Goal: Task Accomplishment & Management: Manage account settings

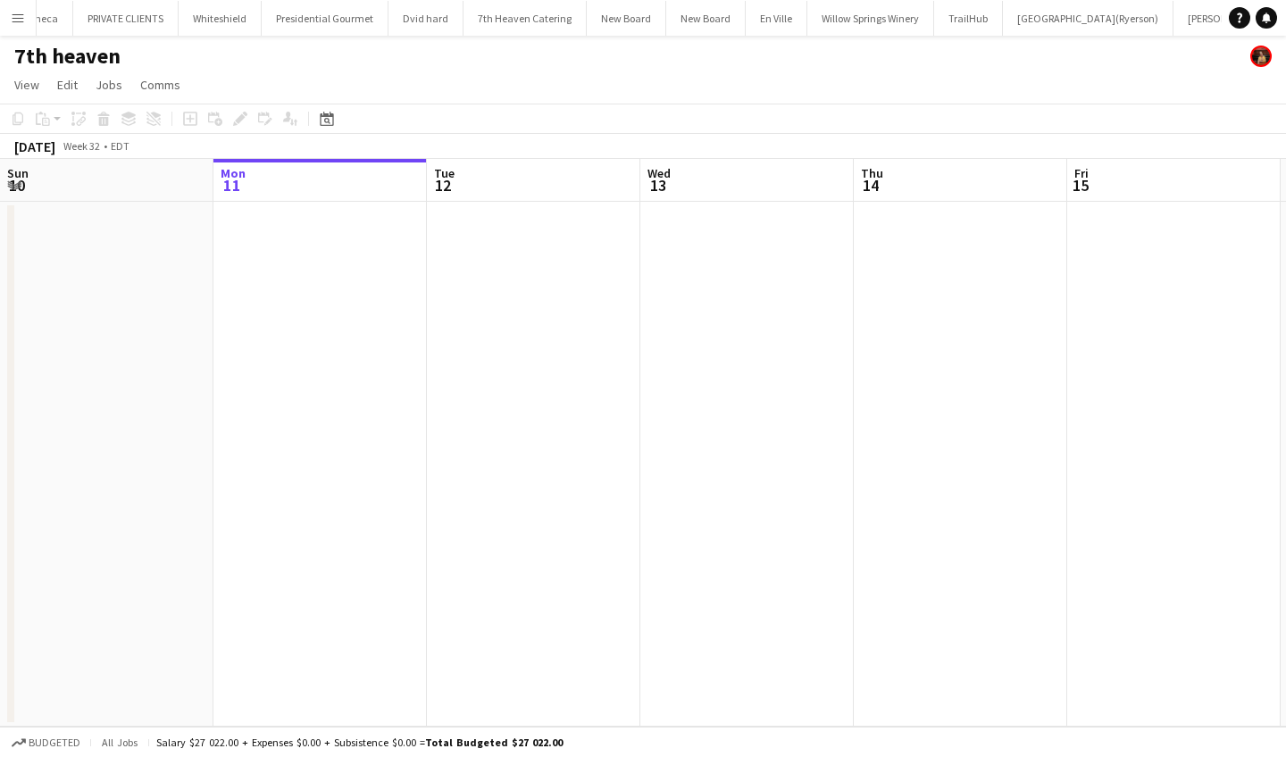
click at [20, 13] on app-icon "Menu" at bounding box center [18, 18] width 14 height 14
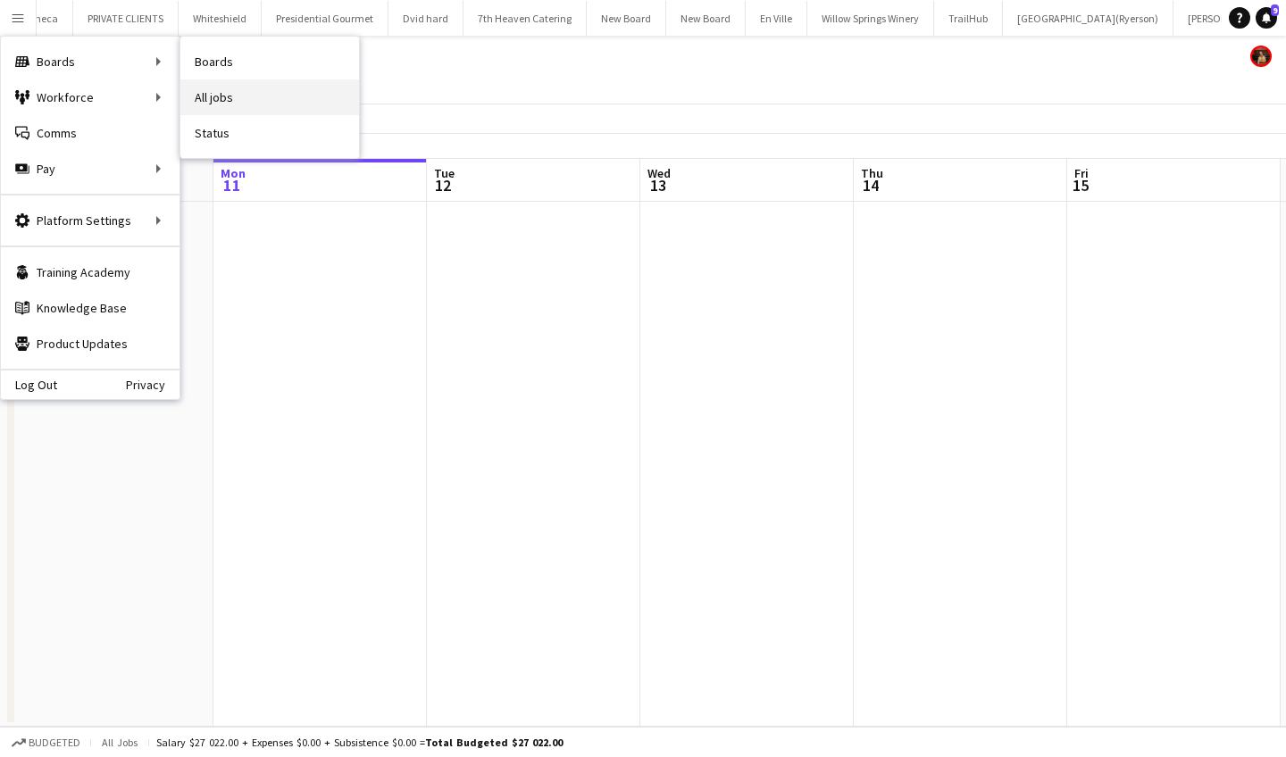
click at [243, 91] on link "All jobs" at bounding box center [269, 97] width 179 height 36
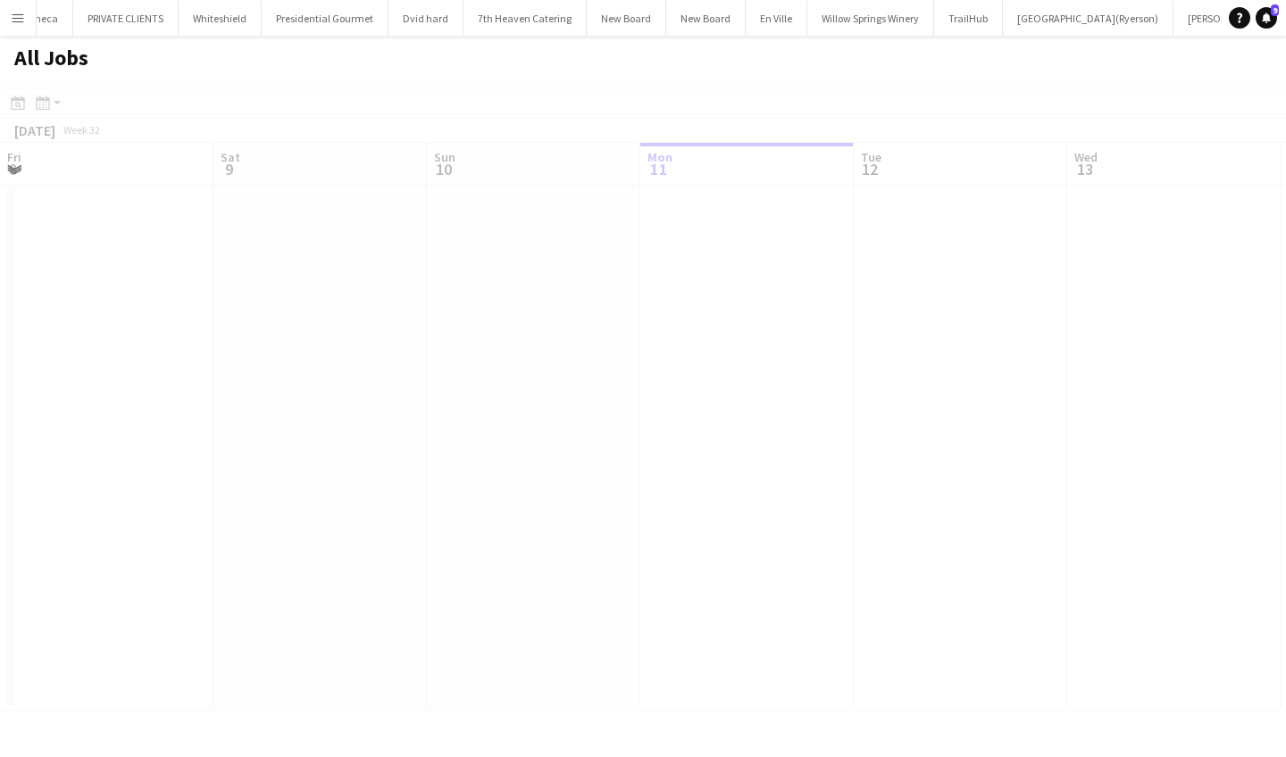
scroll to position [0, 427]
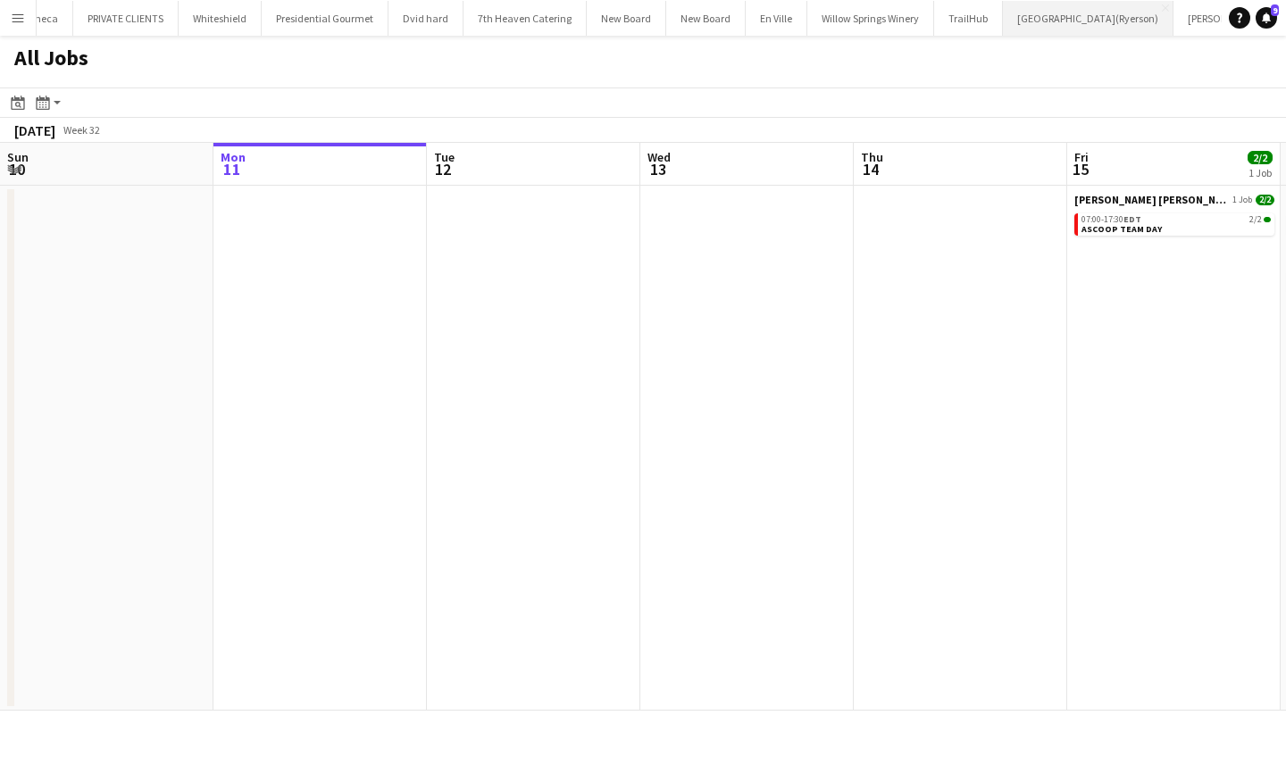
click at [1003, 22] on button "Toronto Metropolitan University(Ryerson) Close" at bounding box center [1088, 18] width 171 height 35
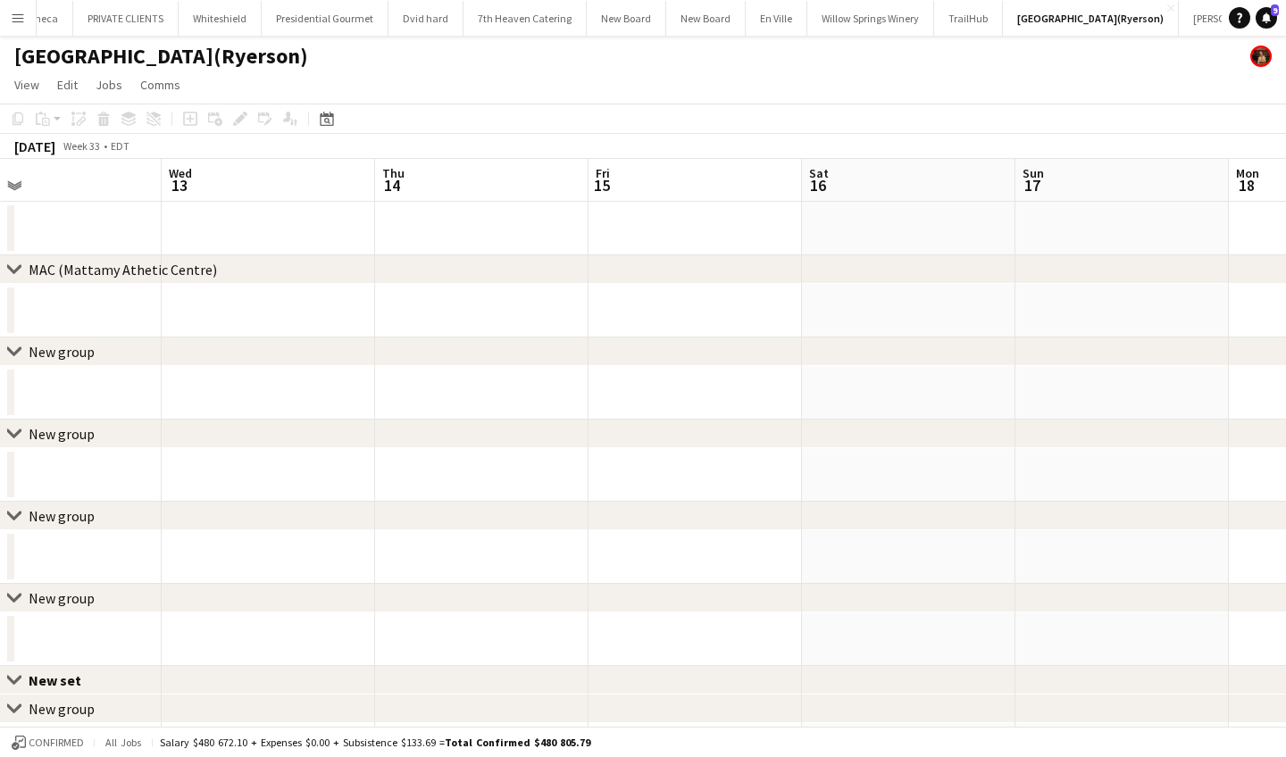
scroll to position [0, 507]
click at [854, 241] on app-date-cell at bounding box center [879, 229] width 213 height 54
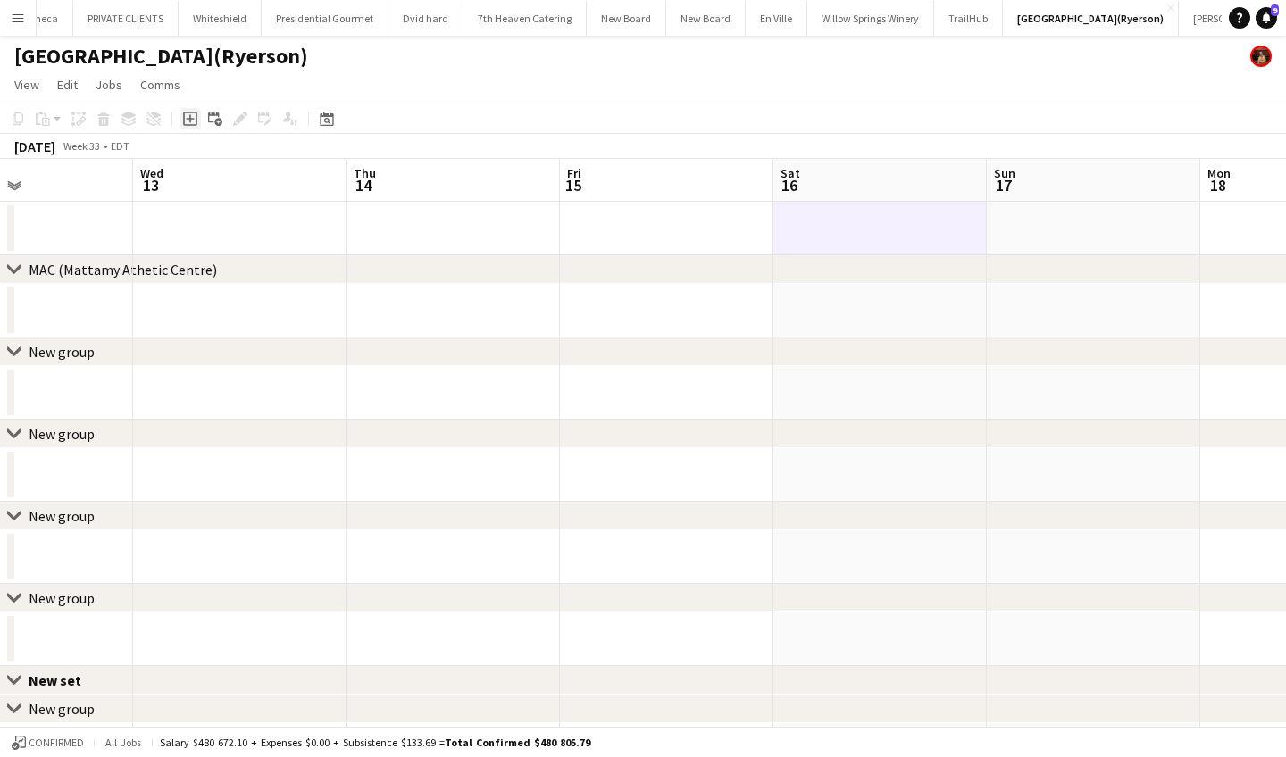
click at [186, 113] on icon "Add job" at bounding box center [190, 119] width 14 height 14
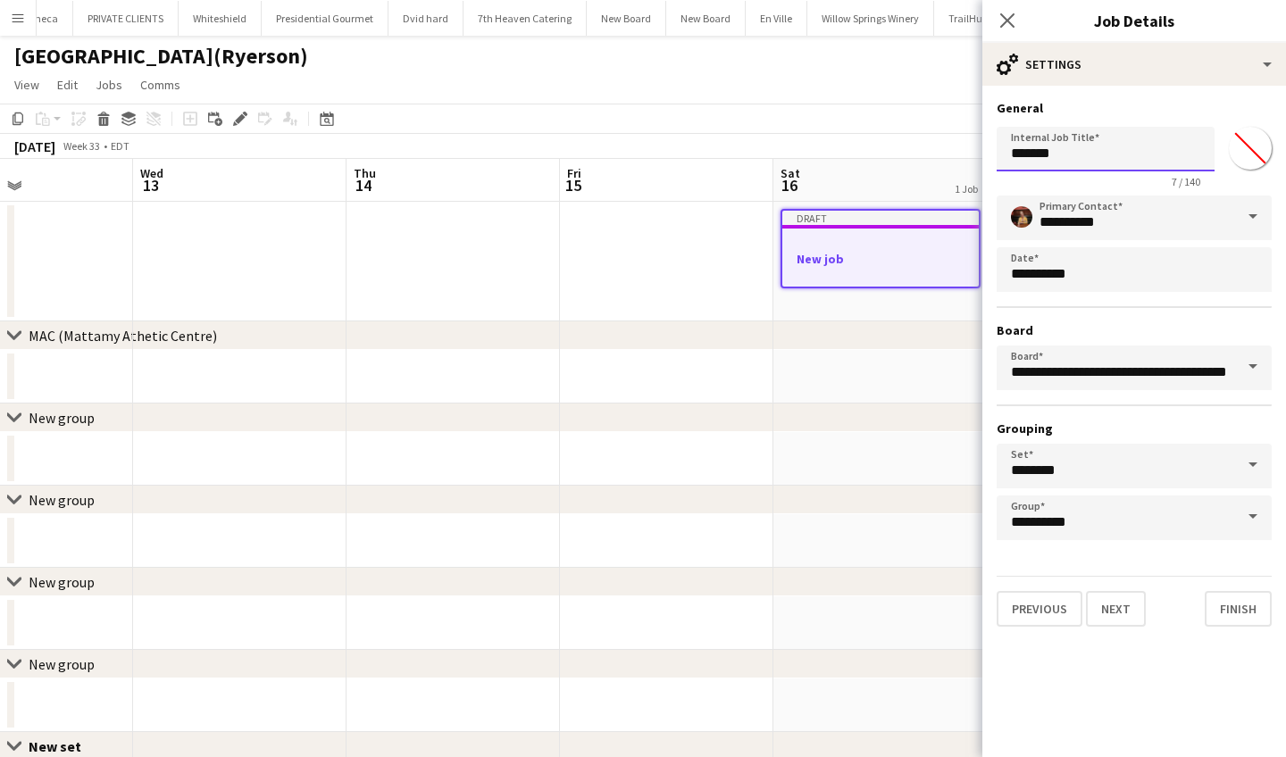
click at [1081, 159] on input "*******" at bounding box center [1106, 149] width 218 height 45
type input "*"
type input "***"
click at [1248, 145] on input "*******" at bounding box center [1250, 148] width 64 height 64
type input "*******"
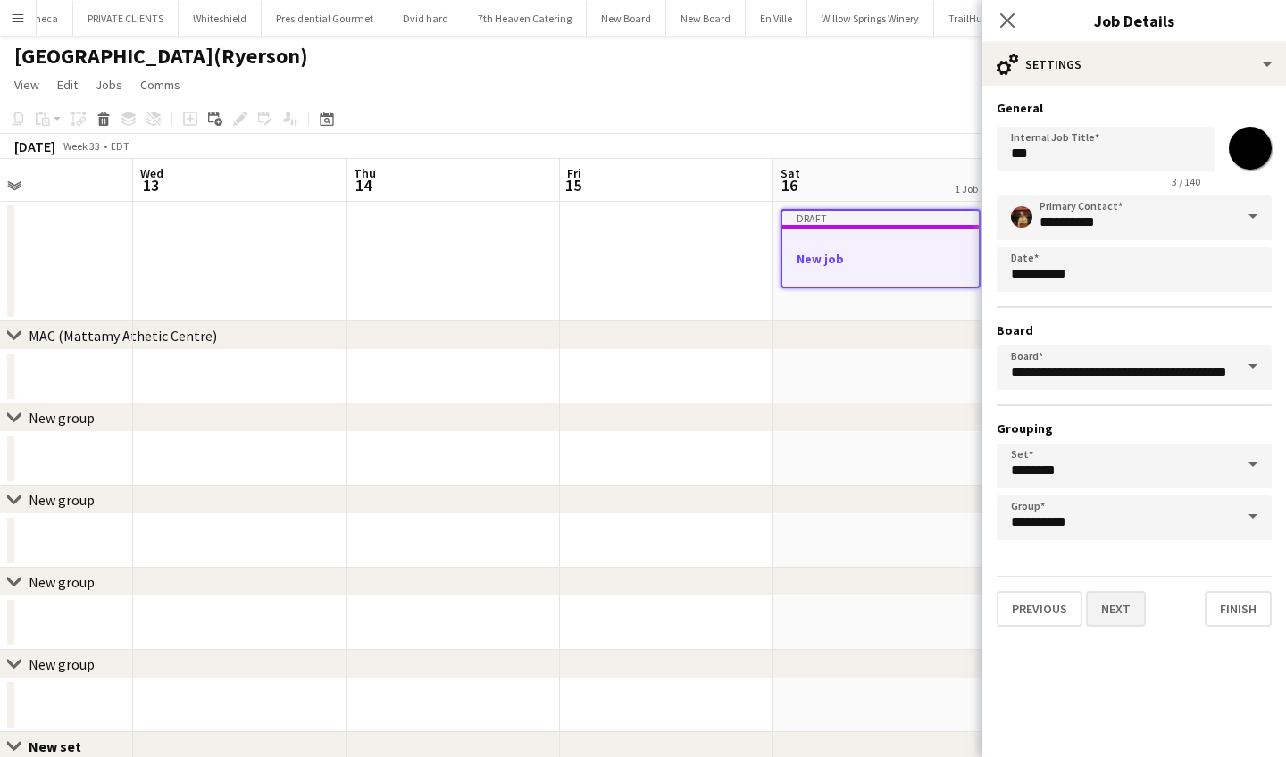
click at [1109, 612] on button "Next" at bounding box center [1116, 609] width 60 height 36
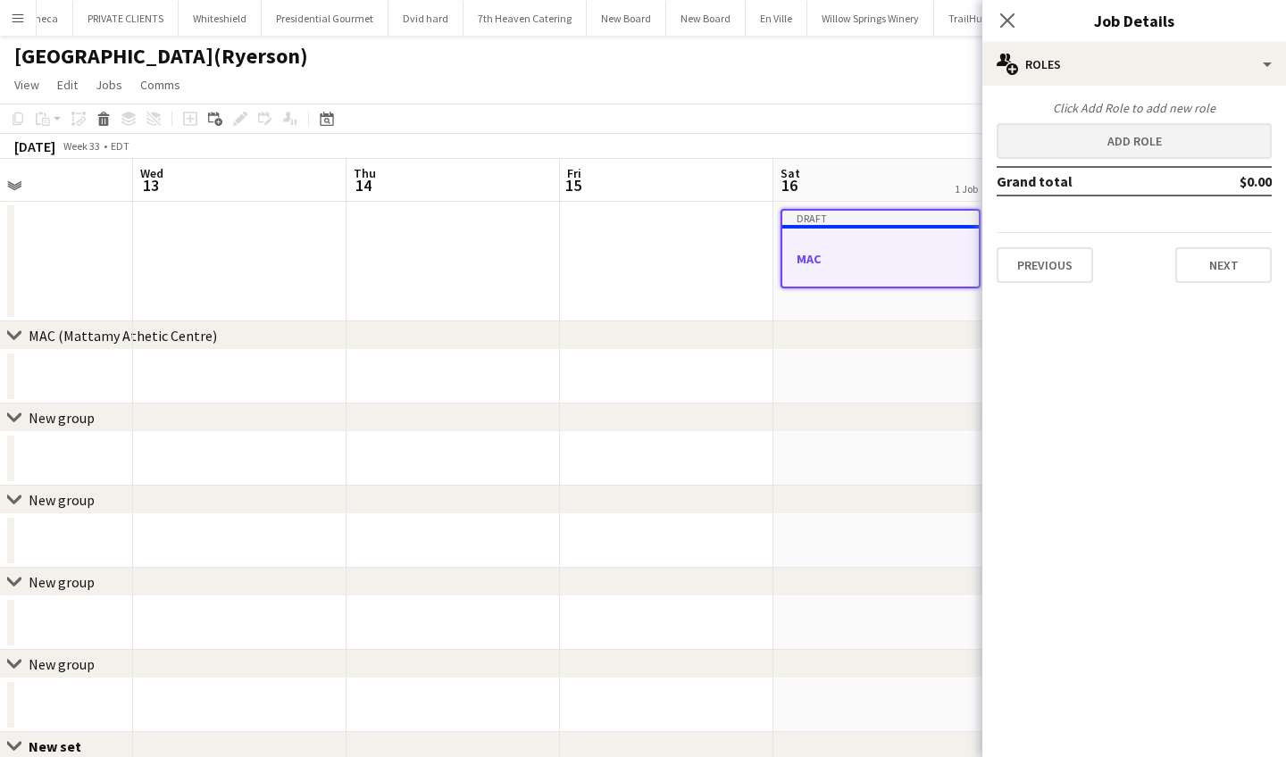
click at [1136, 143] on button "Add role" at bounding box center [1134, 141] width 275 height 36
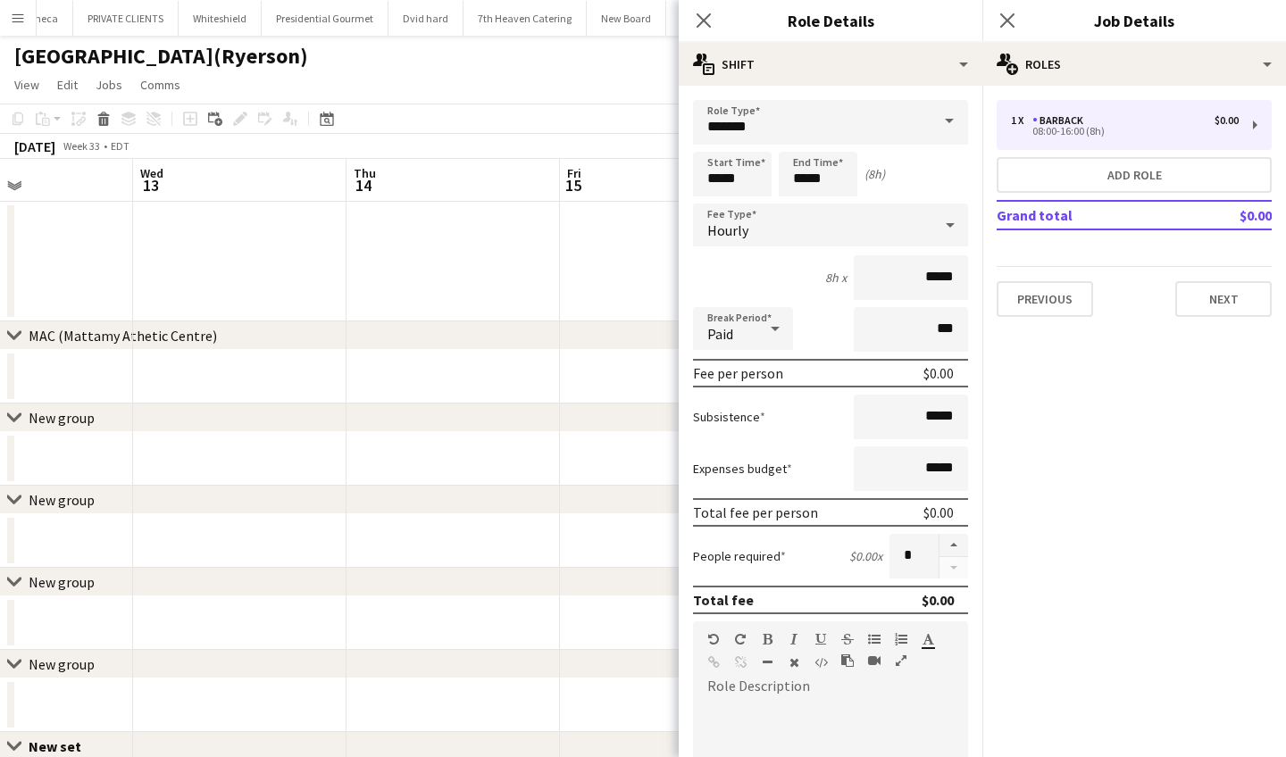
click at [948, 113] on span at bounding box center [950, 121] width 38 height 43
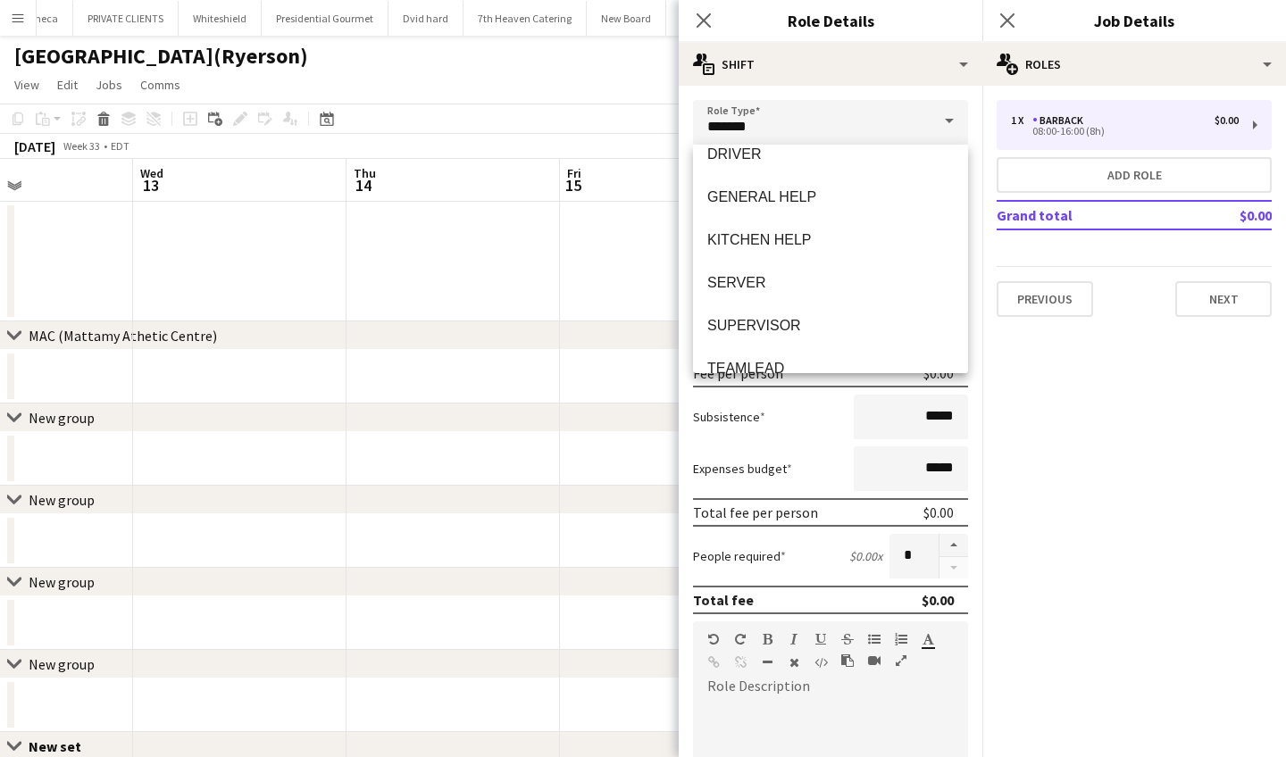
scroll to position [299, 0]
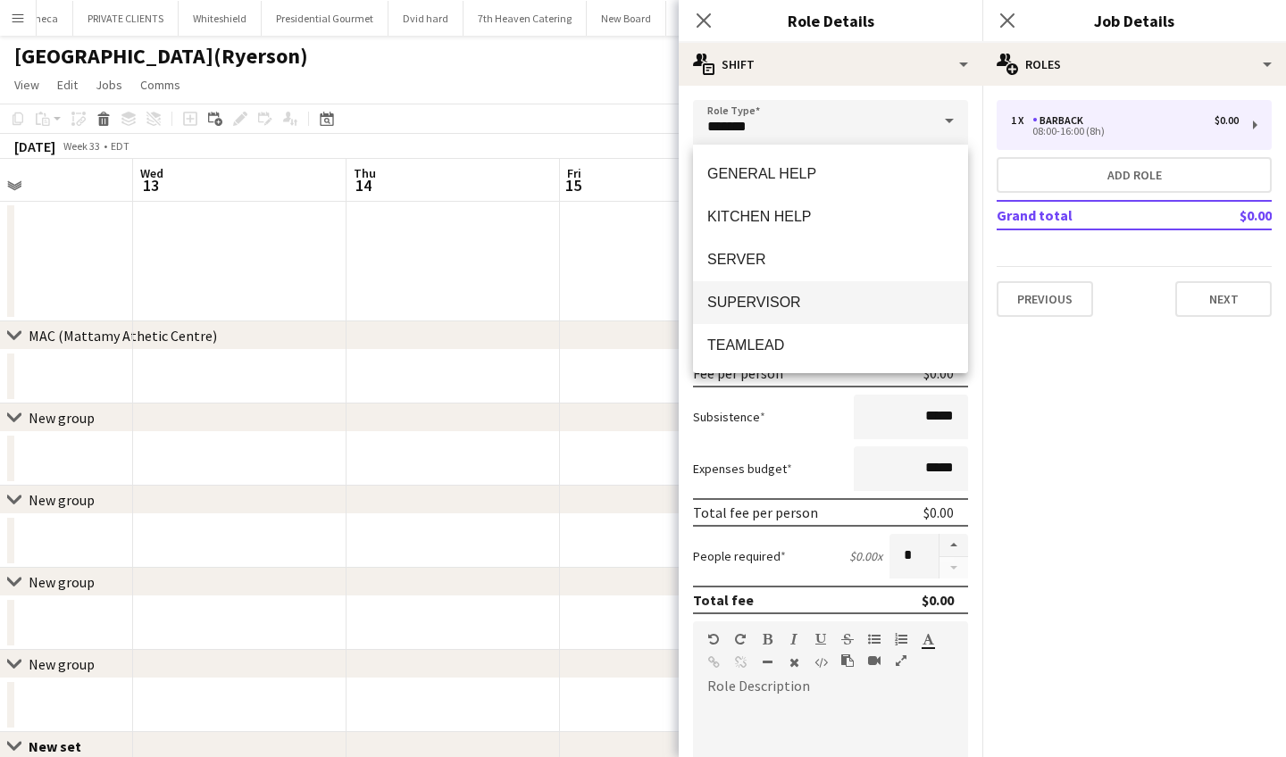
click at [764, 288] on mat-option "SUPERVISOR" at bounding box center [830, 302] width 275 height 43
type input "**********"
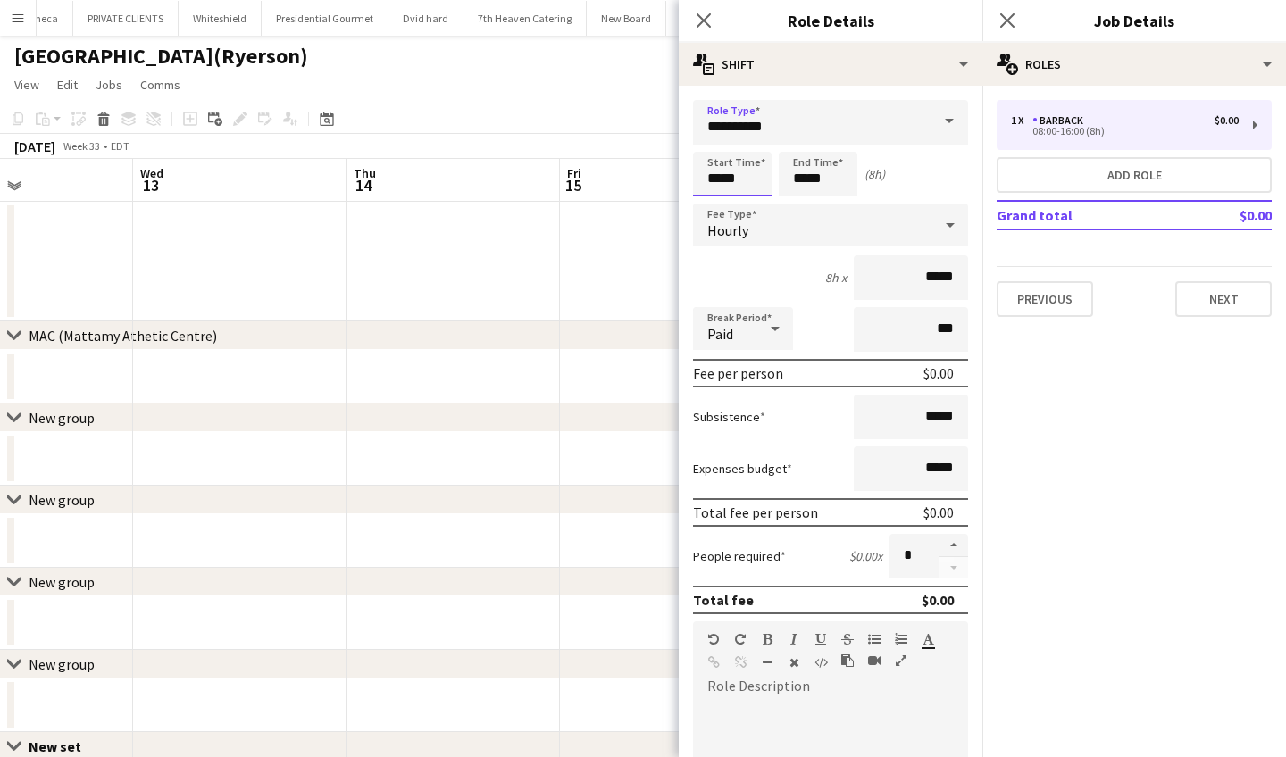
click at [748, 184] on input "*****" at bounding box center [732, 174] width 79 height 45
click at [710, 139] on div at bounding box center [715, 143] width 36 height 18
type input "*****"
click at [710, 139] on div at bounding box center [715, 143] width 36 height 18
click at [839, 178] on input "*****" at bounding box center [818, 174] width 79 height 45
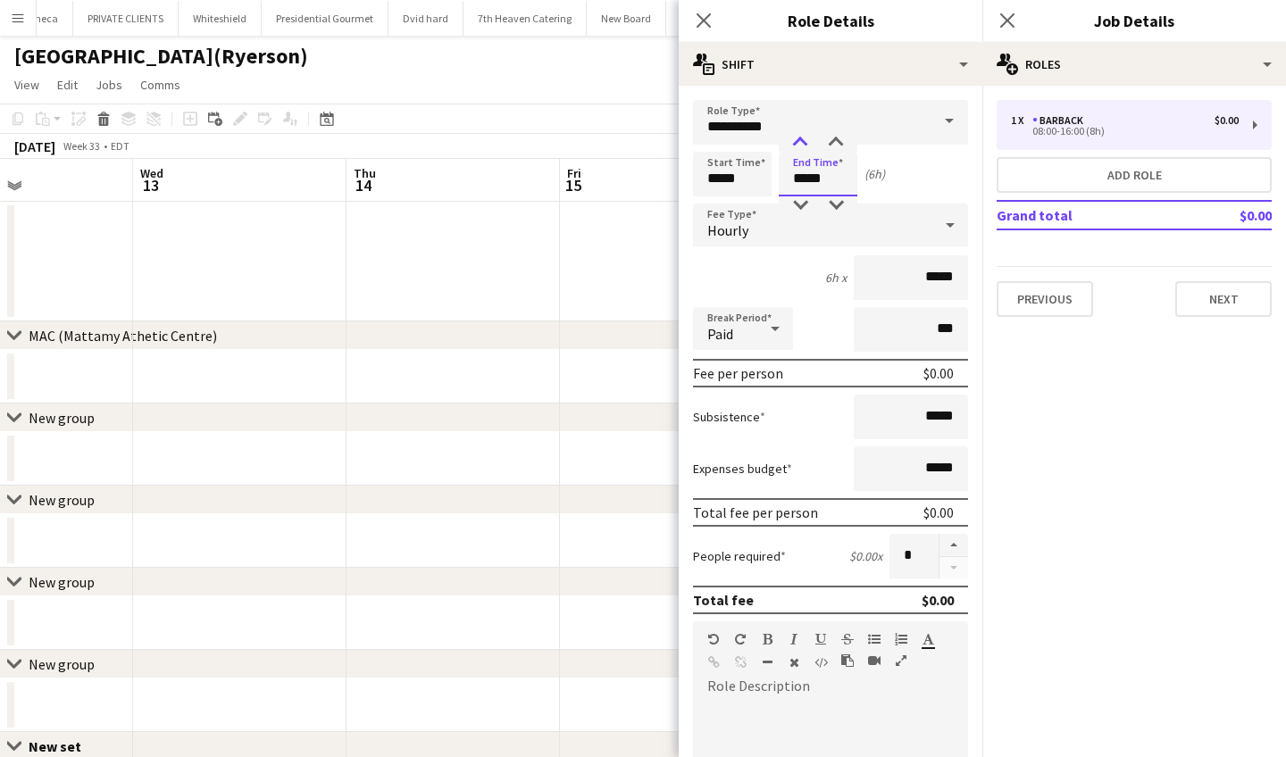
click at [798, 136] on div at bounding box center [800, 143] width 36 height 18
type input "*****"
click at [798, 136] on div at bounding box center [800, 143] width 36 height 18
click at [1005, 16] on icon "Close pop-in" at bounding box center [1006, 20] width 17 height 17
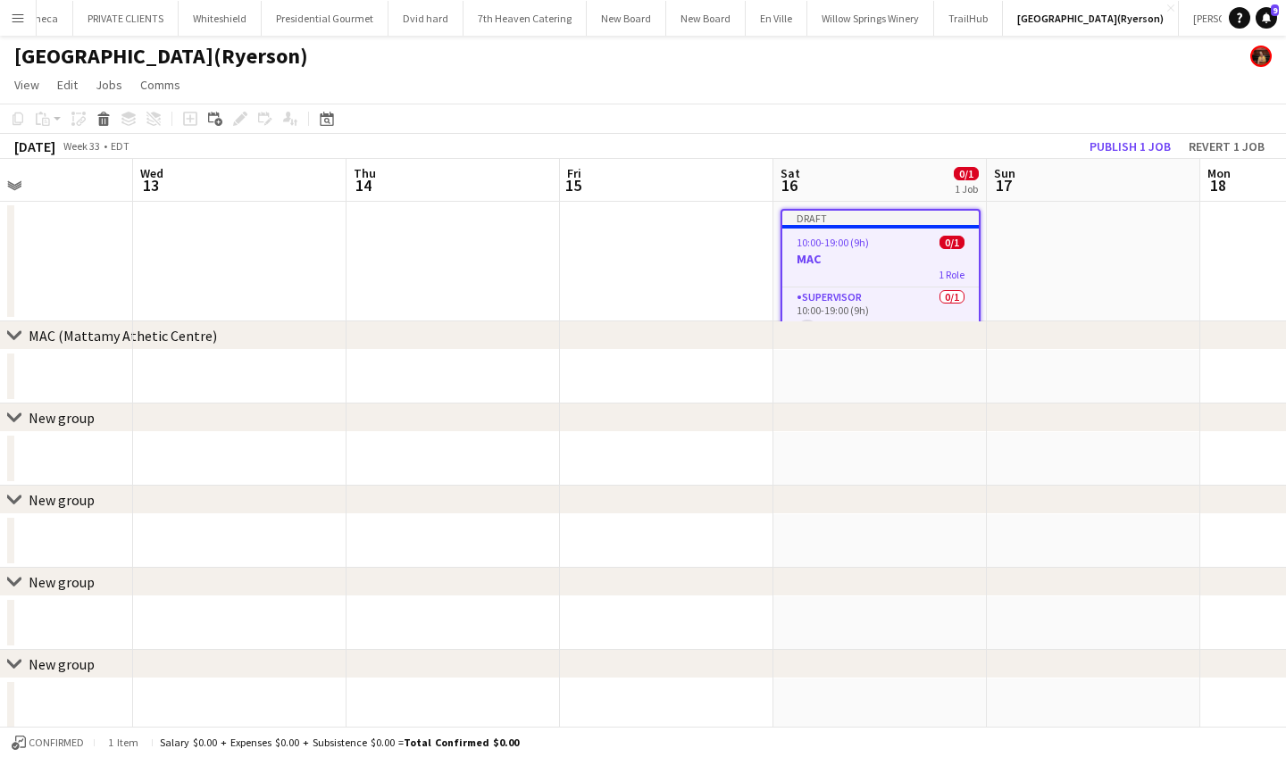
scroll to position [0, 0]
click at [1126, 148] on button "Publish 1 job" at bounding box center [1130, 146] width 96 height 23
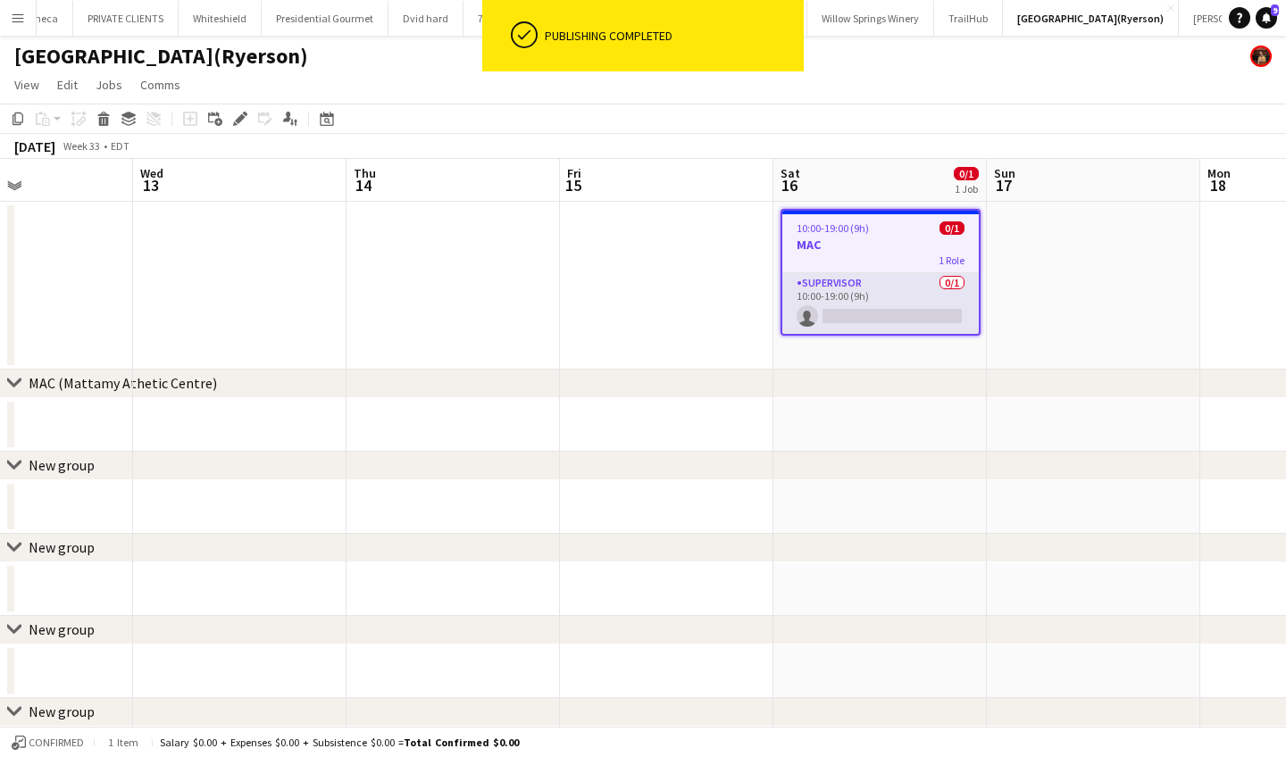
click at [854, 315] on app-card-role "SUPERVISOR 0/1 10:00-19:00 (9h) single-neutral-actions" at bounding box center [880, 303] width 196 height 61
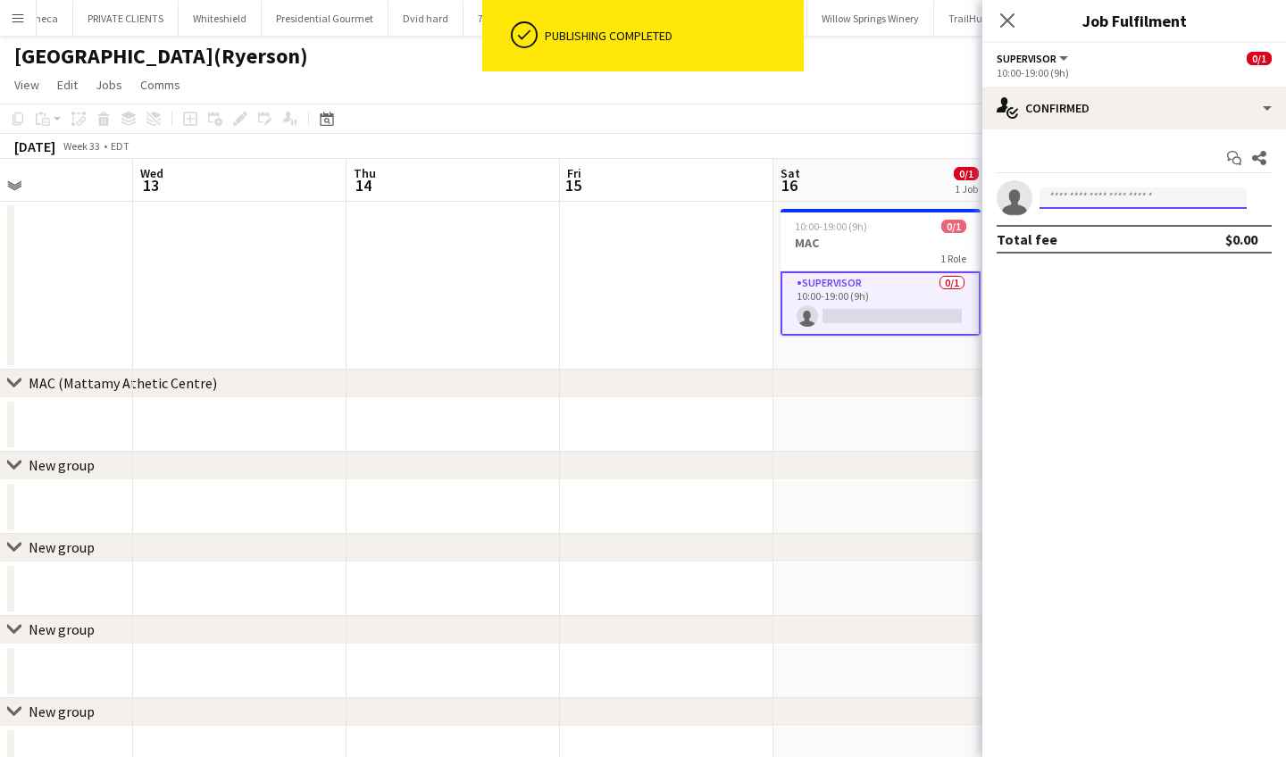
click at [1095, 205] on input at bounding box center [1143, 198] width 207 height 21
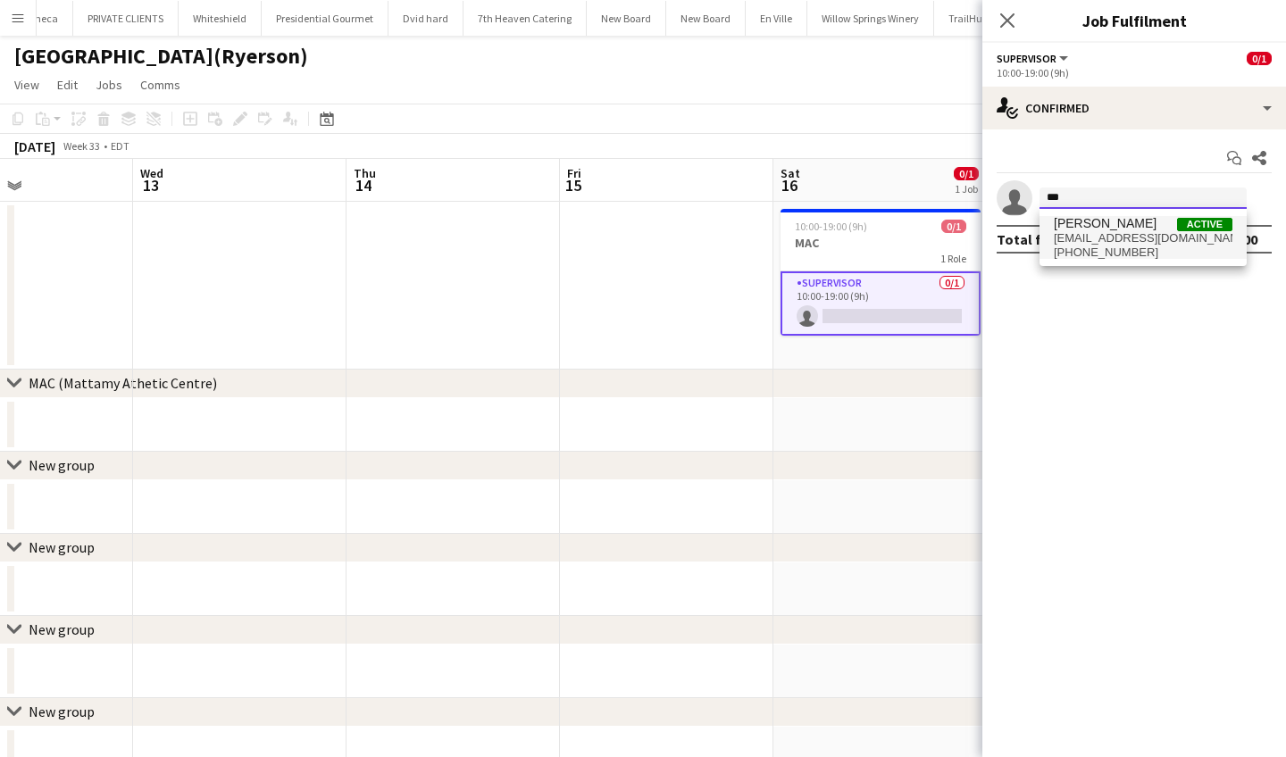
type input "***"
click at [1117, 237] on span "fowsiyafarah@hotmail.com" at bounding box center [1143, 238] width 179 height 14
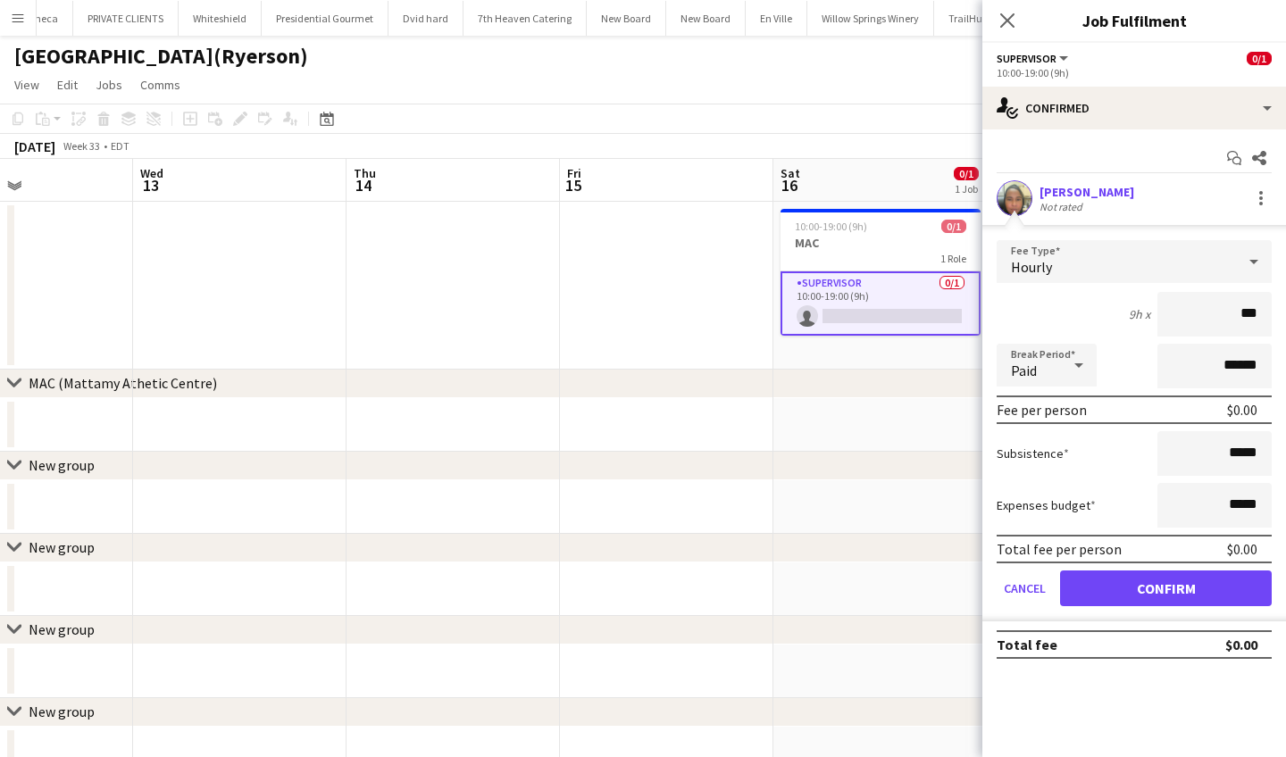
type input "**"
type input "***"
click at [1100, 587] on button "Confirm" at bounding box center [1166, 589] width 212 height 36
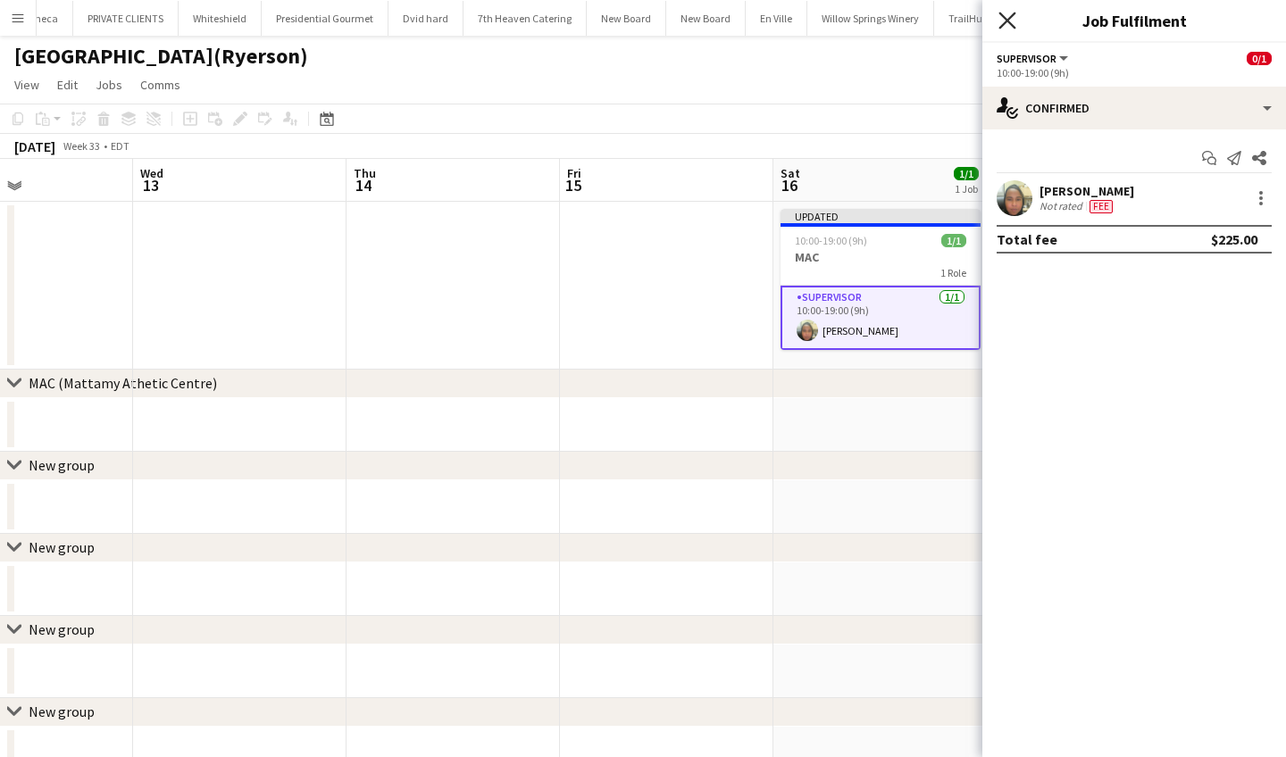
click at [1007, 18] on icon "Close pop-in" at bounding box center [1006, 20] width 17 height 17
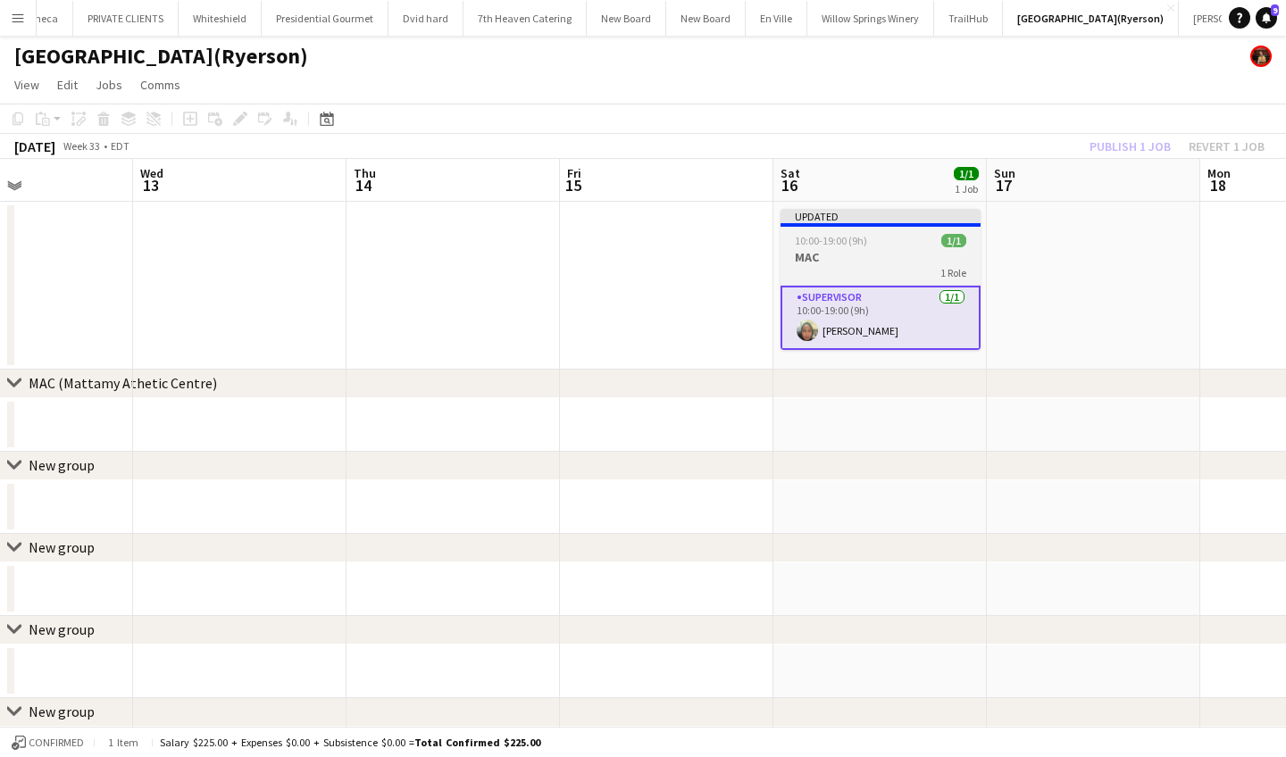
click at [896, 241] on div "10:00-19:00 (9h) 1/1" at bounding box center [881, 240] width 200 height 13
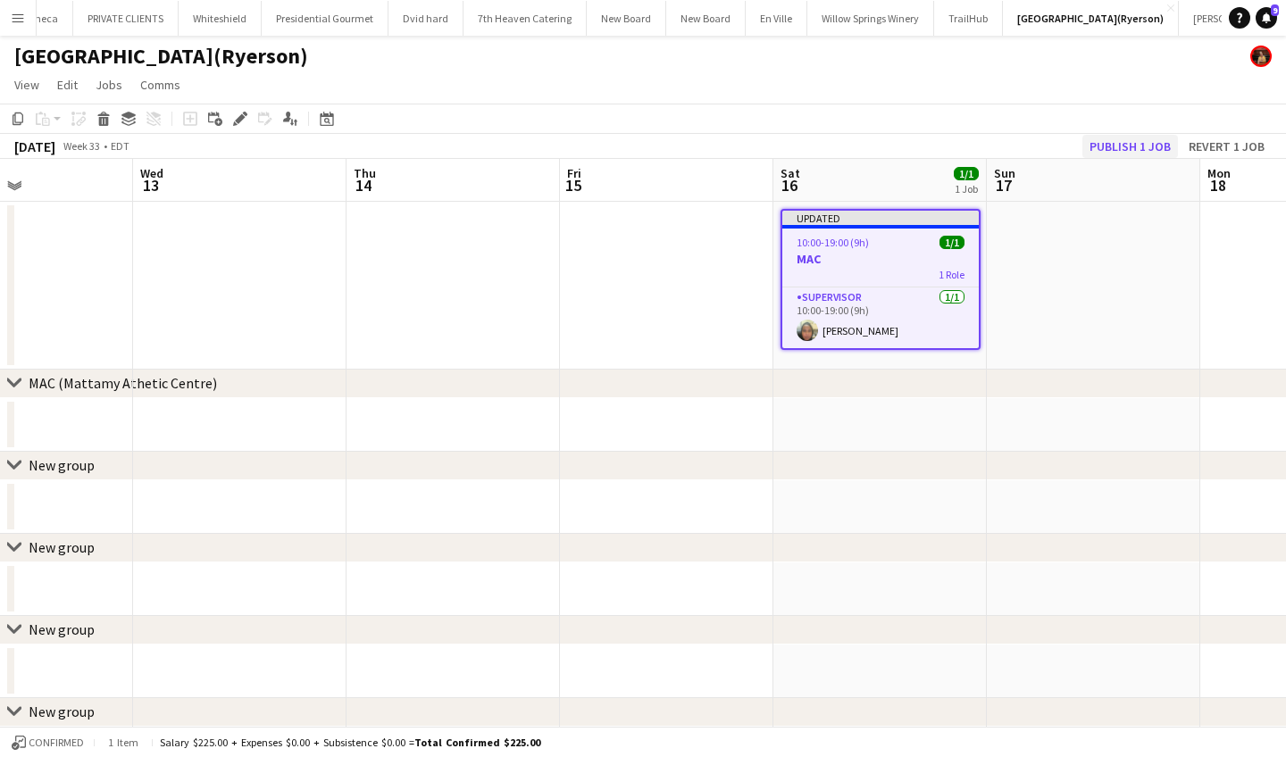
click at [1112, 146] on button "Publish 1 job" at bounding box center [1130, 146] width 96 height 23
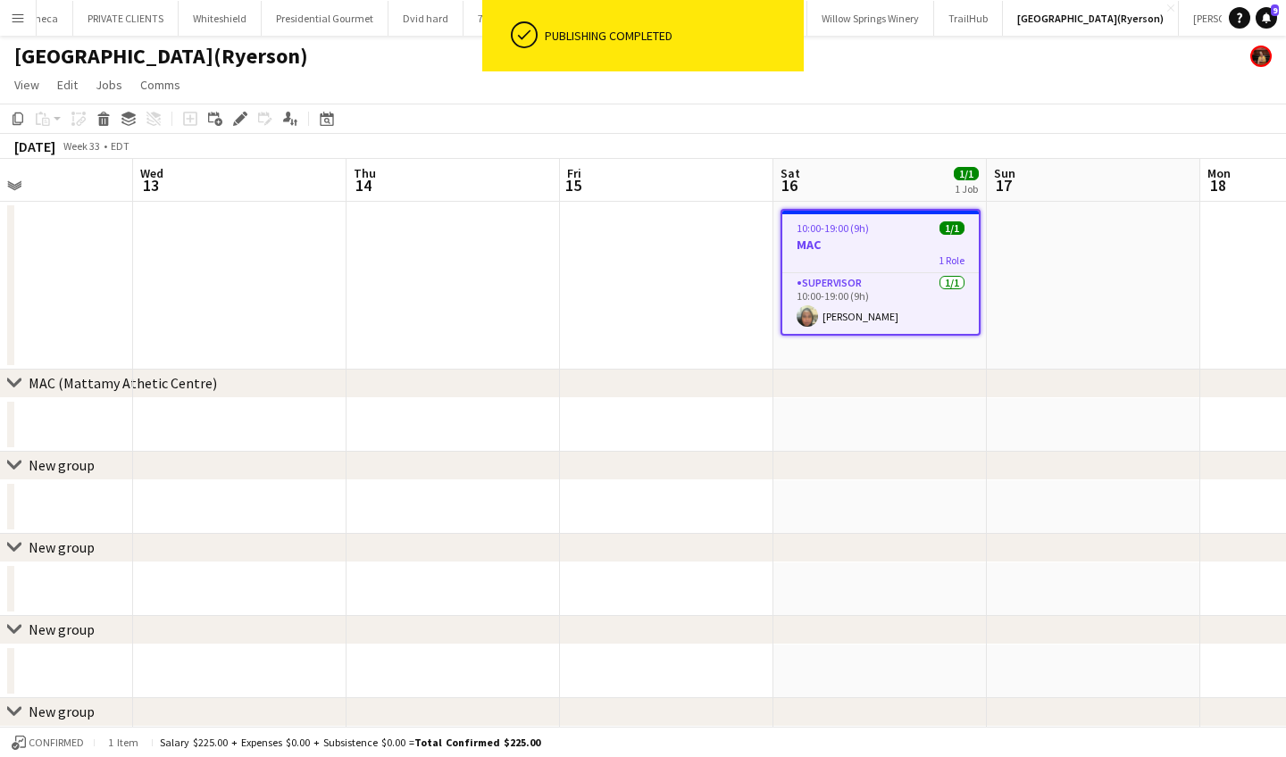
click at [912, 236] on app-job-card "10:00-19:00 (9h) 1/1 MAC 1 Role SUPERVISOR 1/1 10:00-19:00 (9h) Fowsiya Farah" at bounding box center [881, 272] width 200 height 127
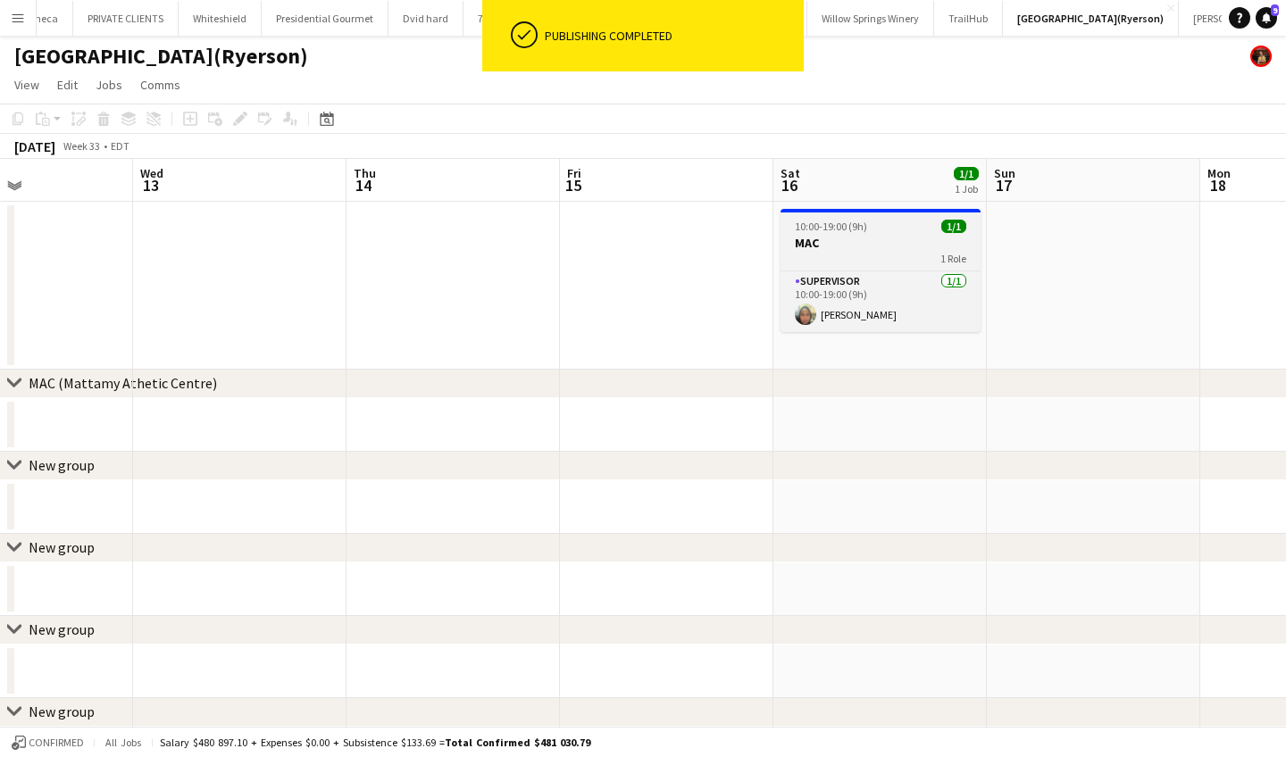
click at [912, 236] on h3 "MAC" at bounding box center [881, 243] width 200 height 16
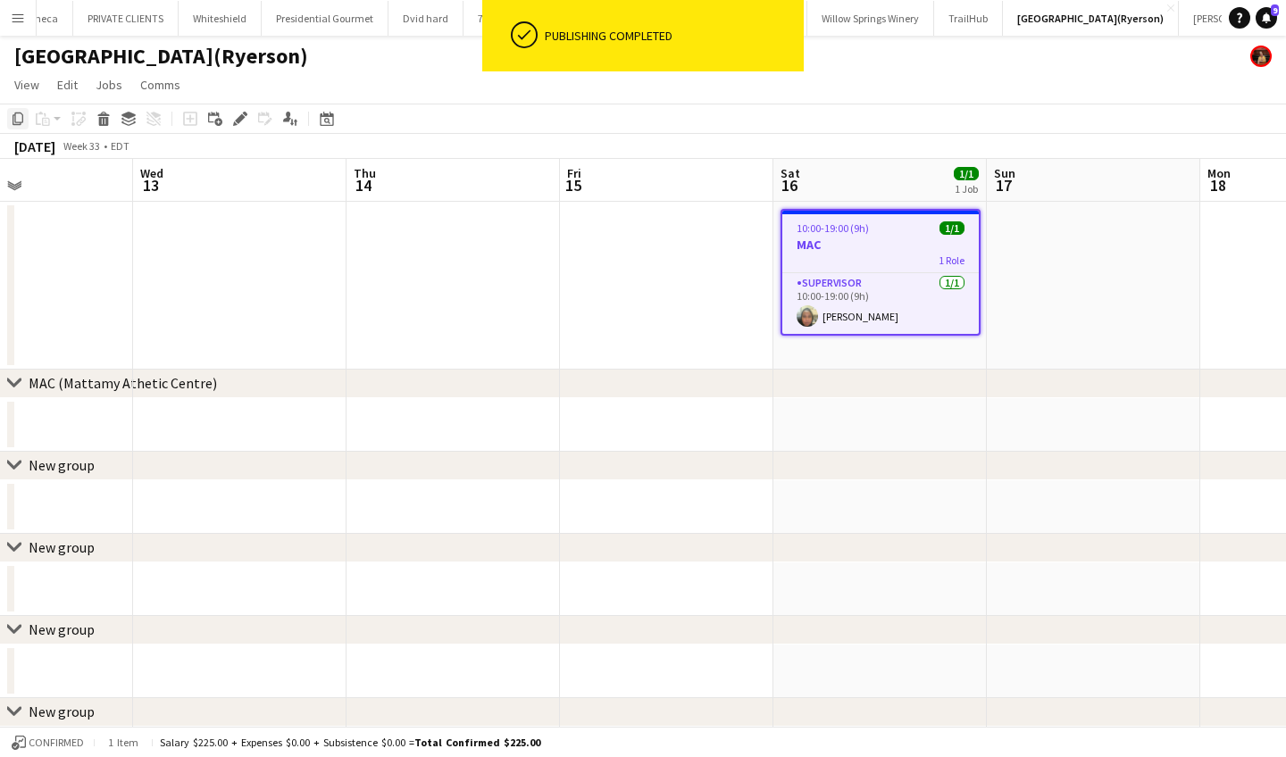
click at [17, 113] on icon at bounding box center [18, 119] width 11 height 13
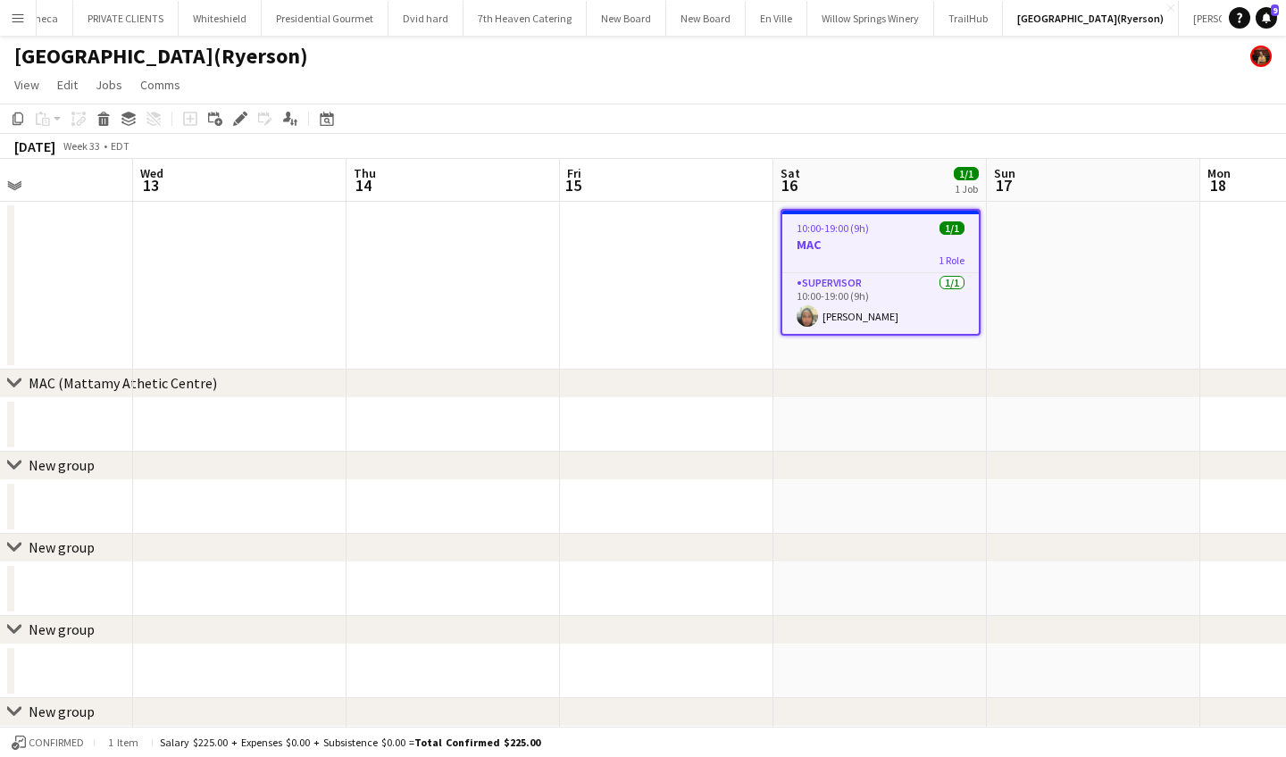
click at [1070, 272] on app-date-cell at bounding box center [1093, 286] width 213 height 168
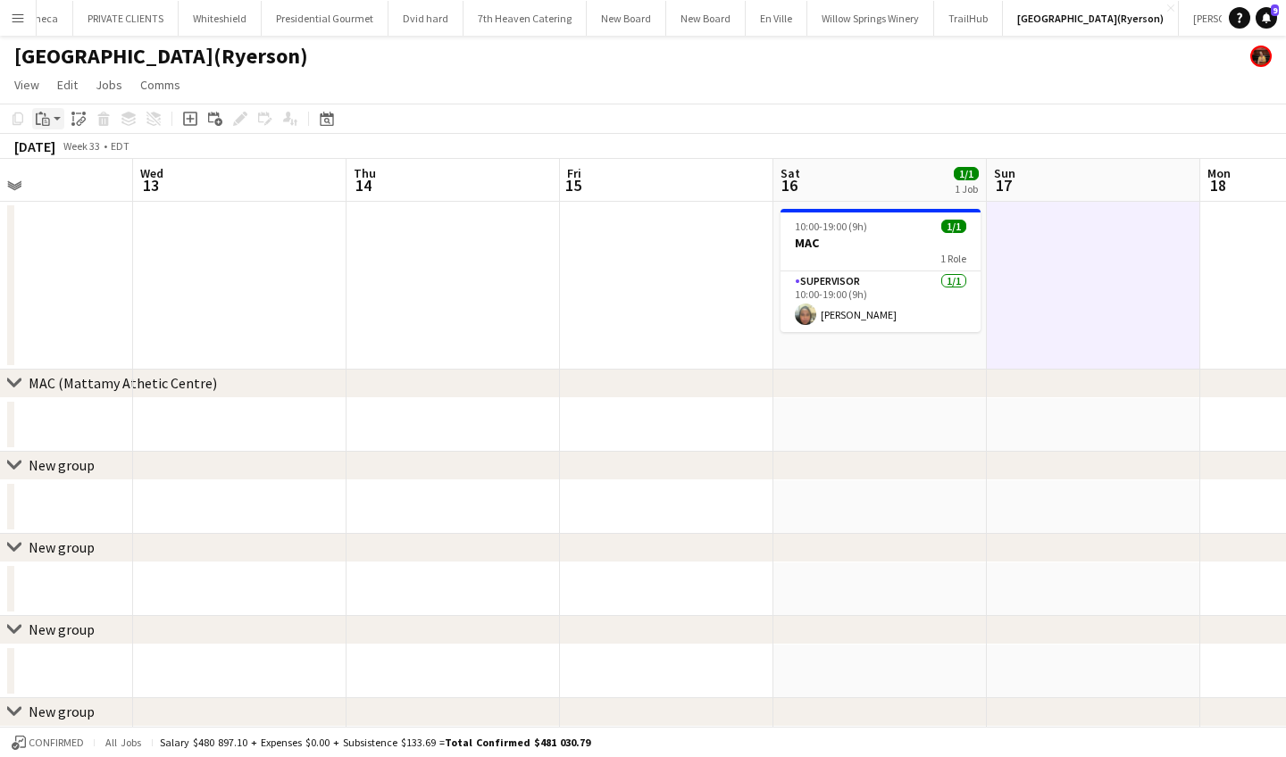
click at [42, 117] on icon "Paste" at bounding box center [43, 119] width 14 height 14
click at [95, 183] on link "Paste with crew Command Shift V" at bounding box center [117, 183] width 141 height 16
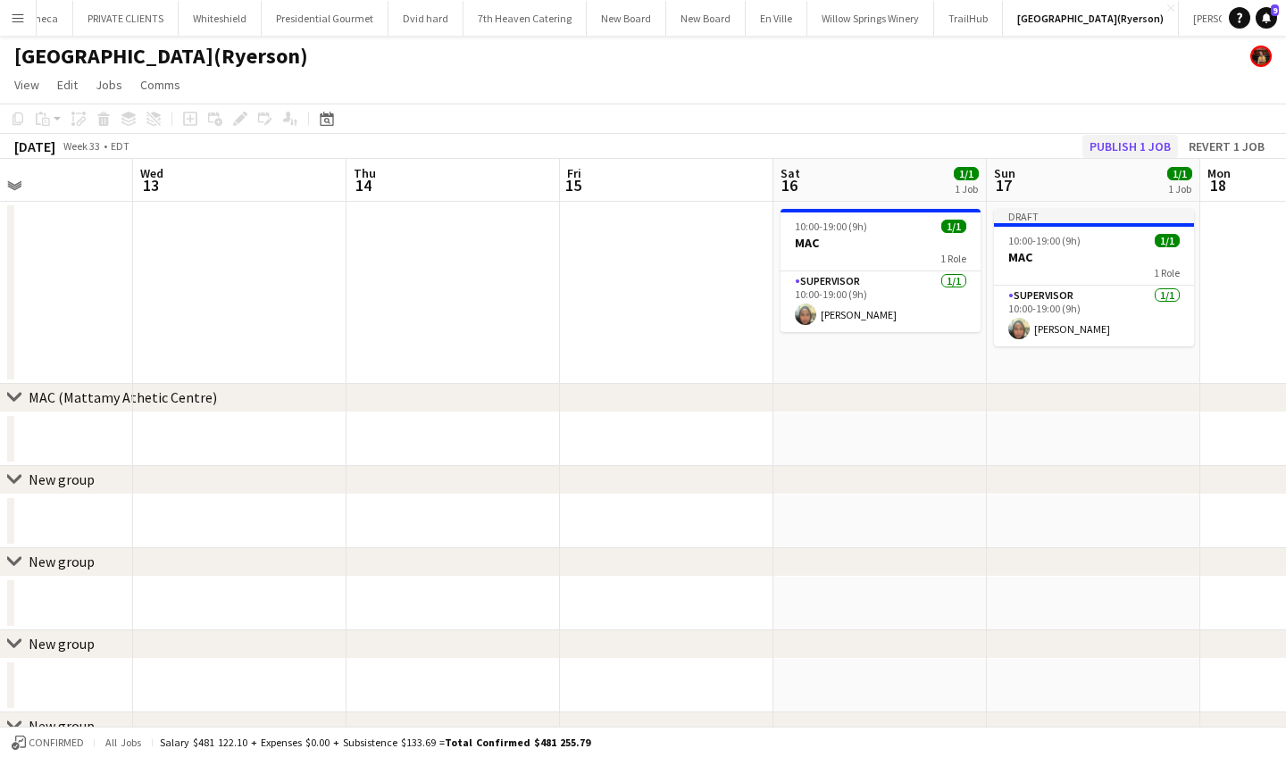
click at [1130, 146] on button "Publish 1 job" at bounding box center [1130, 146] width 96 height 23
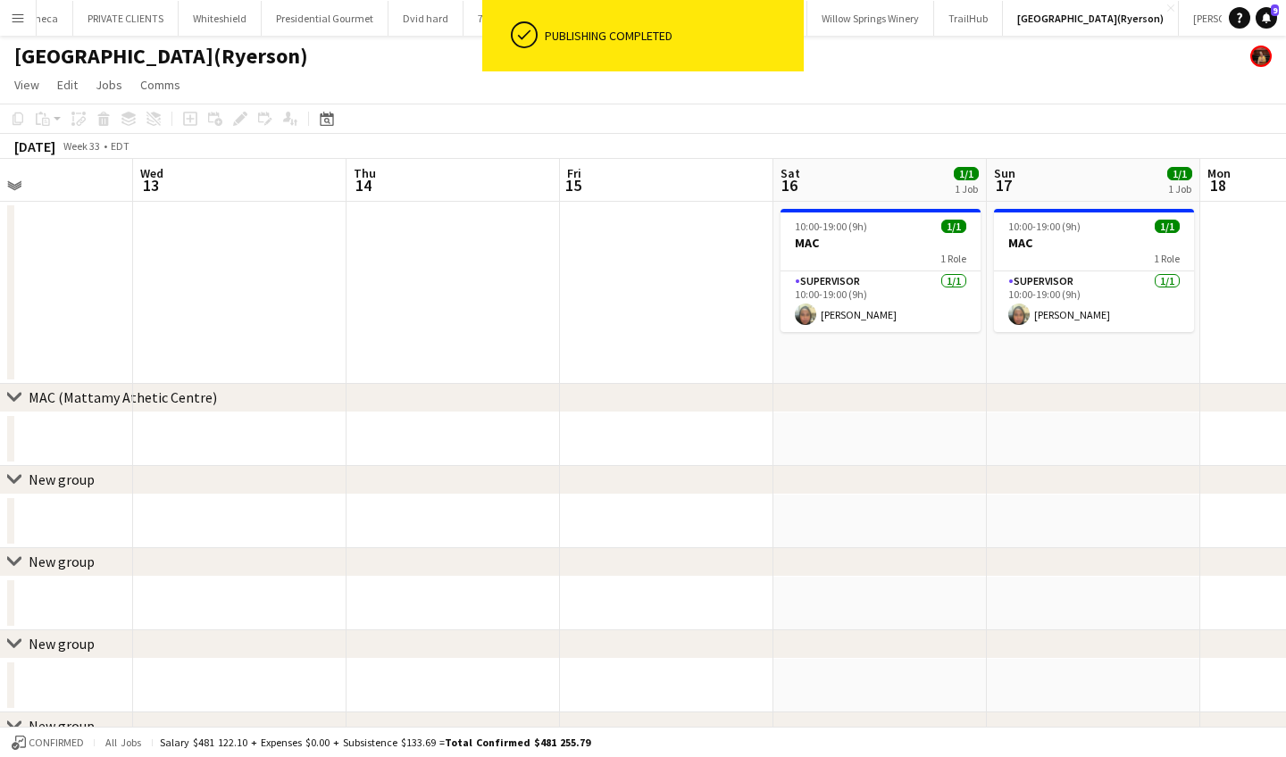
click at [18, 13] on app-icon "Menu" at bounding box center [18, 18] width 14 height 14
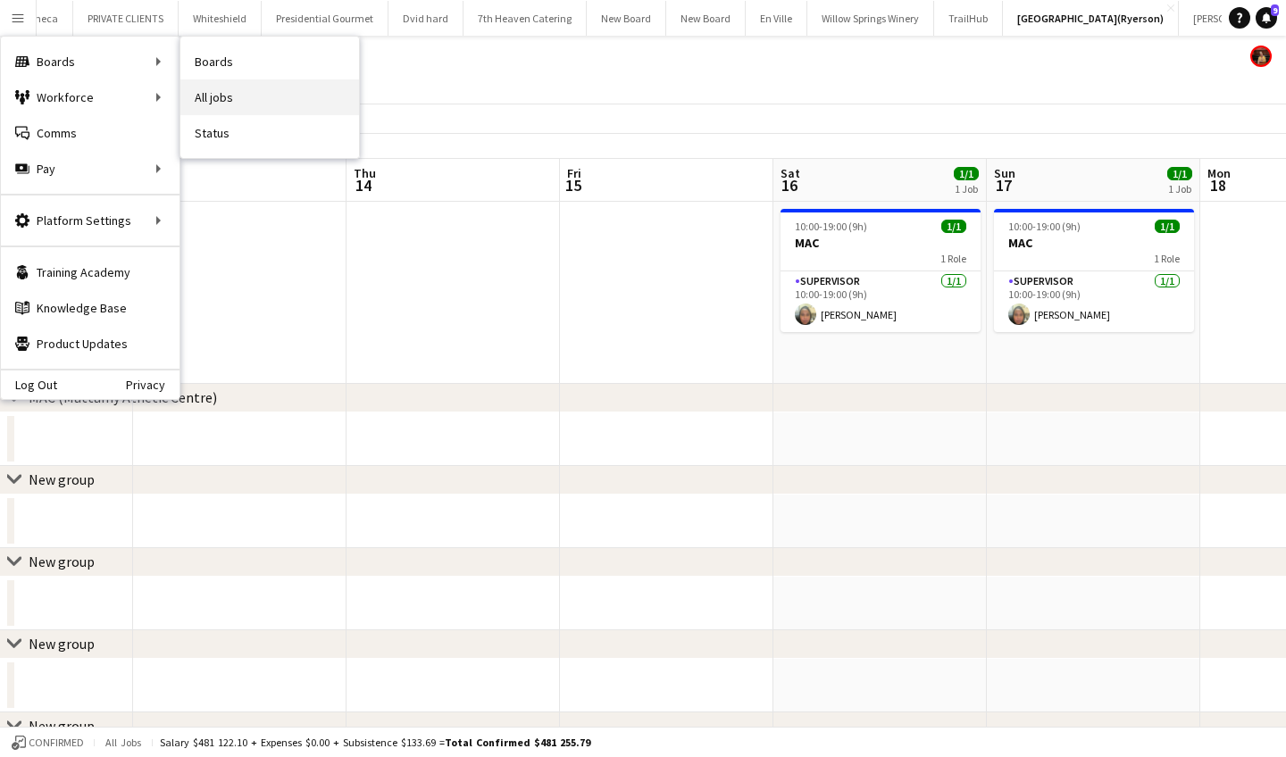
click at [261, 93] on link "All jobs" at bounding box center [269, 97] width 179 height 36
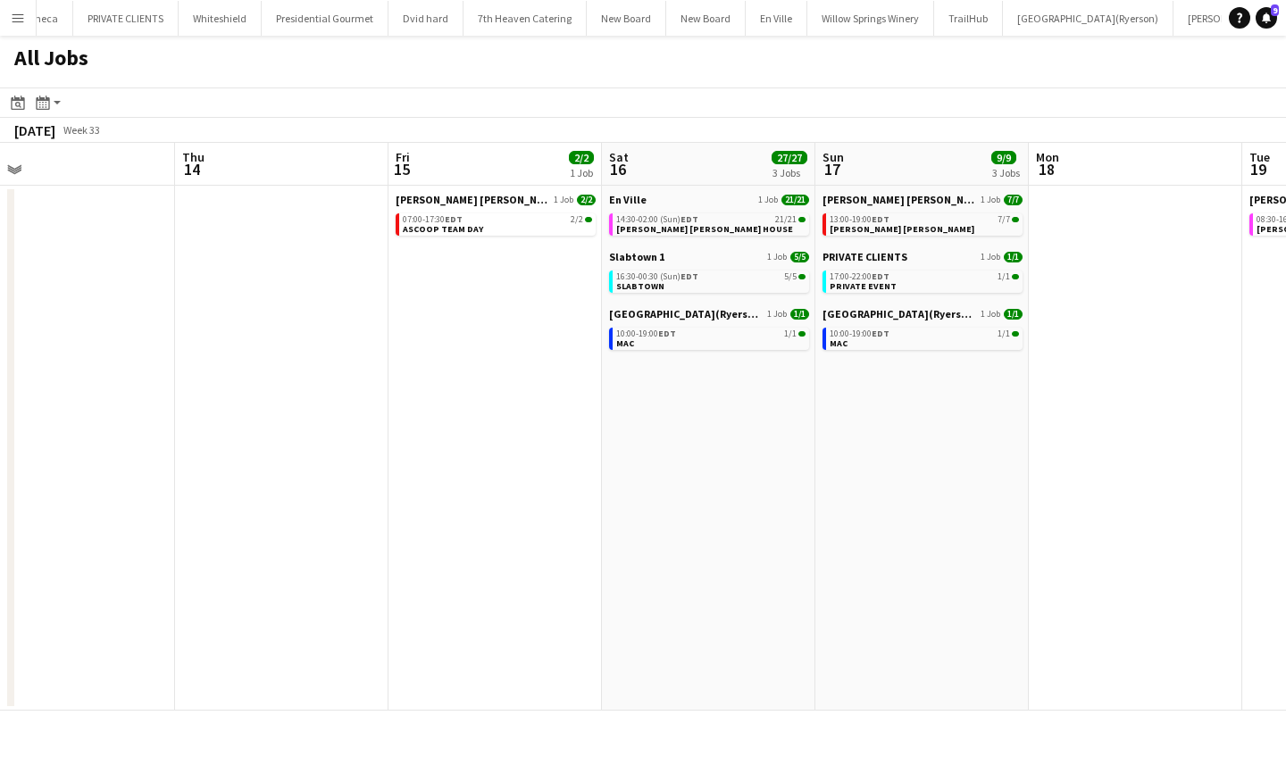
scroll to position [0, 686]
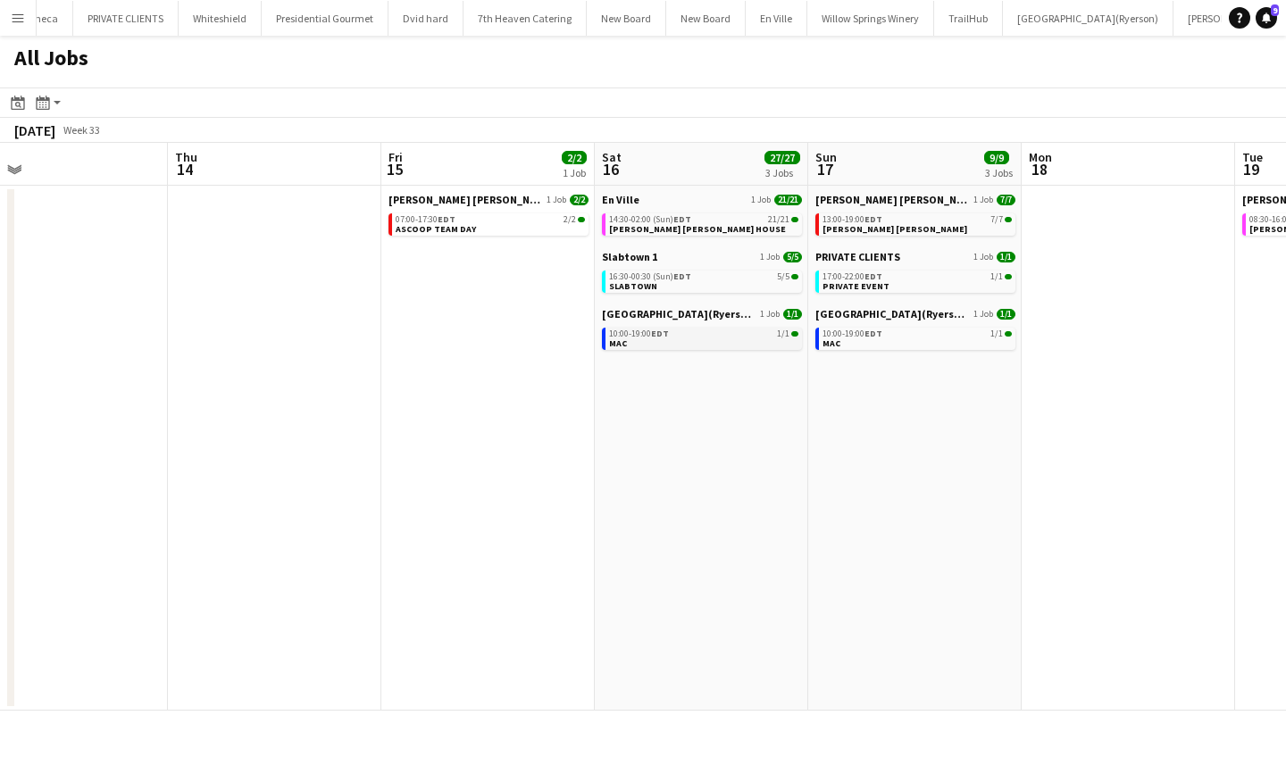
click at [687, 330] on div "10:00-19:00 EDT 1/1" at bounding box center [703, 334] width 189 height 9
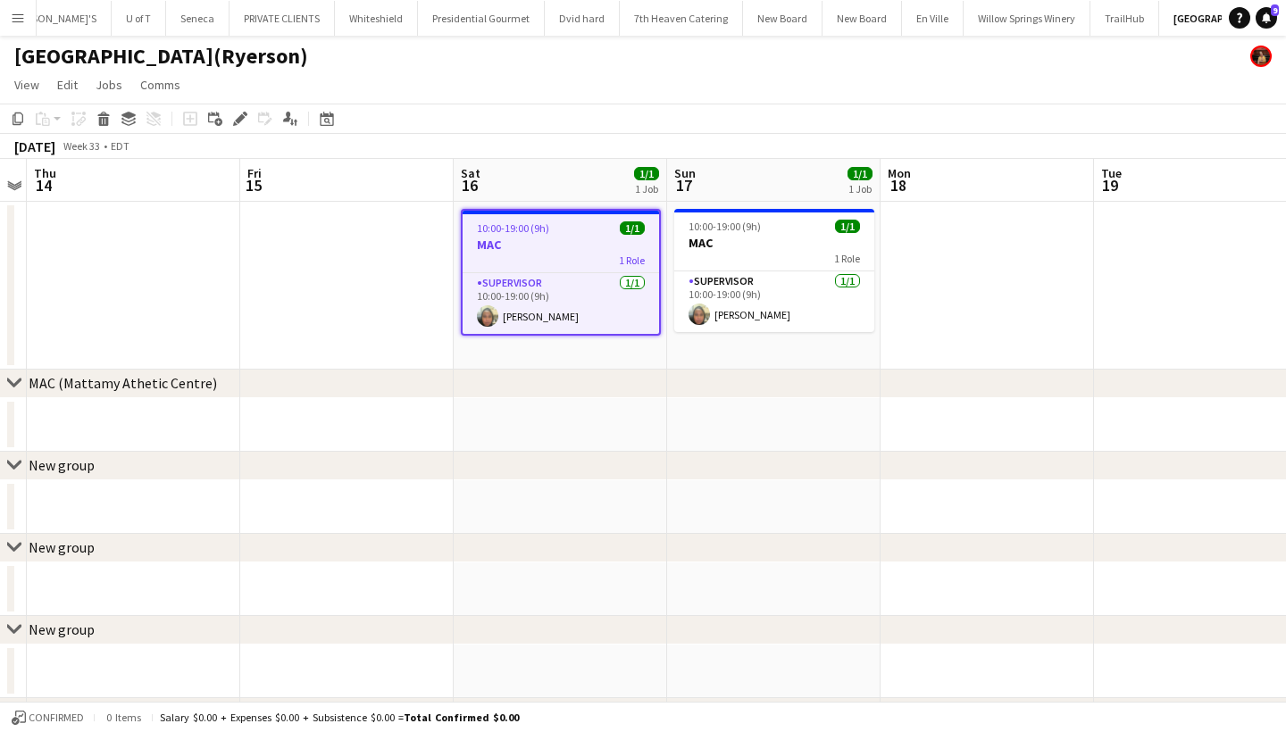
click at [13, 17] on app-icon "Menu" at bounding box center [18, 18] width 14 height 14
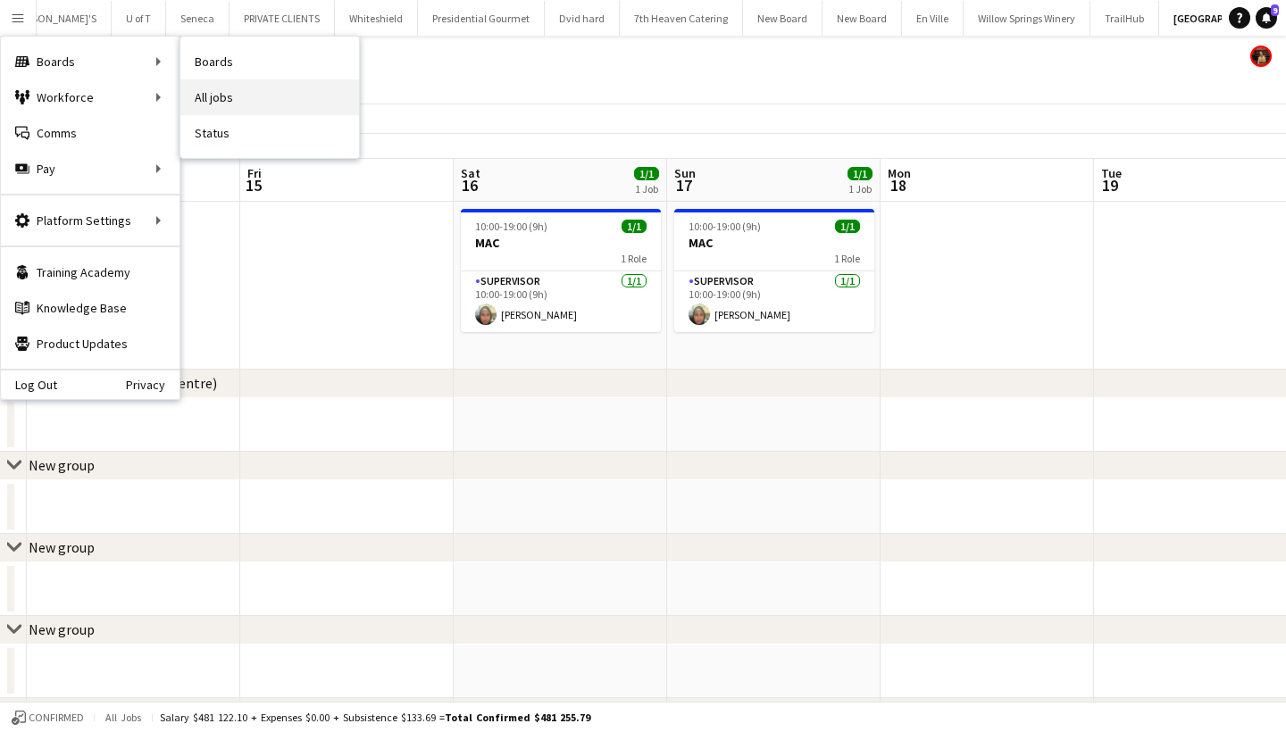
click at [240, 82] on link "All jobs" at bounding box center [269, 97] width 179 height 36
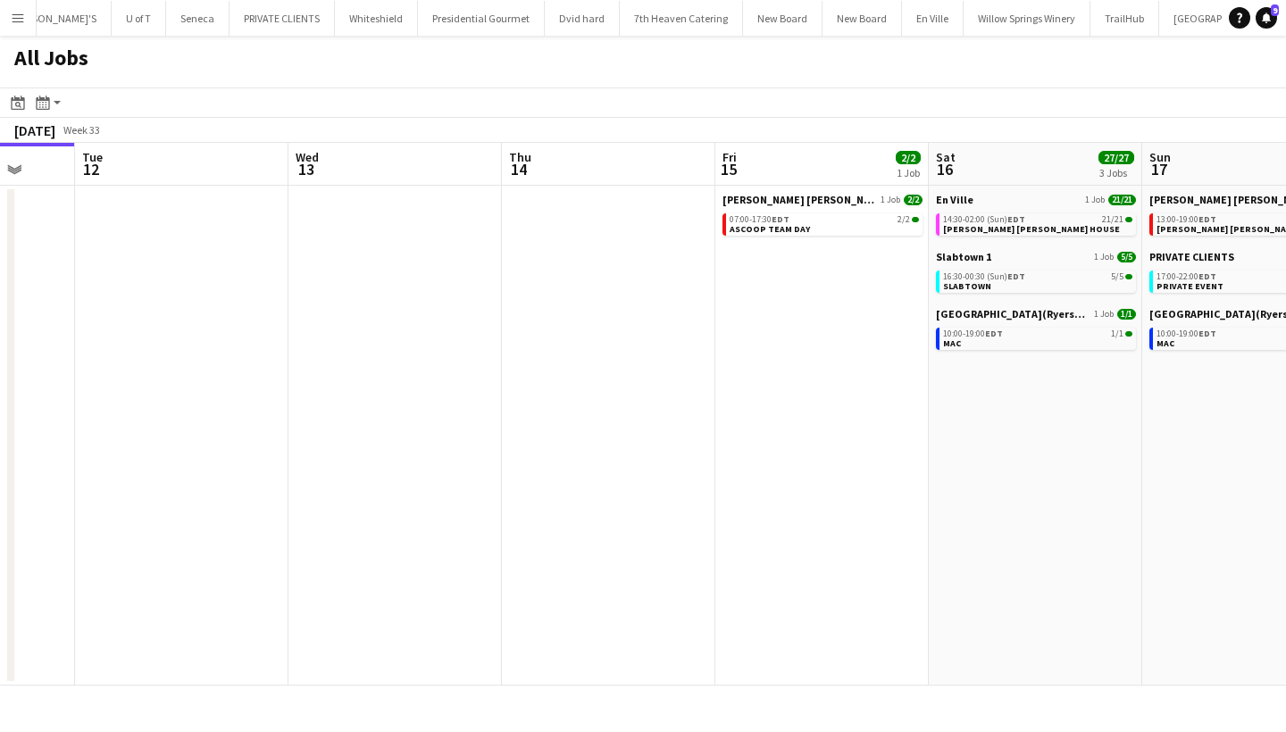
scroll to position [0, 780]
click at [774, 225] on span "ASCOOP TEAM DAY" at bounding box center [769, 229] width 80 height 12
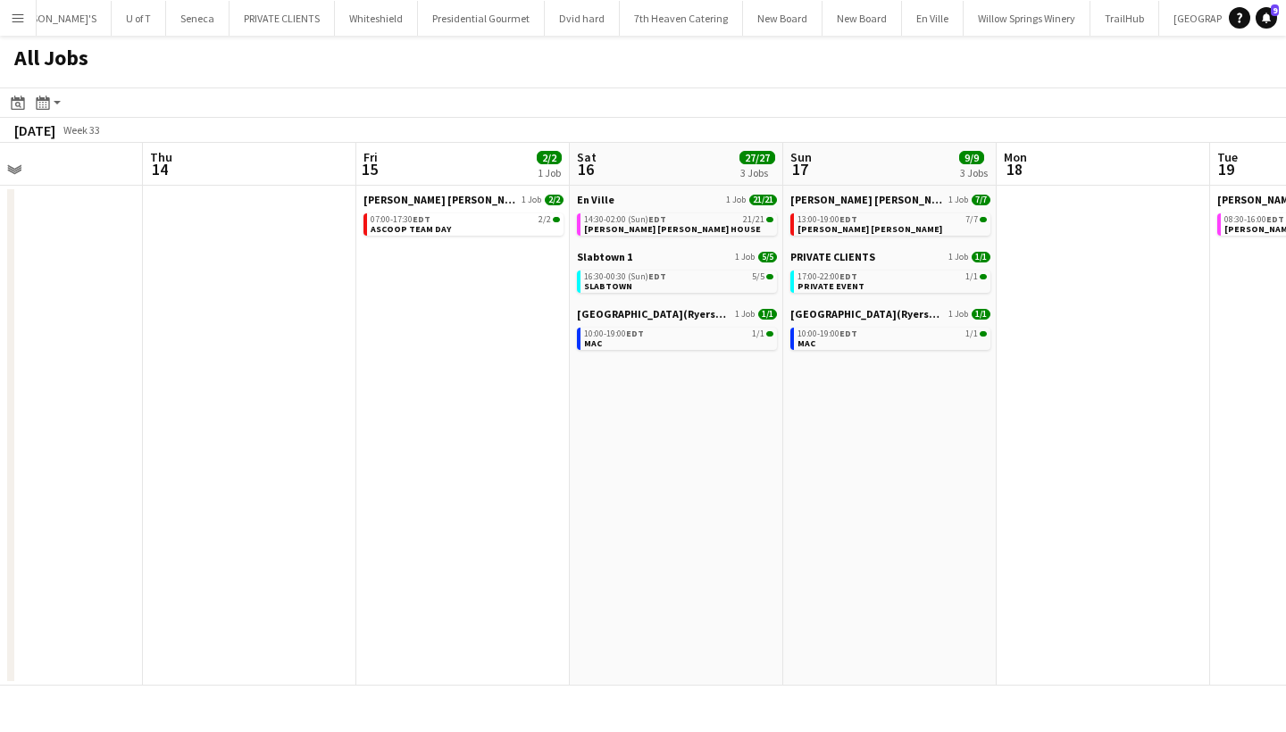
scroll to position [0, 714]
click at [624, 278] on span "16:30-00:30 (Sun) EDT" at bounding box center [622, 276] width 82 height 9
click at [634, 219] on span "14:30-02:00 (Sun) EDT" at bounding box center [622, 219] width 82 height 9
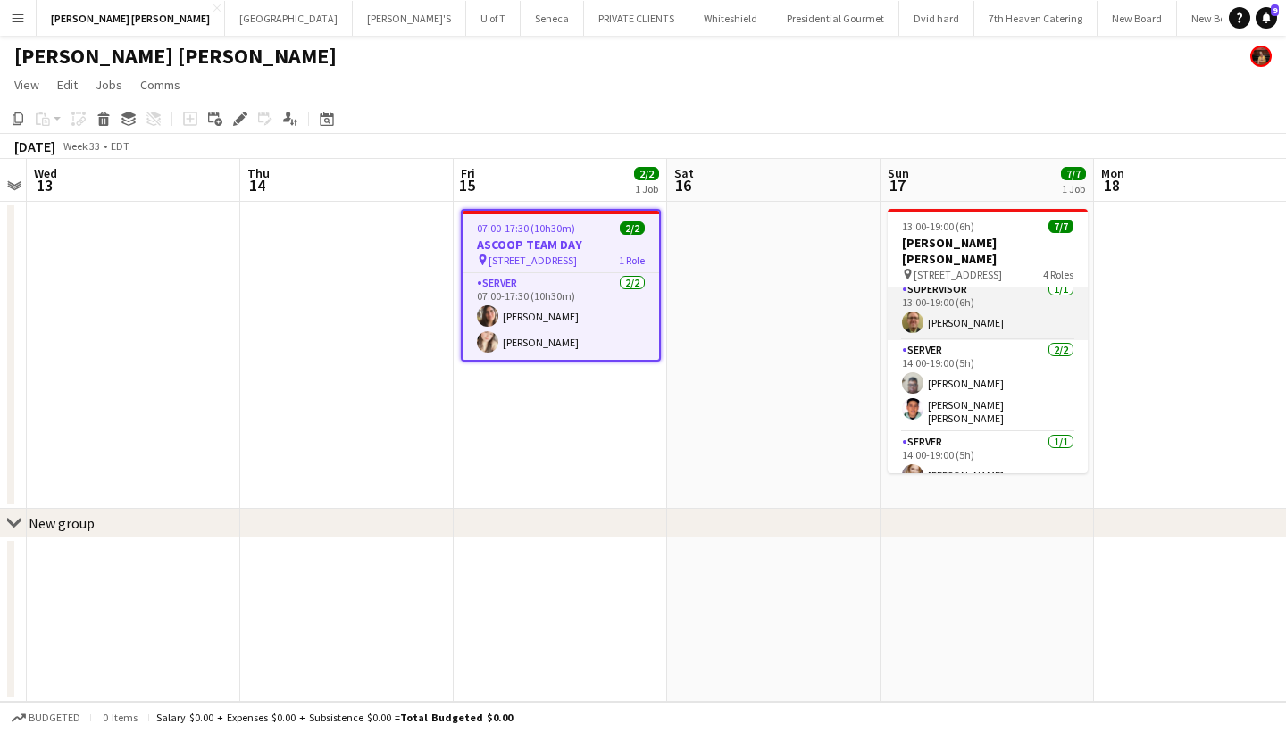
scroll to position [119, 0]
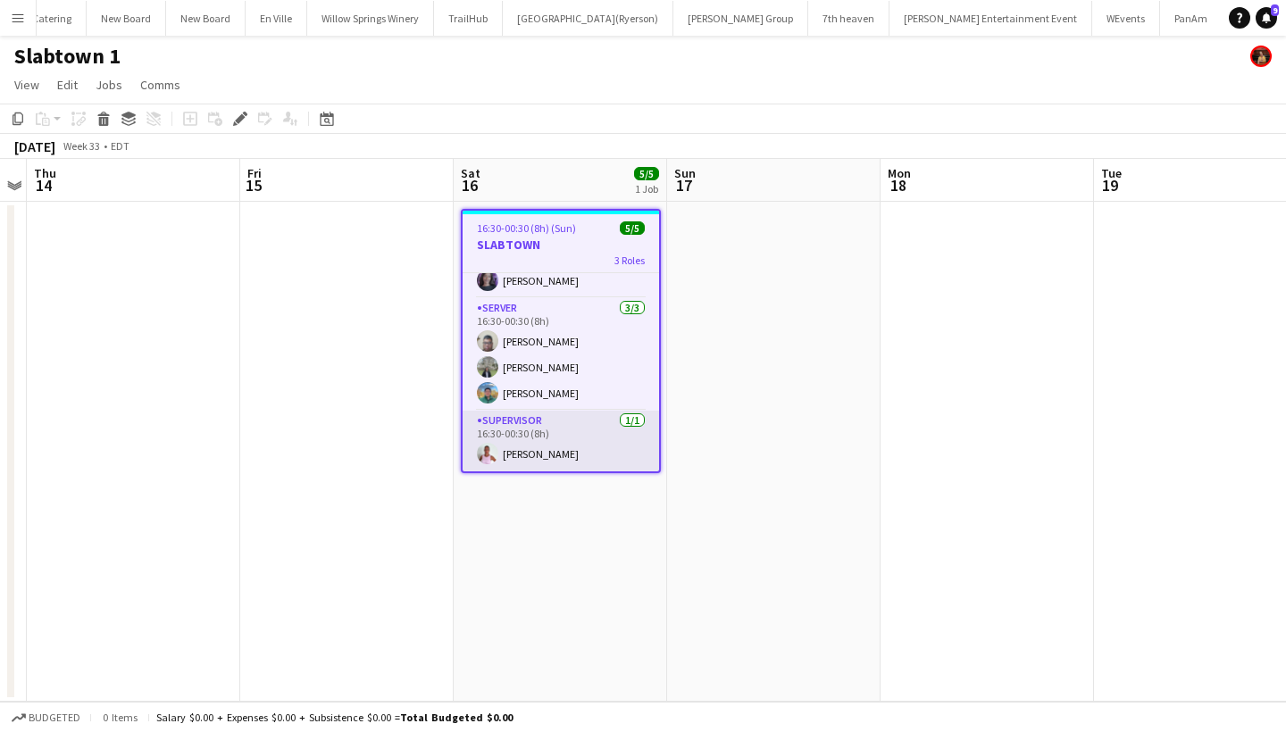
scroll to position [36, 0]
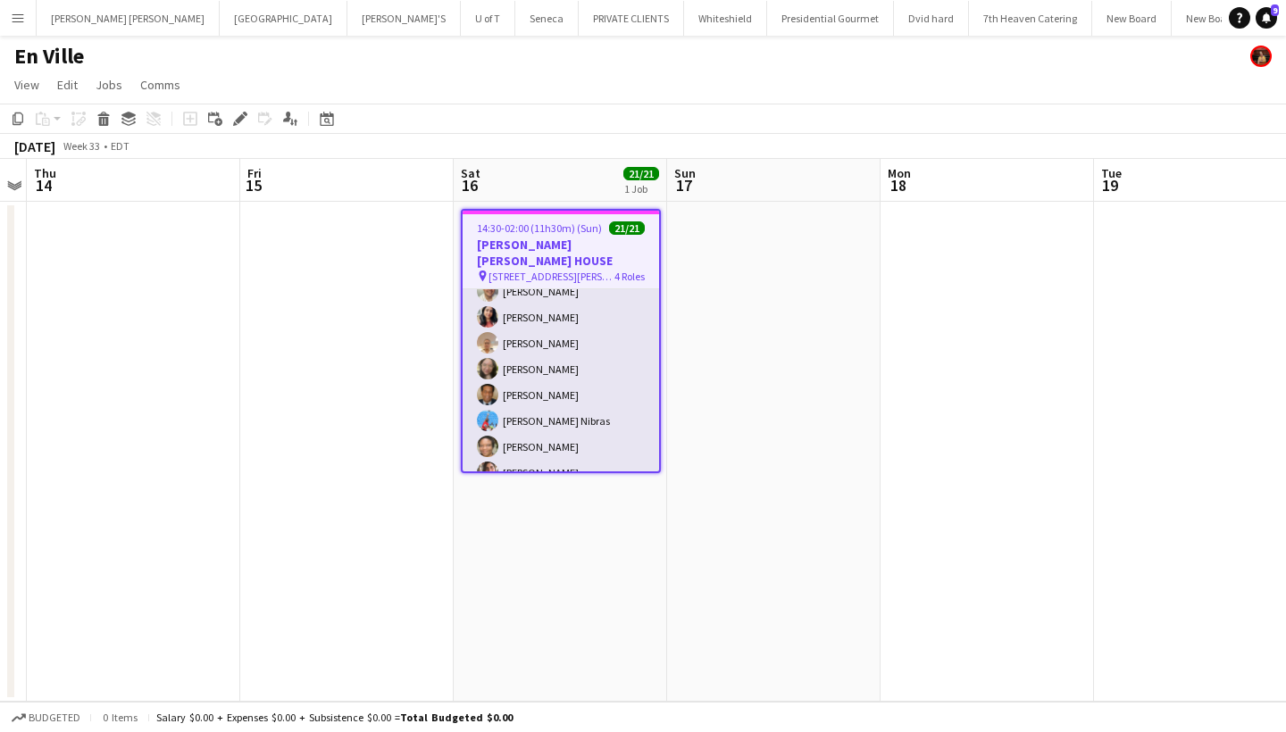
scroll to position [485, 0]
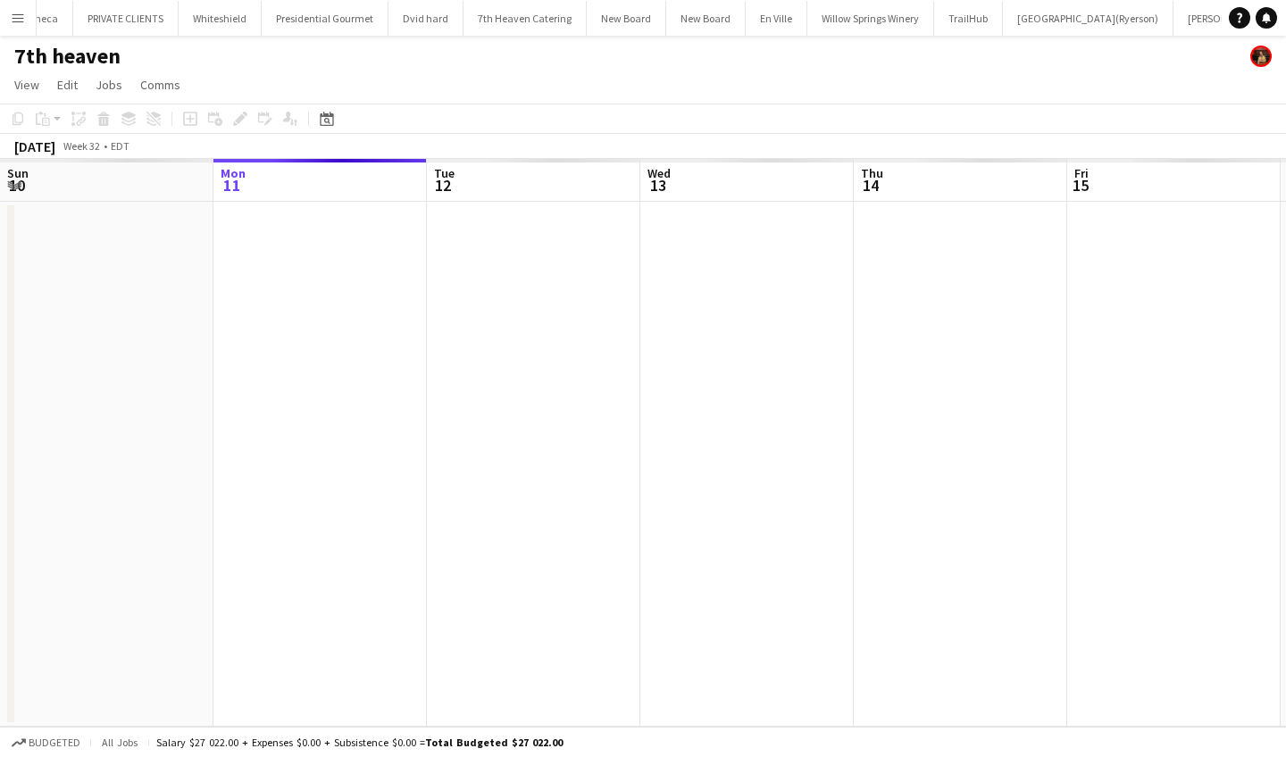
click at [24, 15] on app-icon "Menu" at bounding box center [18, 18] width 14 height 14
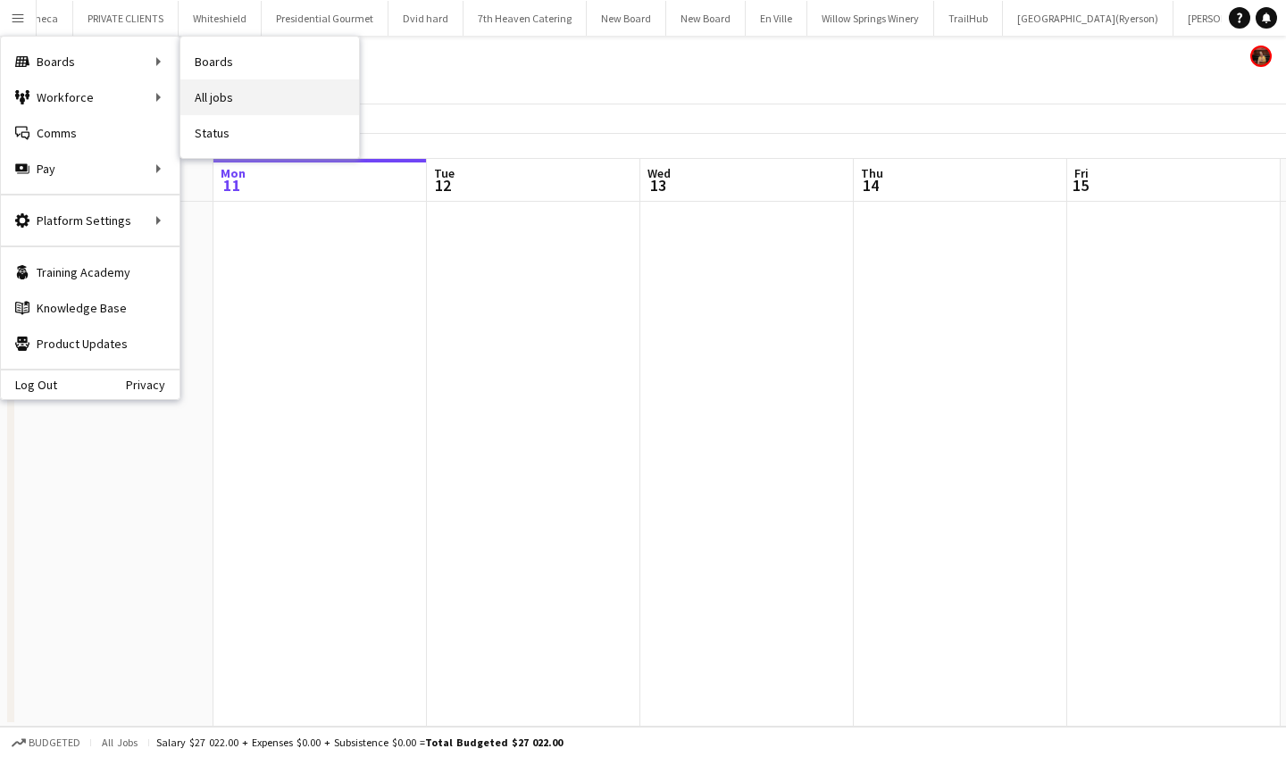
click at [240, 100] on link "All jobs" at bounding box center [269, 97] width 179 height 36
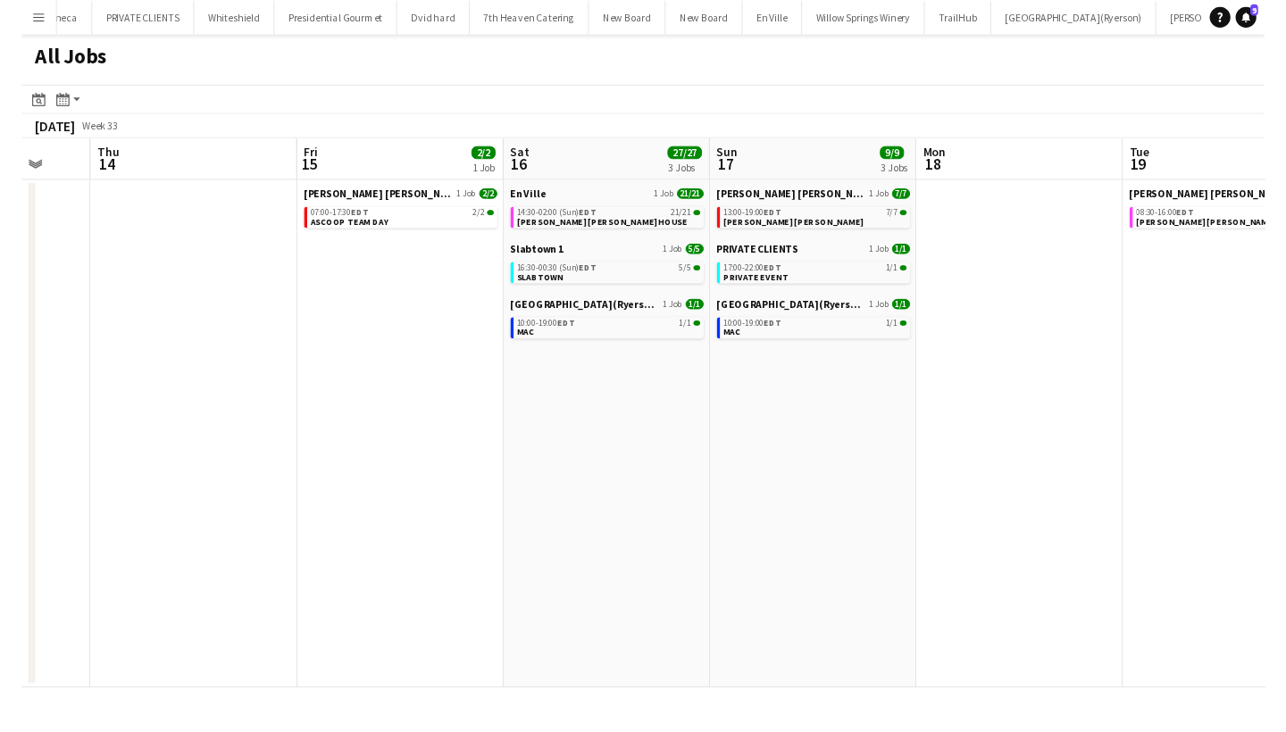
scroll to position [0, 787]
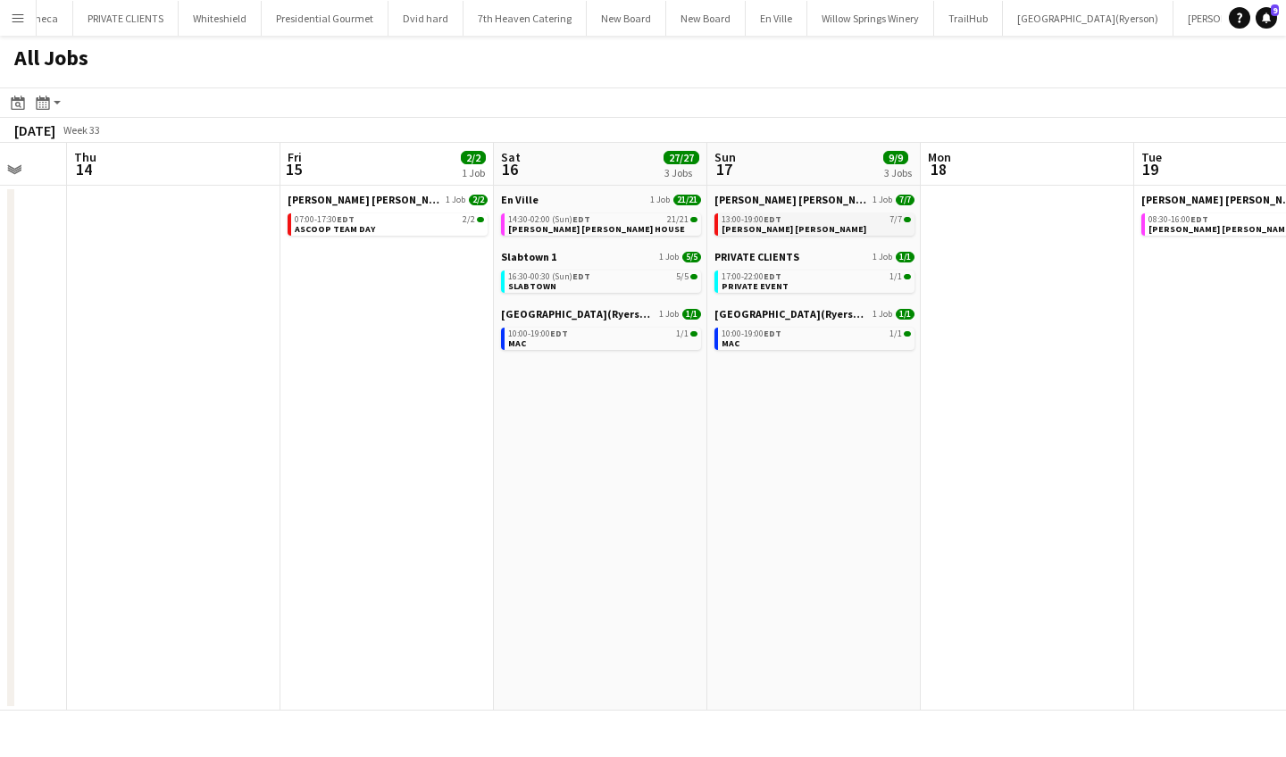
click at [772, 221] on span "EDT" at bounding box center [773, 219] width 18 height 12
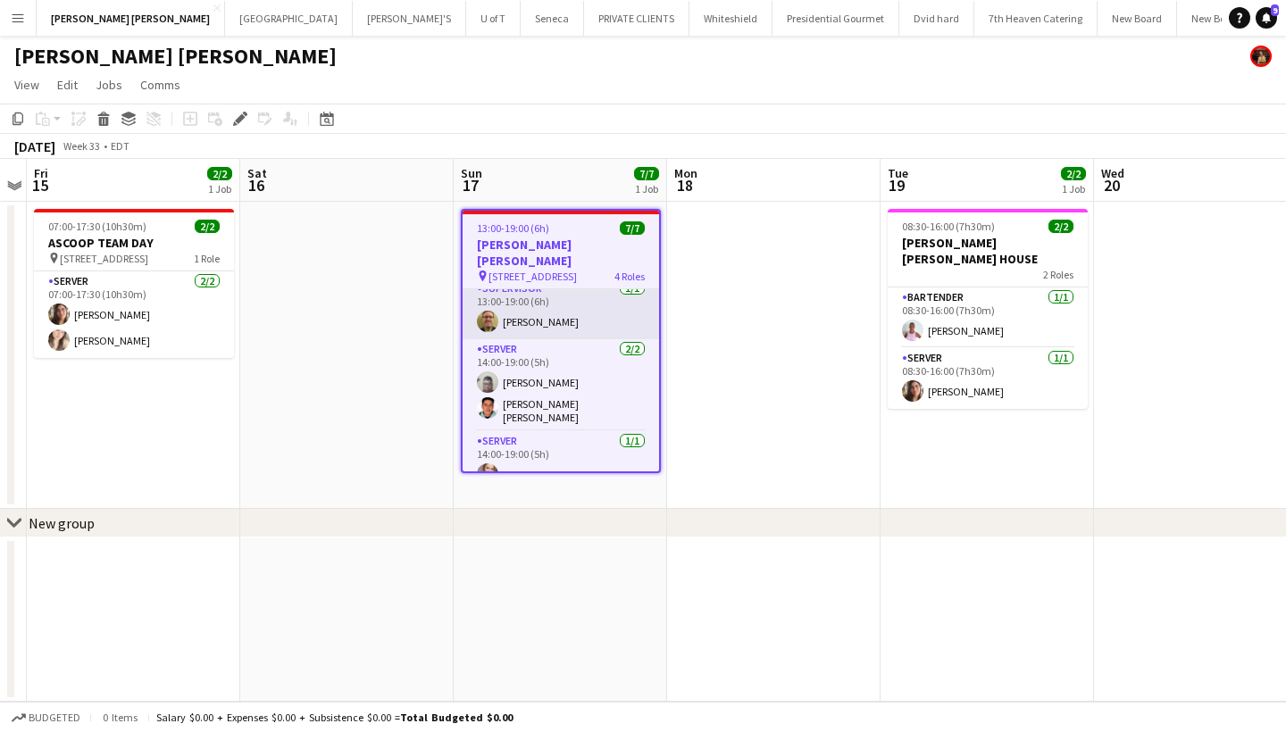
scroll to position [122, 0]
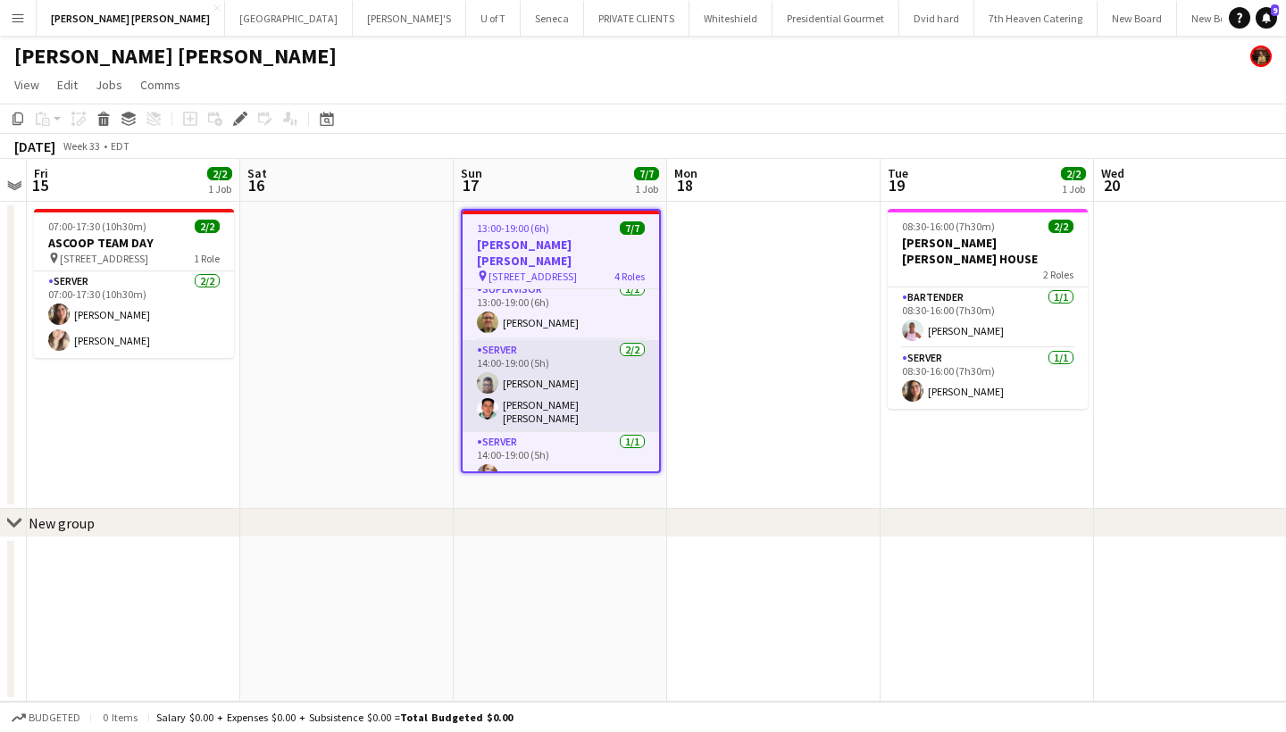
click at [554, 366] on app-card-role "SERVER 2/2 14:00-19:00 (5h) Rupert Rodrigues Rodolfo Sebastián López" at bounding box center [561, 386] width 196 height 92
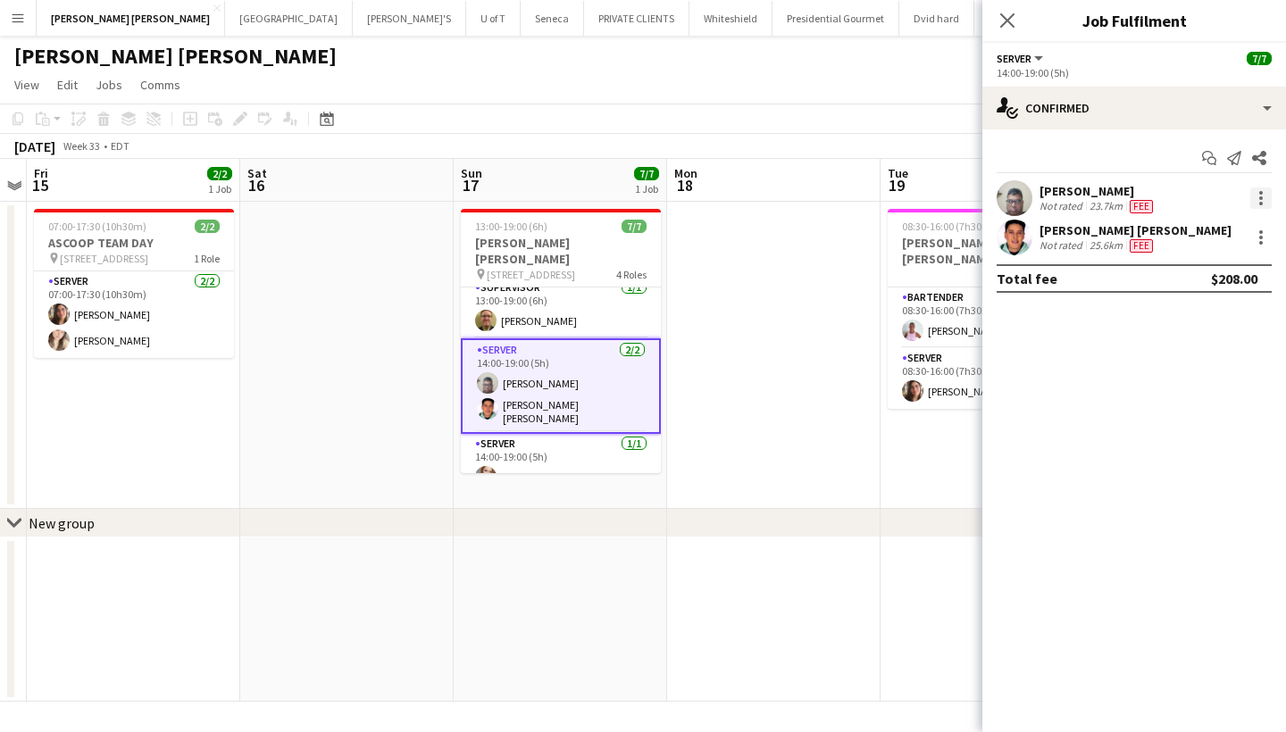
click at [1259, 198] on div at bounding box center [1261, 198] width 4 height 4
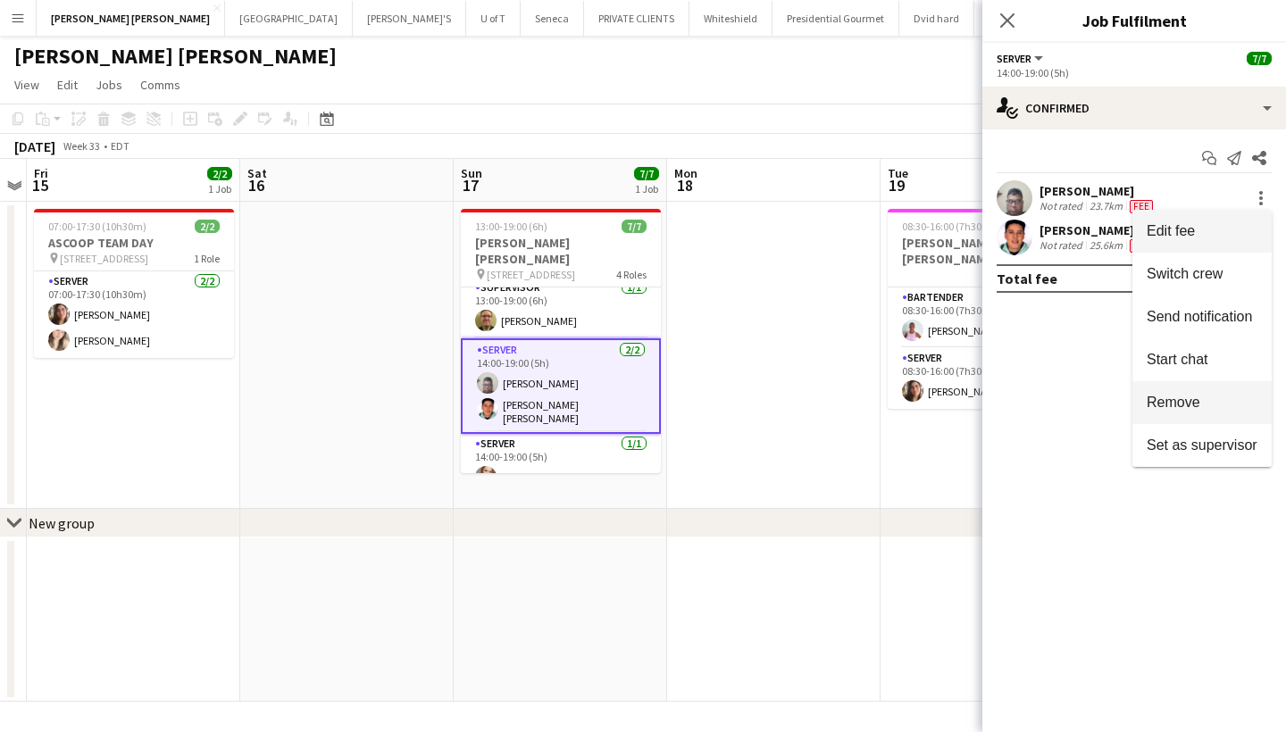
click at [1181, 397] on span "Remove" at bounding box center [1174, 402] width 54 height 15
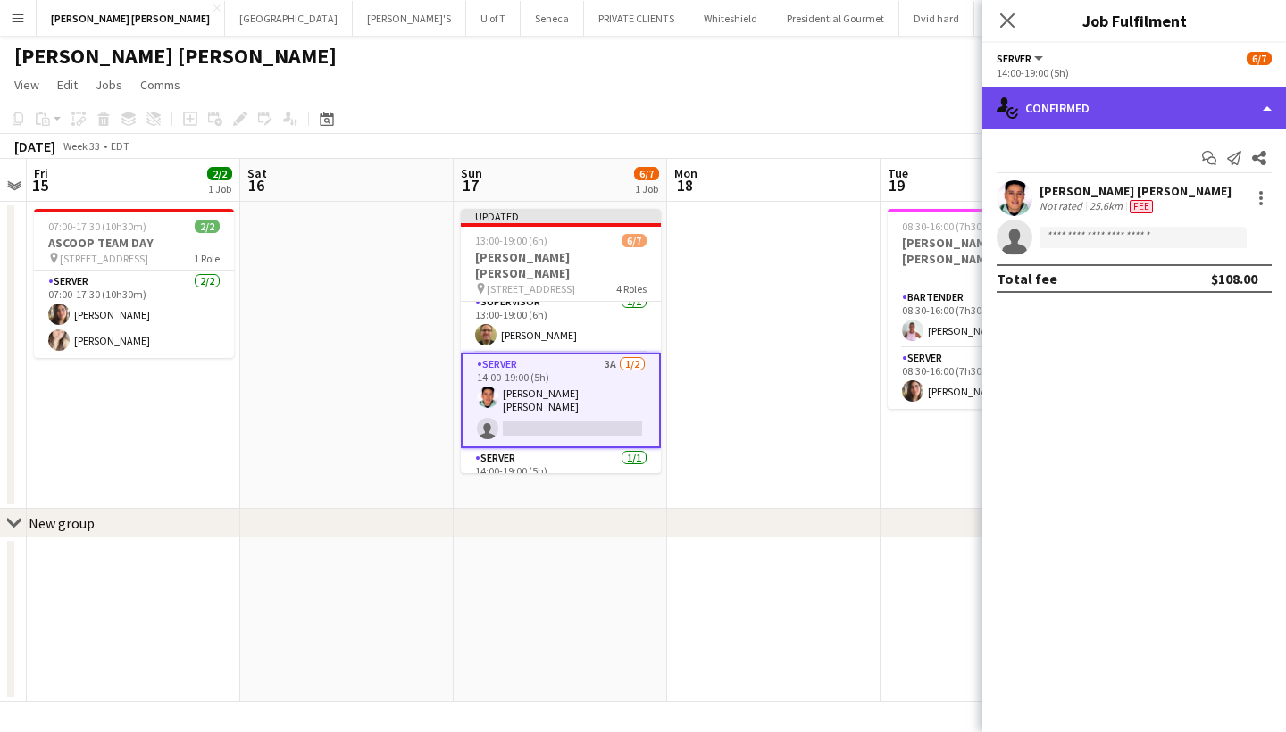
click at [1148, 98] on div "single-neutral-actions-check-2 Confirmed" at bounding box center [1134, 108] width 304 height 43
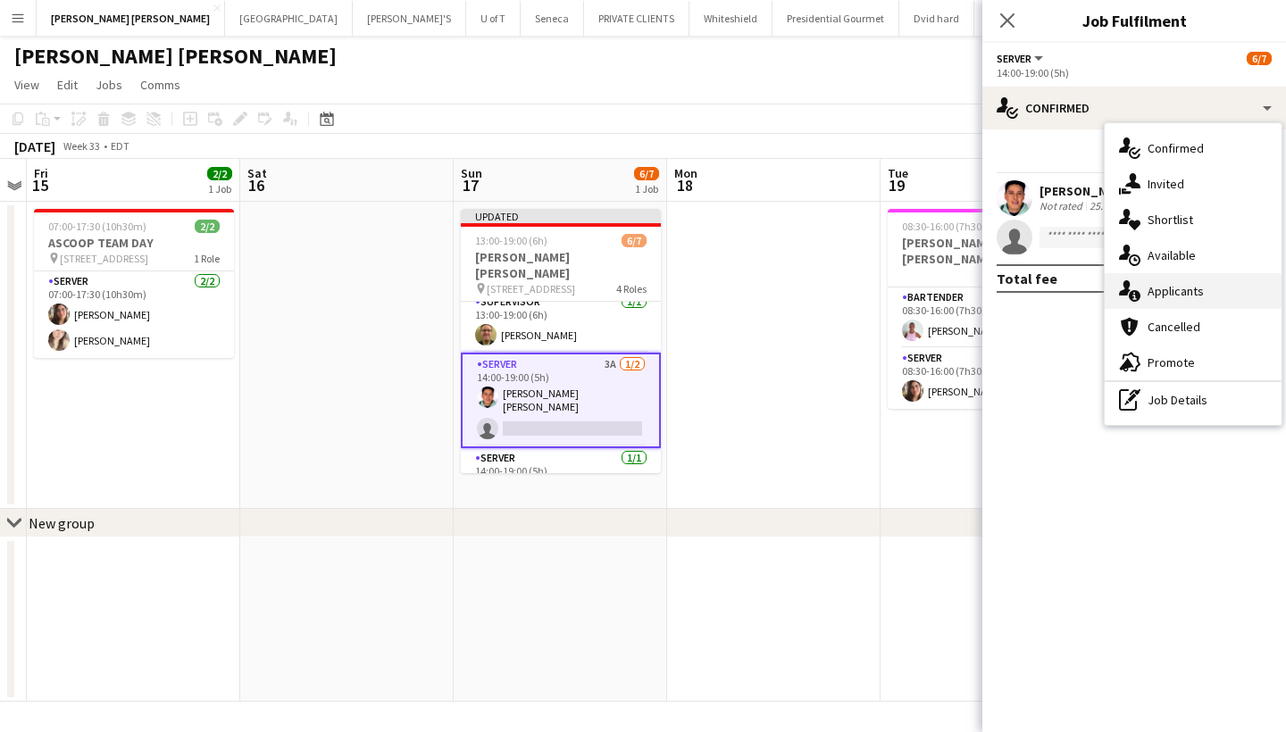
click at [1164, 285] on div "single-neutral-actions-information Applicants" at bounding box center [1193, 291] width 177 height 36
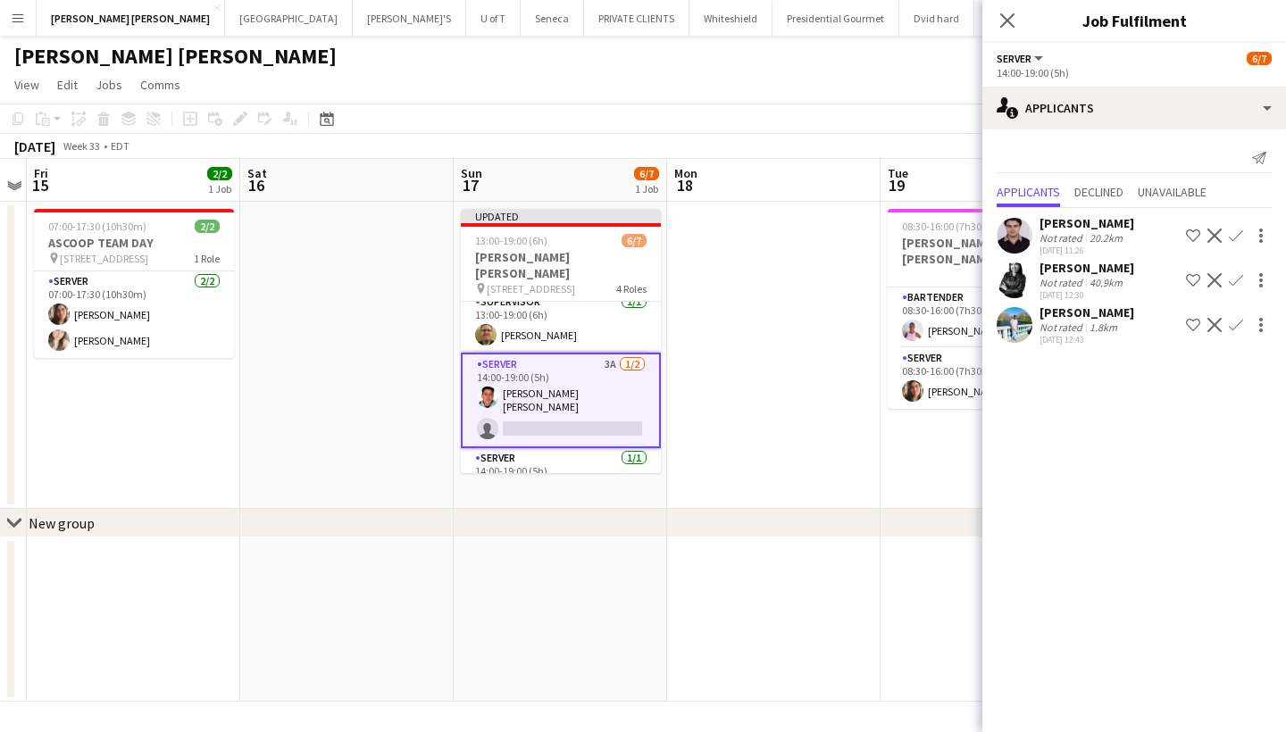
click at [1232, 275] on app-icon "Confirm" at bounding box center [1236, 280] width 14 height 14
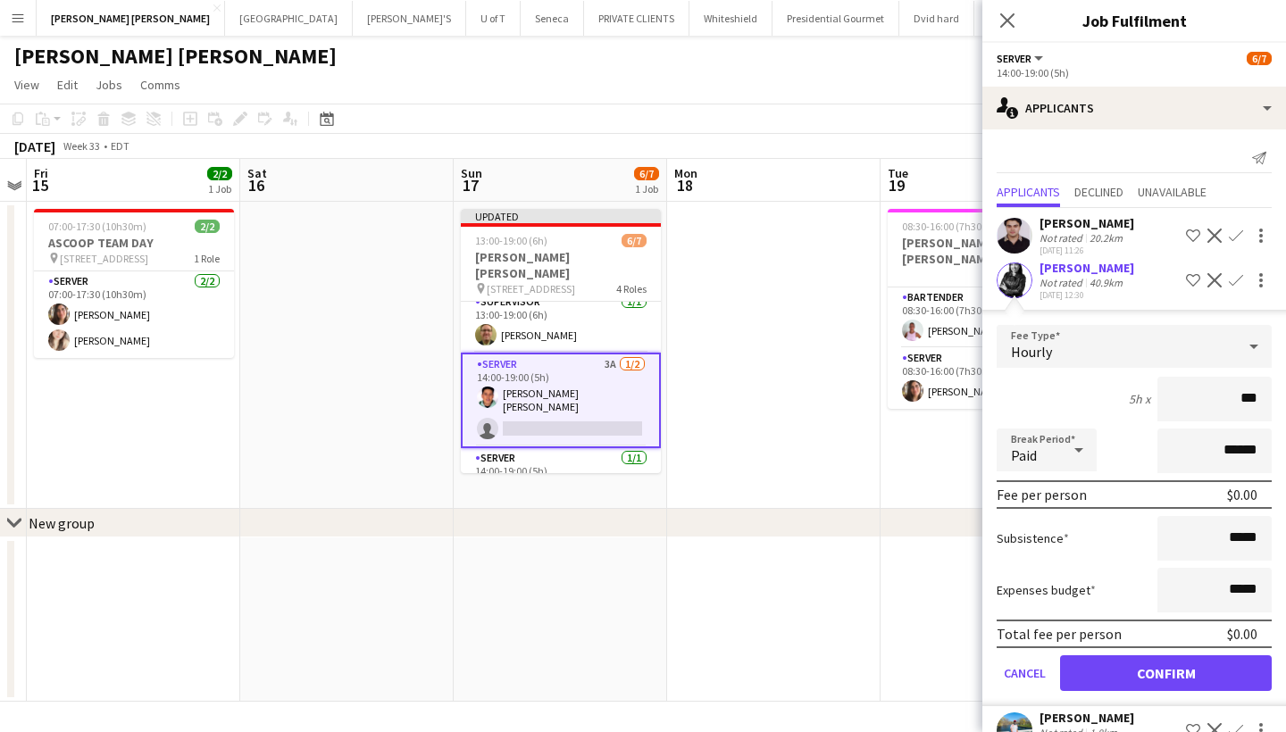
type input "**"
click at [1006, 17] on icon "Close pop-in" at bounding box center [1006, 20] width 17 height 17
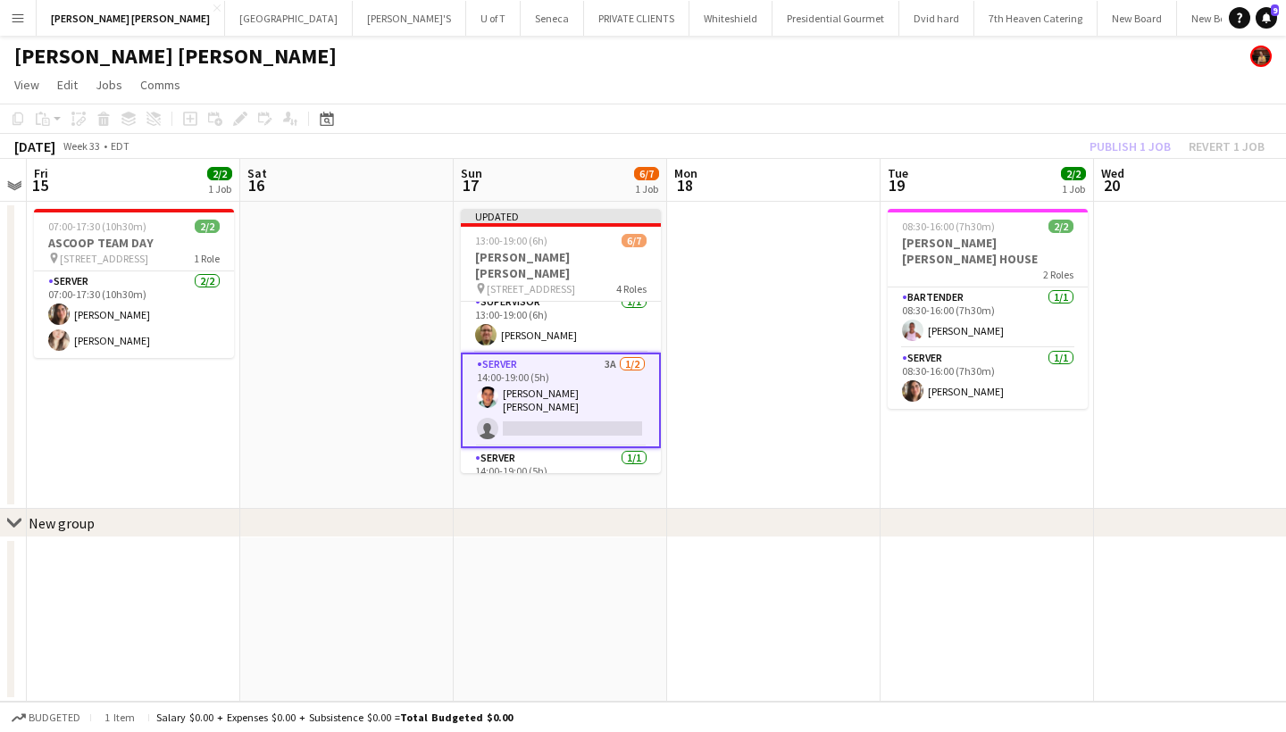
click at [552, 413] on app-card-role "SERVER 3A 1/2 14:00-19:00 (5h) Rodolfo Sebastián López single-neutral-actions" at bounding box center [561, 401] width 200 height 96
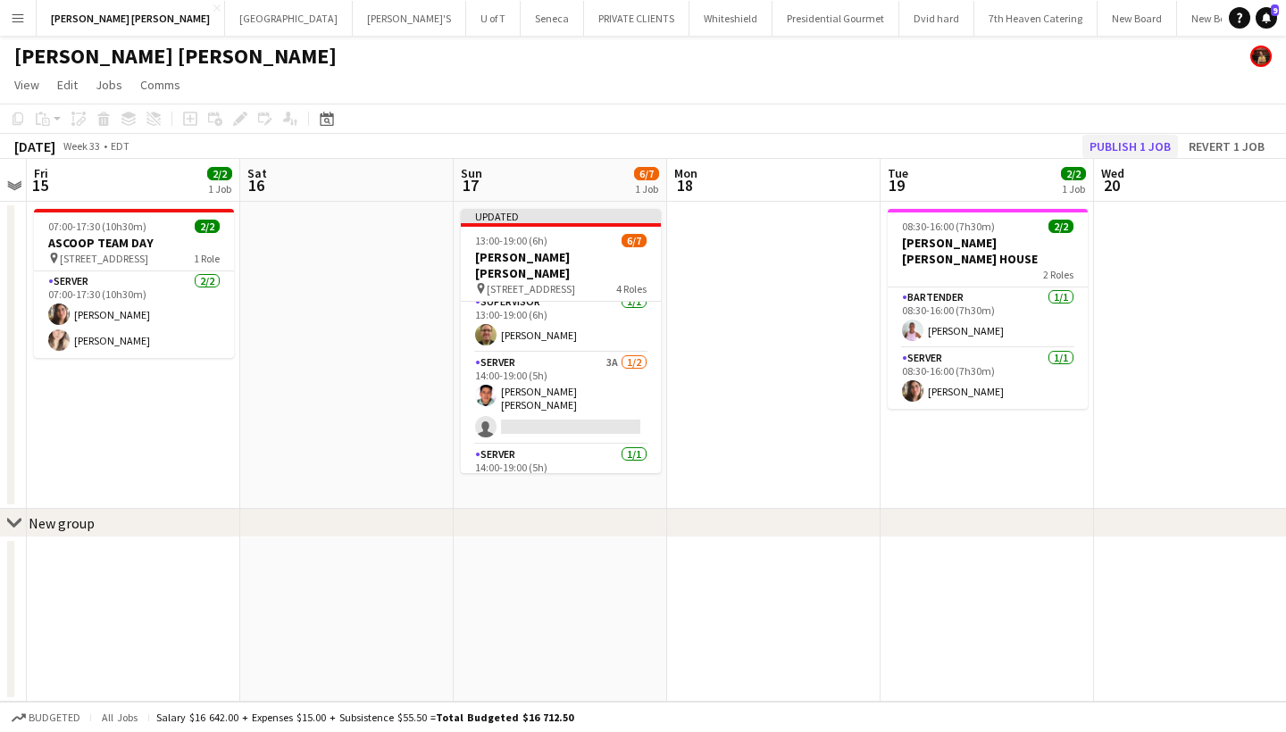
click at [1124, 149] on button "Publish 1 job" at bounding box center [1130, 146] width 96 height 23
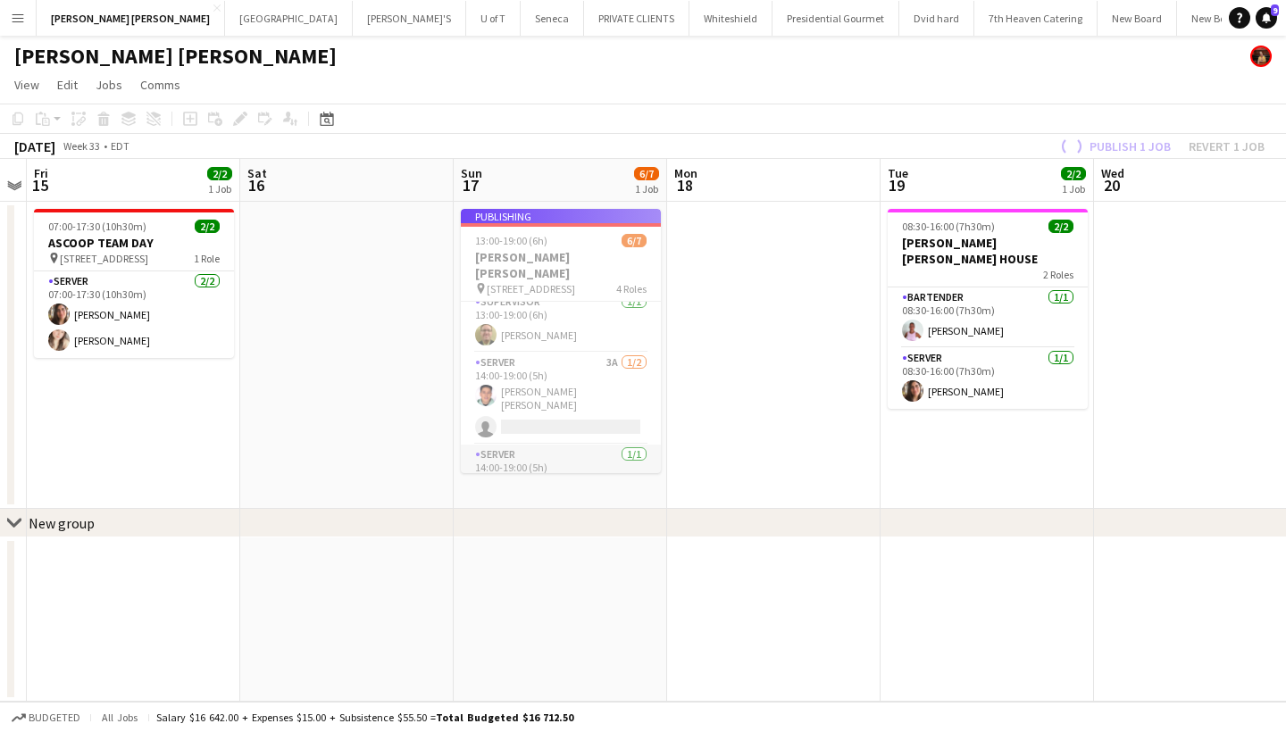
scroll to position [119, 0]
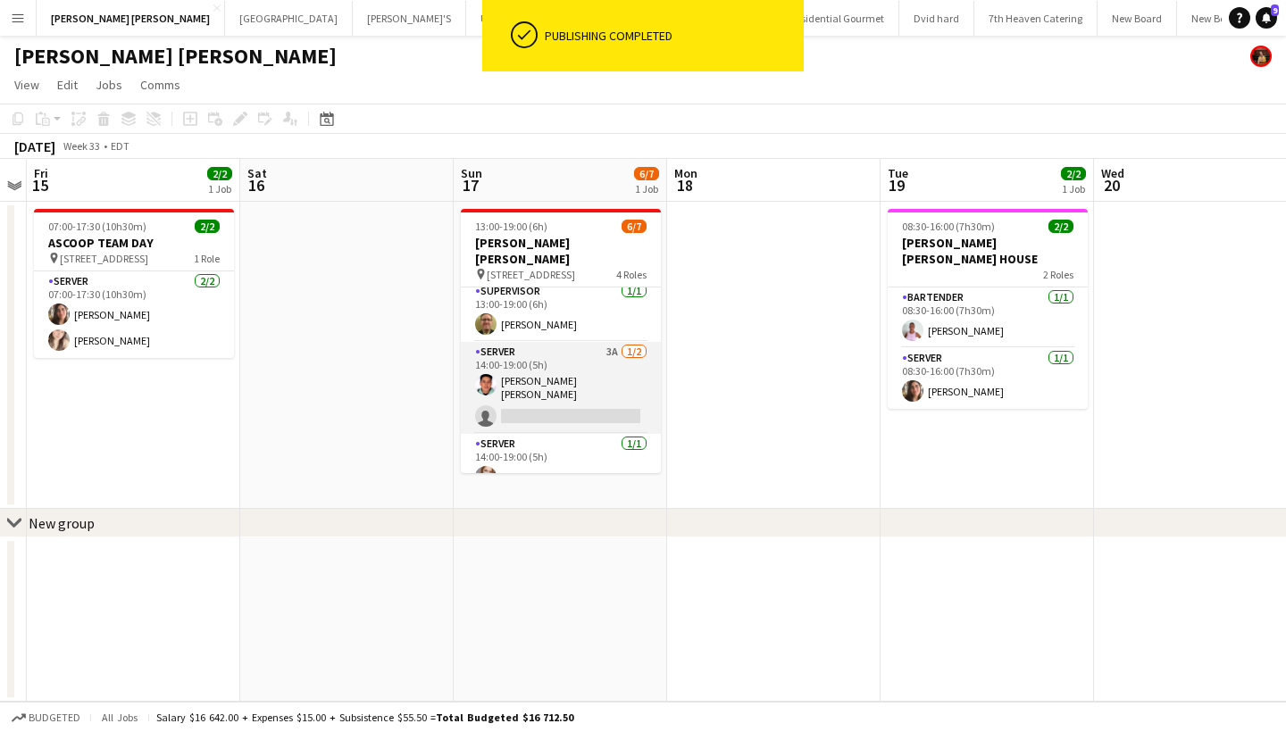
click at [577, 387] on app-card-role "SERVER 3A 1/2 14:00-19:00 (5h) Rodolfo Sebastián López single-neutral-actions" at bounding box center [561, 388] width 200 height 92
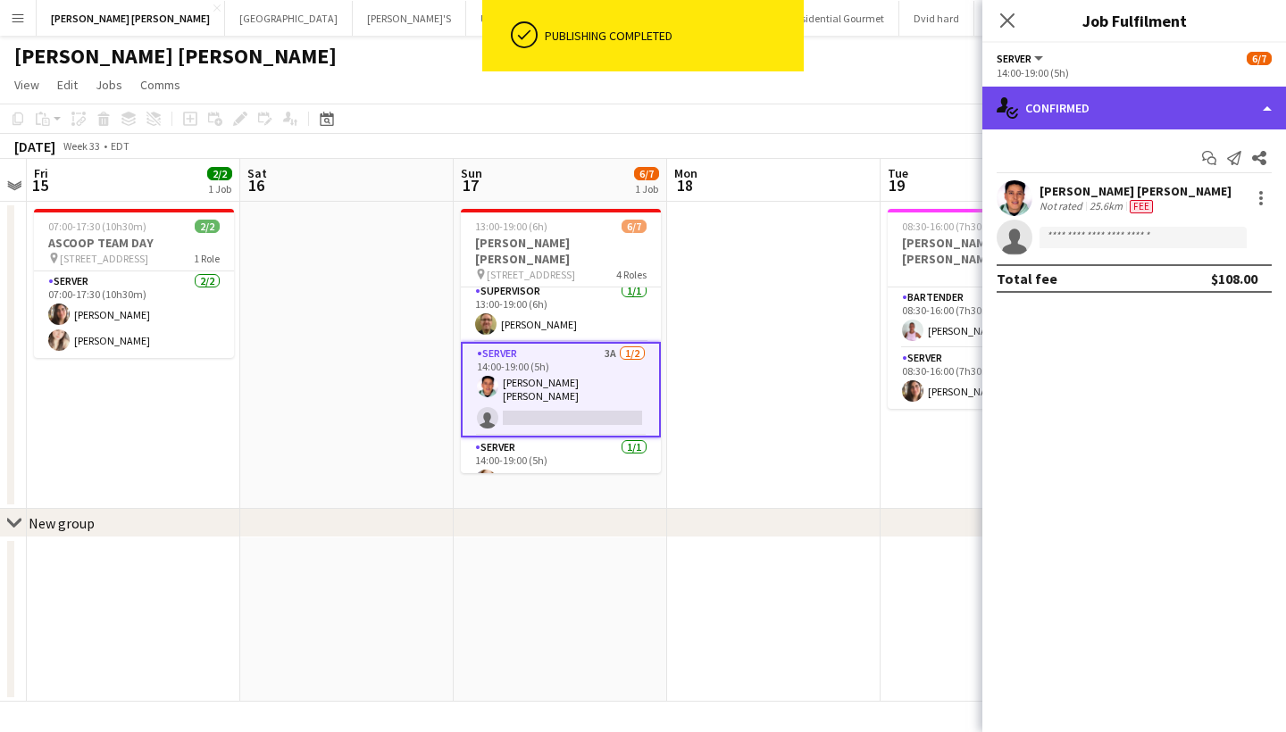
click at [1152, 89] on div "single-neutral-actions-check-2 Confirmed" at bounding box center [1134, 108] width 304 height 43
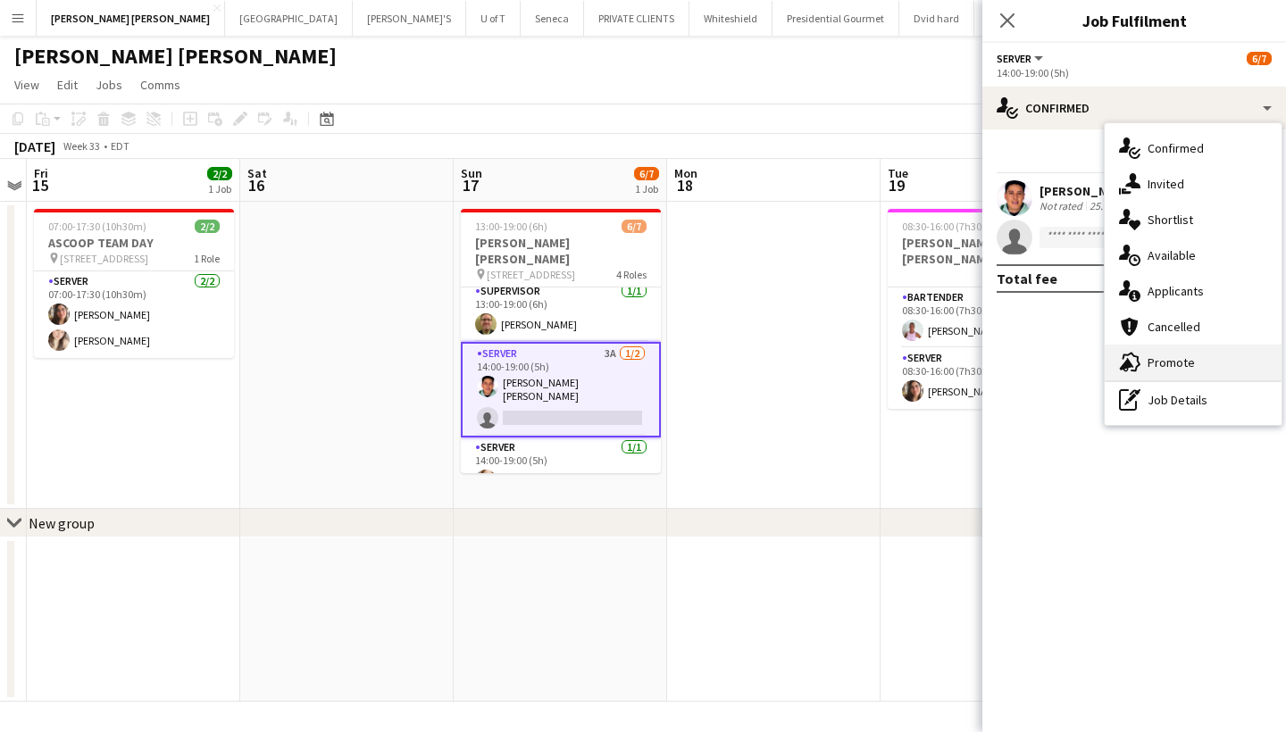
click at [1186, 369] on div "advertising-megaphone Promote" at bounding box center [1193, 363] width 177 height 36
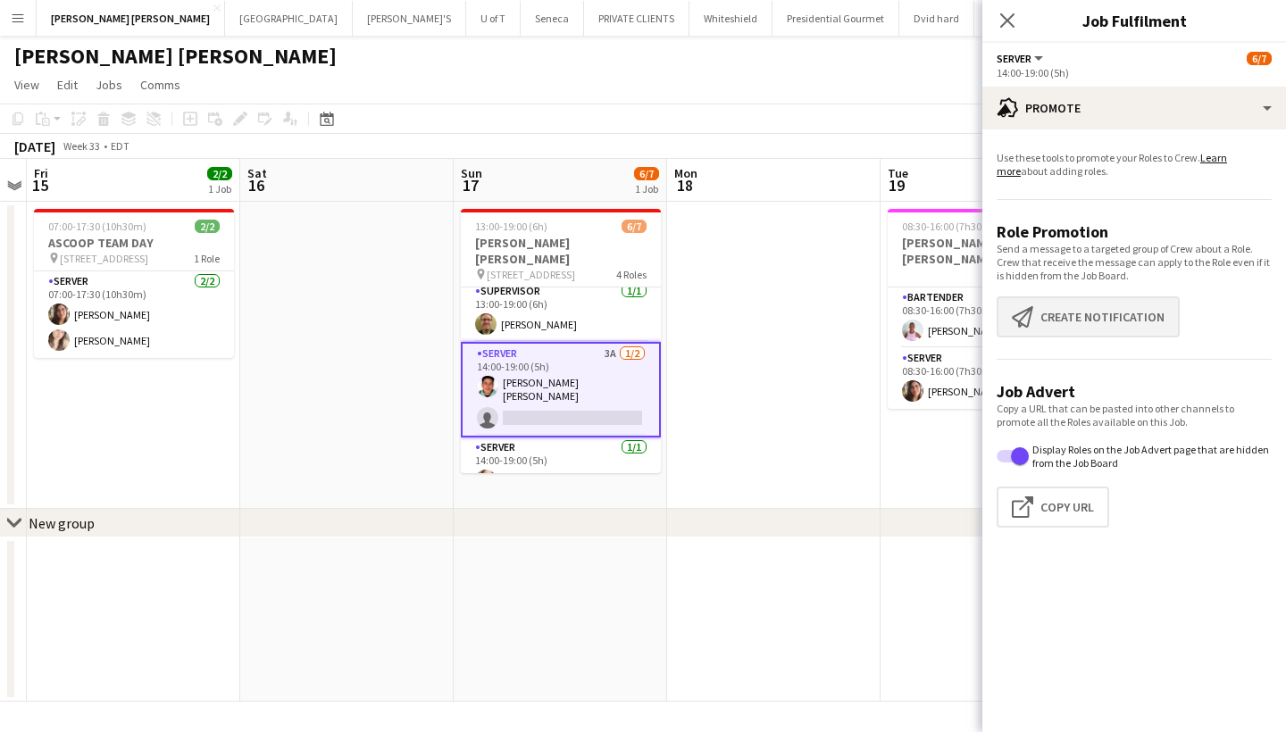
click at [1109, 320] on button "Create notification Create notification" at bounding box center [1088, 316] width 183 height 41
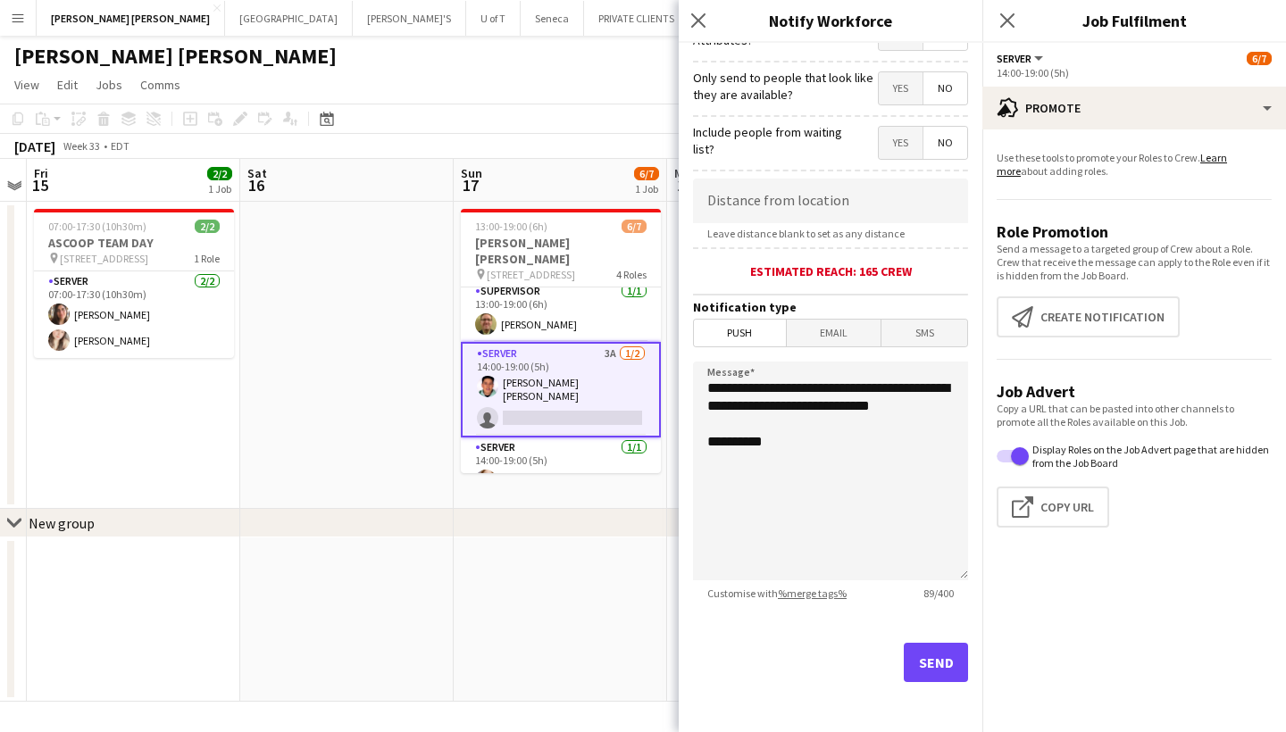
scroll to position [251, 0]
click at [928, 664] on button "Send" at bounding box center [936, 662] width 64 height 39
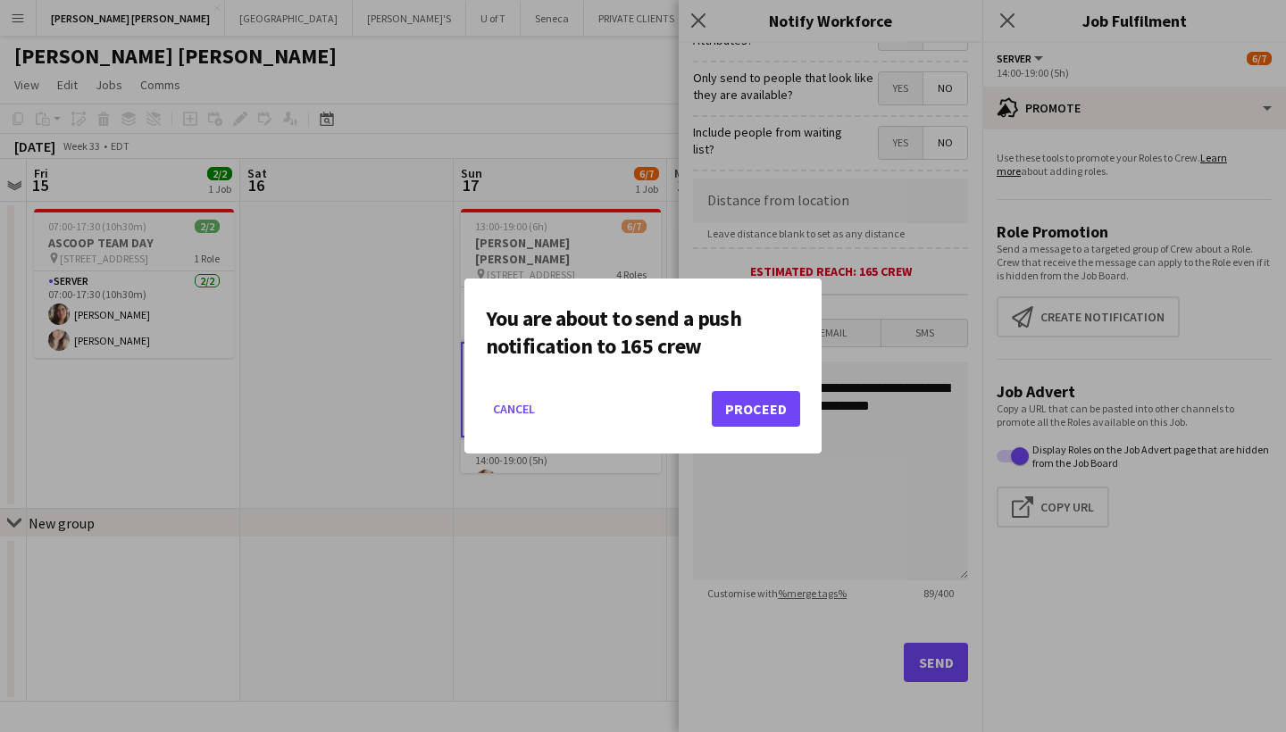
click at [755, 402] on button "Proceed" at bounding box center [756, 409] width 88 height 36
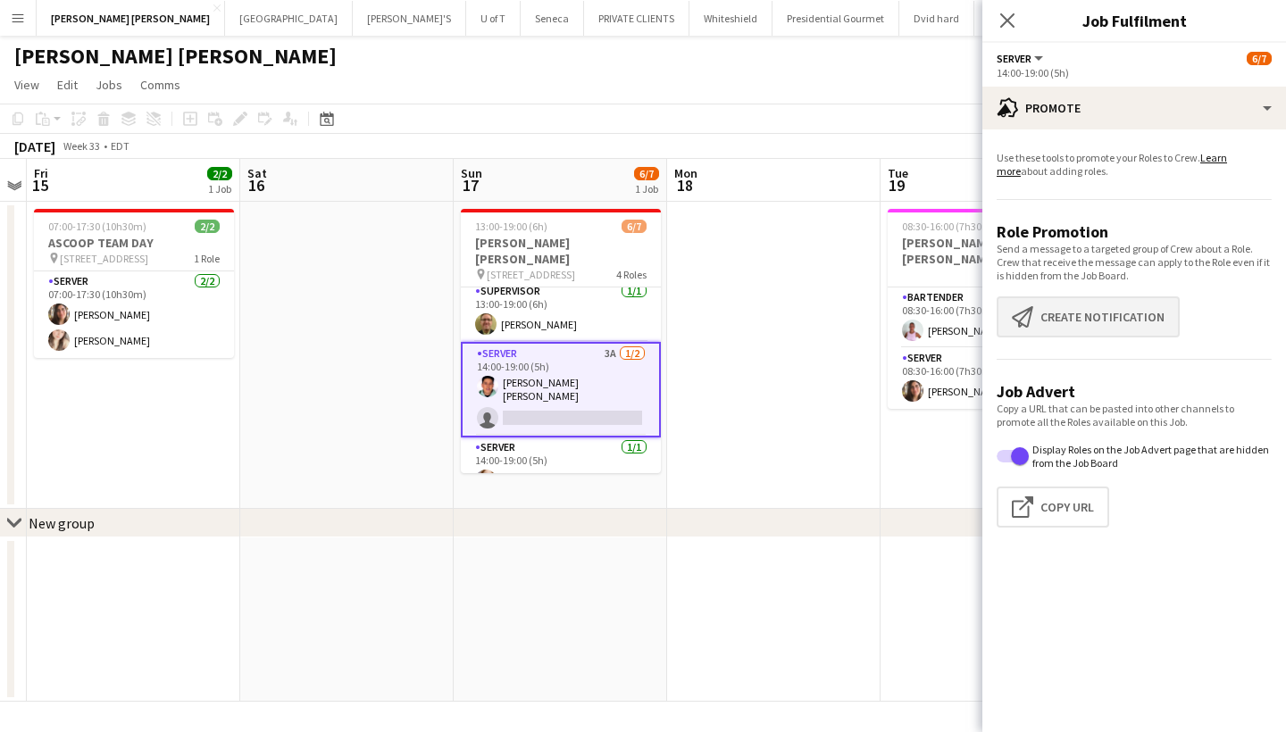
click at [1076, 329] on button "Create notification Create notification" at bounding box center [1088, 316] width 183 height 41
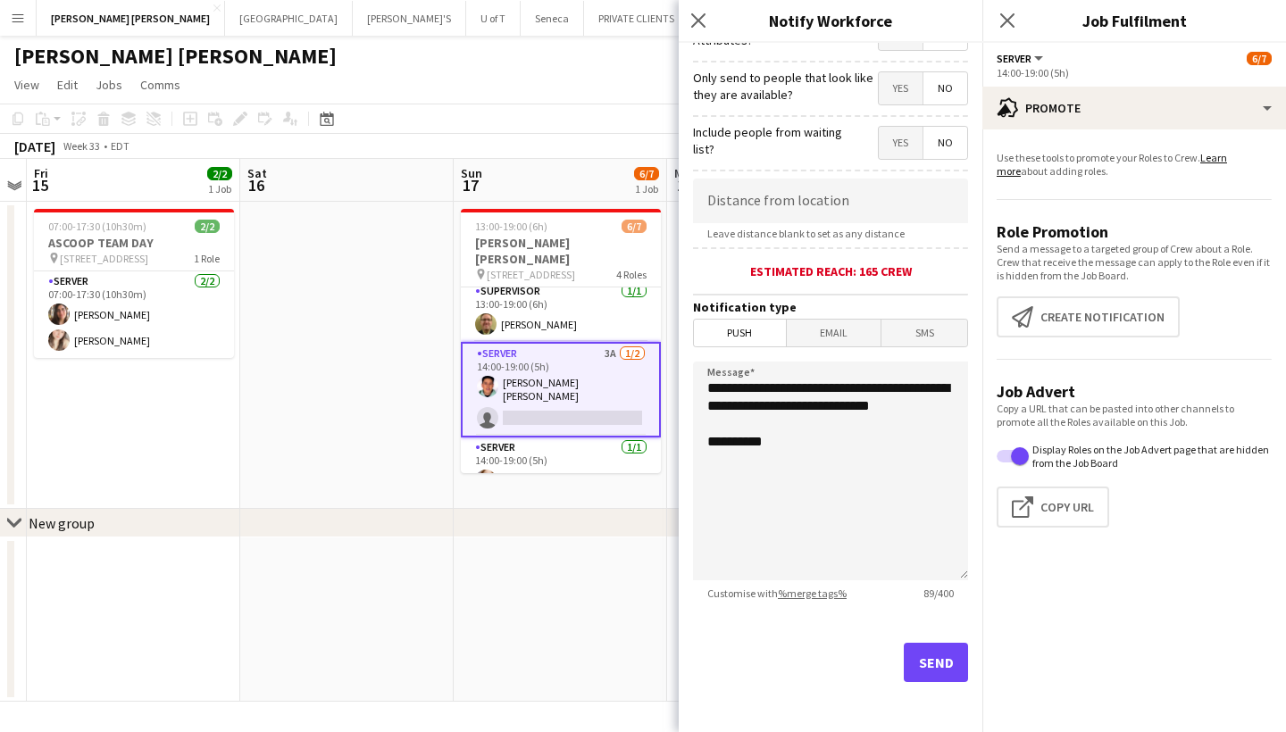
click at [929, 662] on button "Send" at bounding box center [936, 662] width 64 height 39
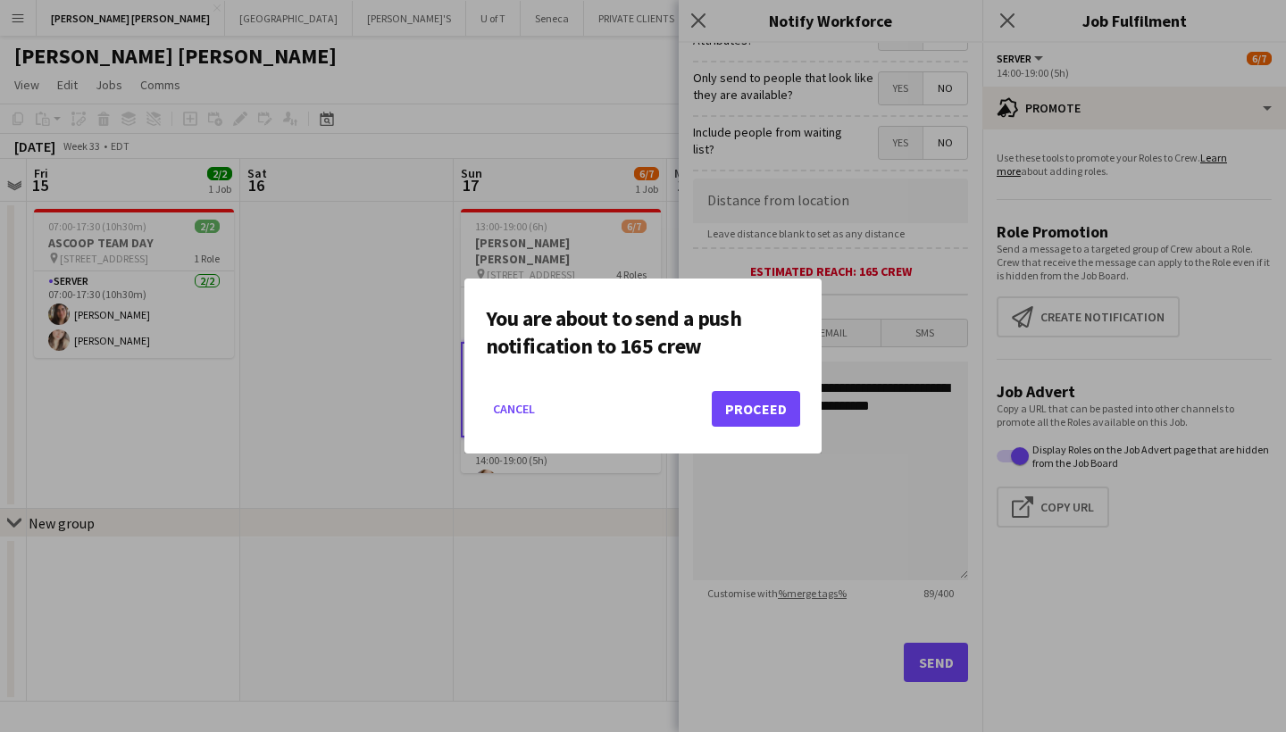
click at [779, 403] on button "Proceed" at bounding box center [756, 409] width 88 height 36
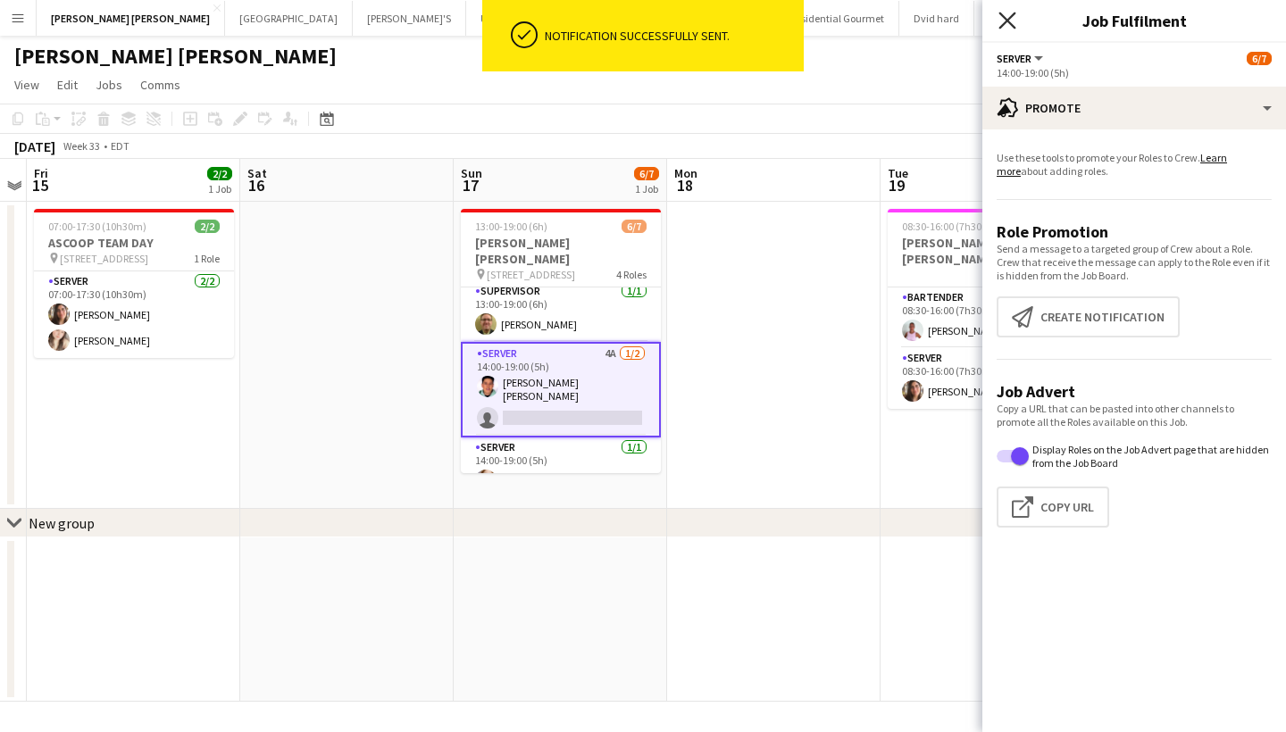
click at [1001, 20] on icon "Close pop-in" at bounding box center [1006, 20] width 17 height 17
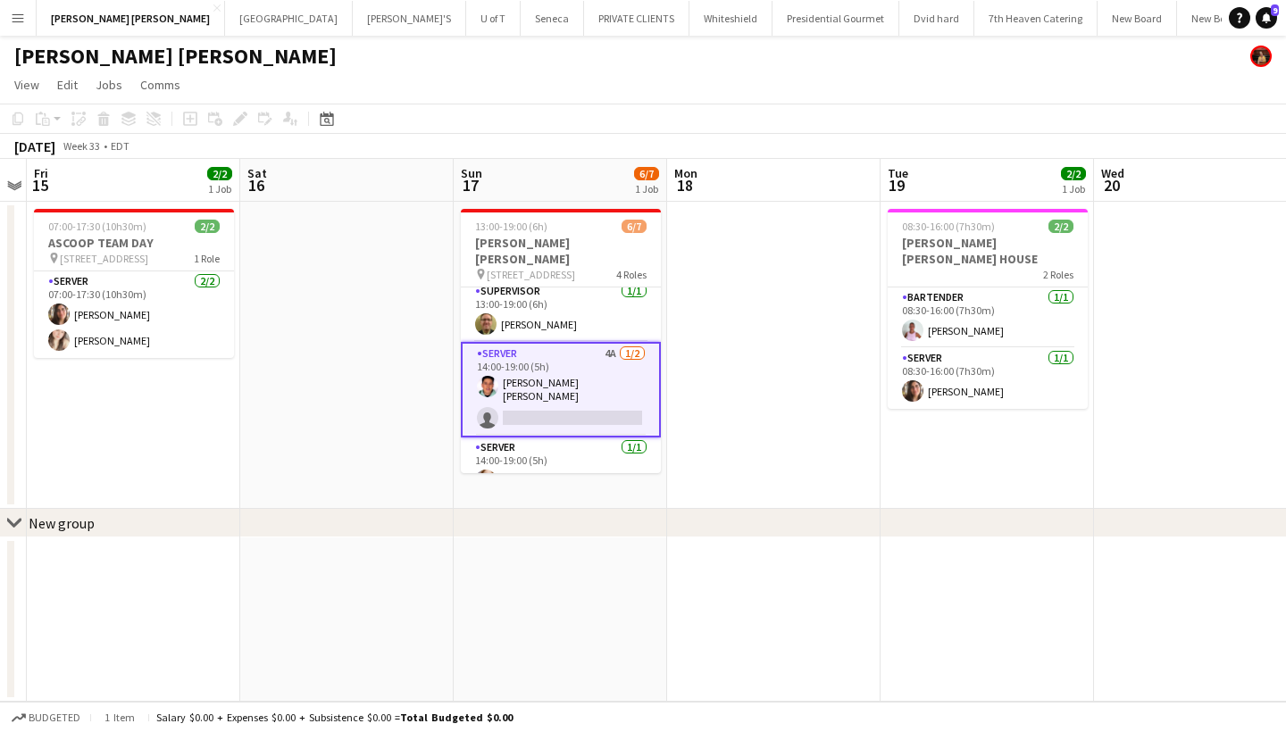
click at [527, 396] on app-card-role "SERVER 4A [DATE] 14:00-19:00 (5h) [PERSON_NAME] [PERSON_NAME] single-neutral-ac…" at bounding box center [561, 390] width 200 height 96
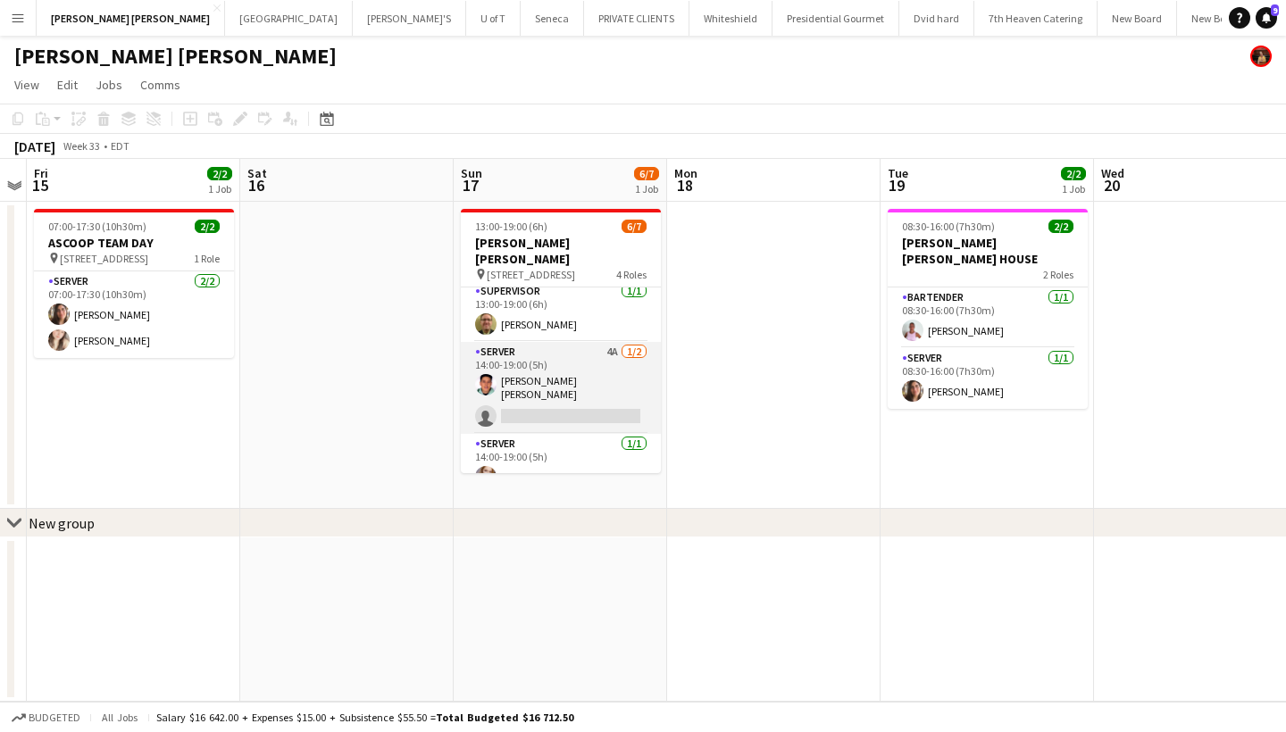
click at [527, 396] on app-card-role "SERVER 4A [DATE] 14:00-19:00 (5h) [PERSON_NAME] [PERSON_NAME] single-neutral-ac…" at bounding box center [561, 388] width 200 height 92
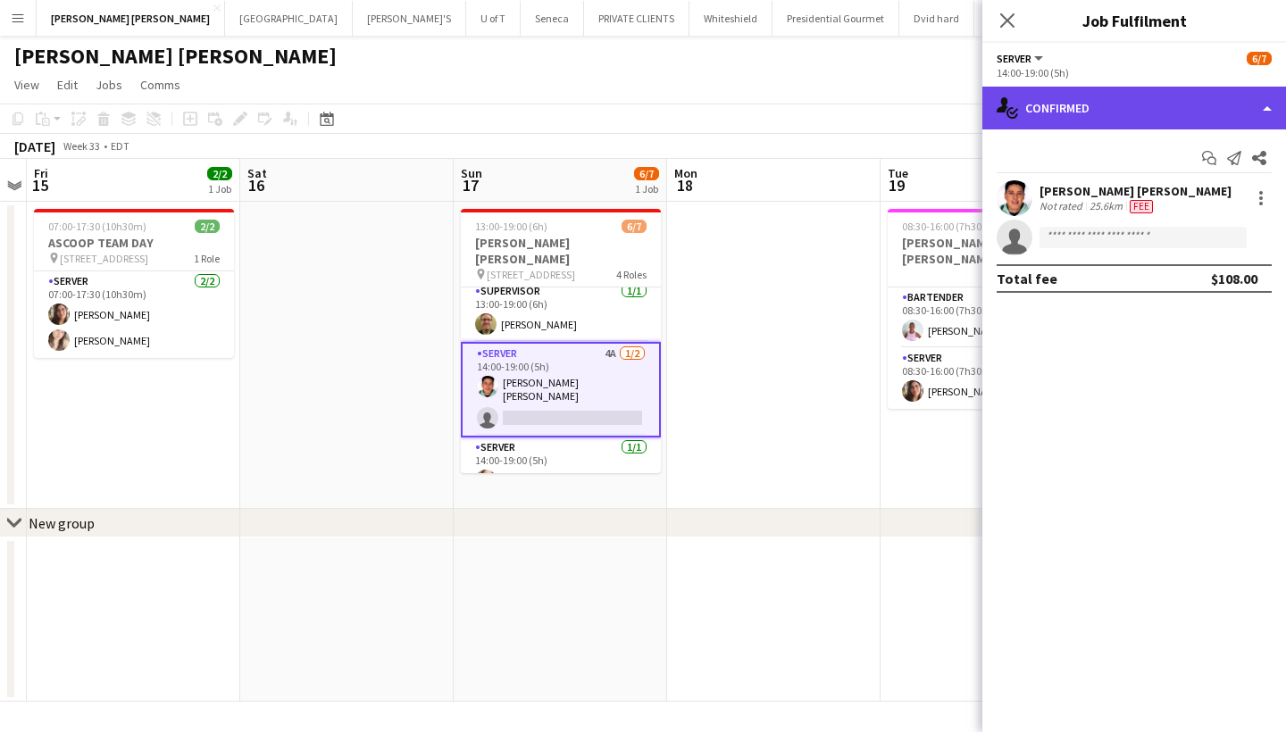
click at [1117, 112] on div "single-neutral-actions-check-2 Confirmed" at bounding box center [1134, 108] width 304 height 43
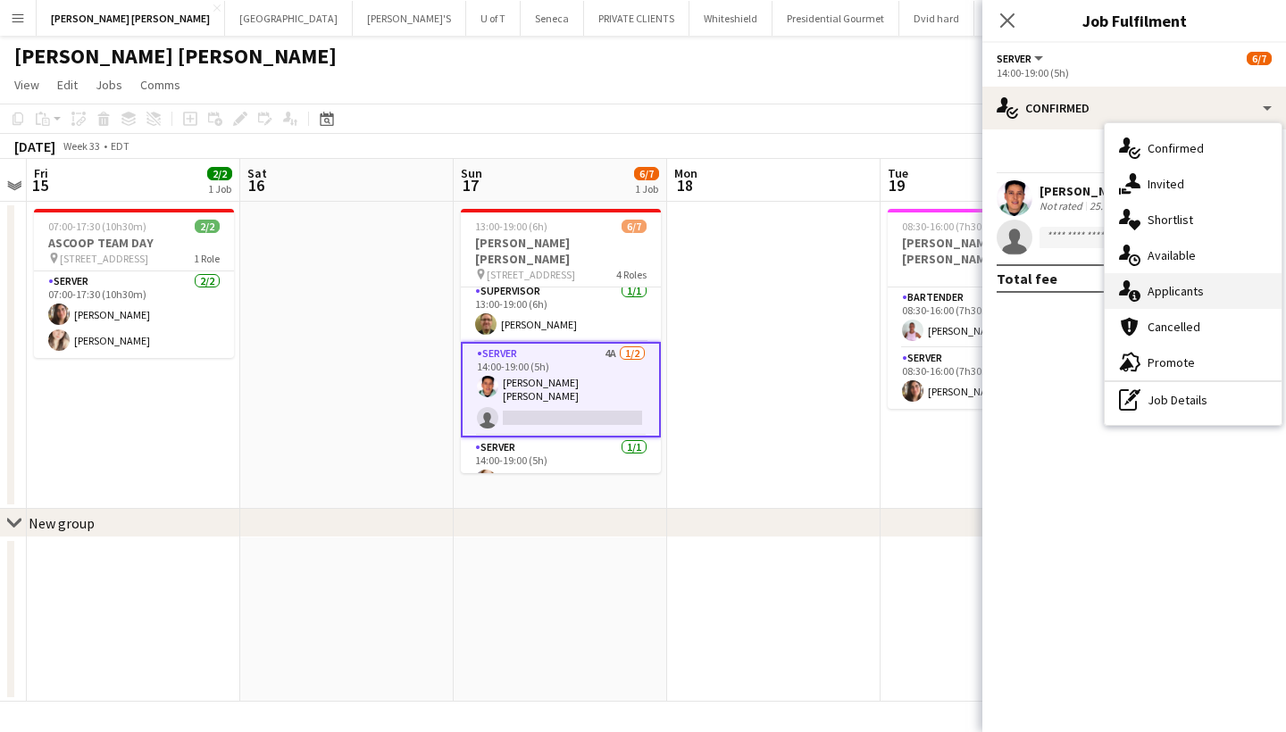
click at [1175, 293] on div "single-neutral-actions-information Applicants" at bounding box center [1193, 291] width 177 height 36
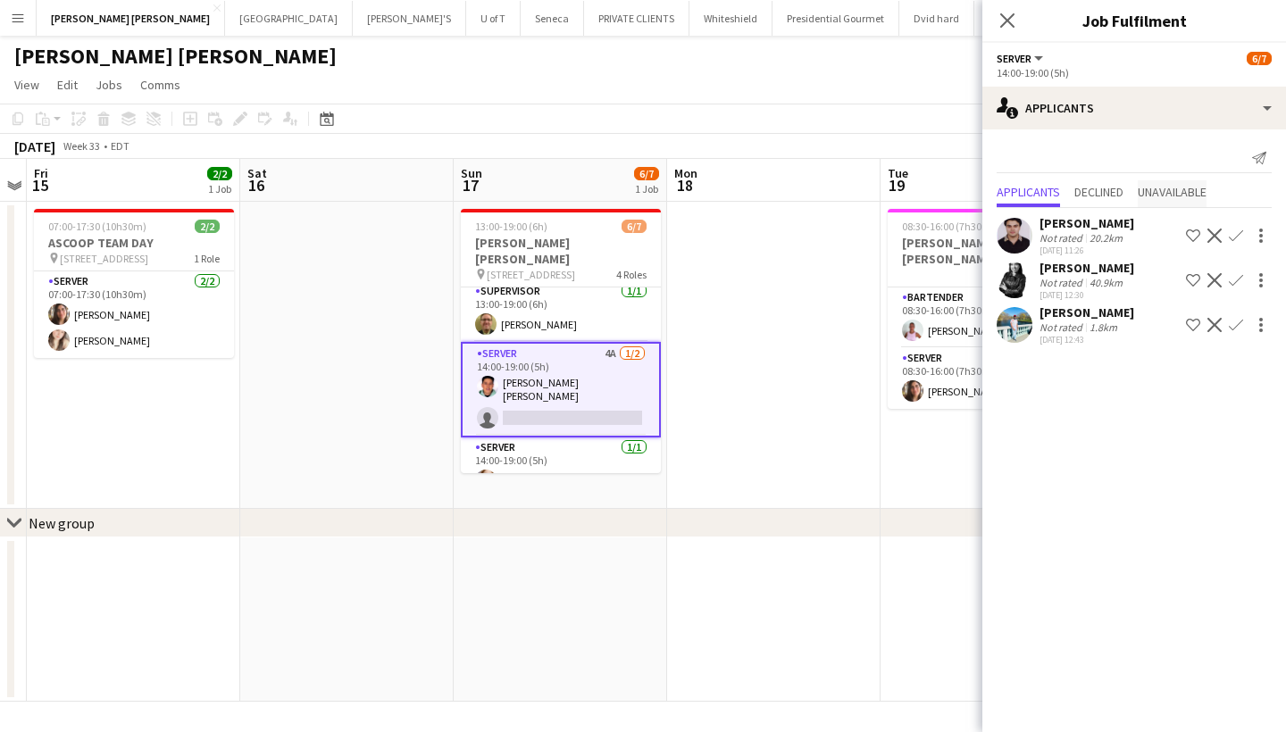
click at [1204, 186] on span "Unavailable" at bounding box center [1172, 192] width 69 height 13
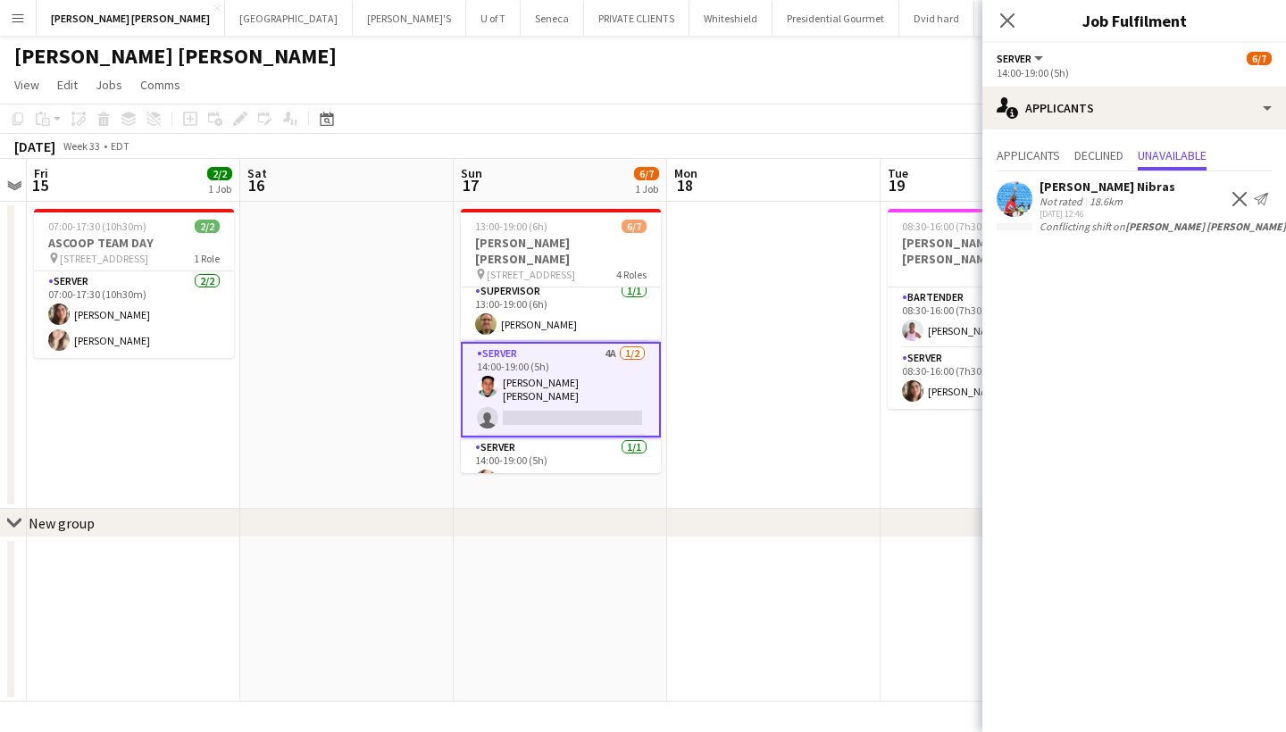
click at [1240, 196] on app-icon "Decline" at bounding box center [1239, 199] width 14 height 14
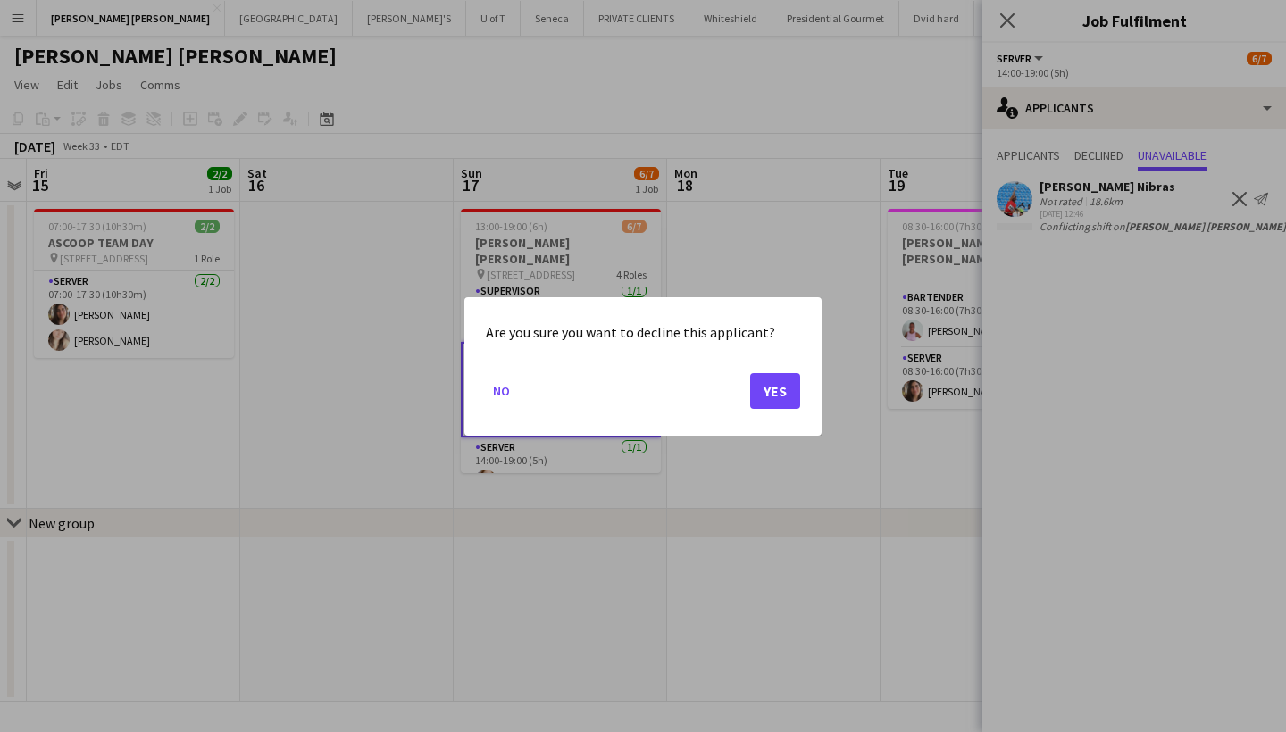
click at [771, 377] on button "Yes" at bounding box center [775, 390] width 50 height 36
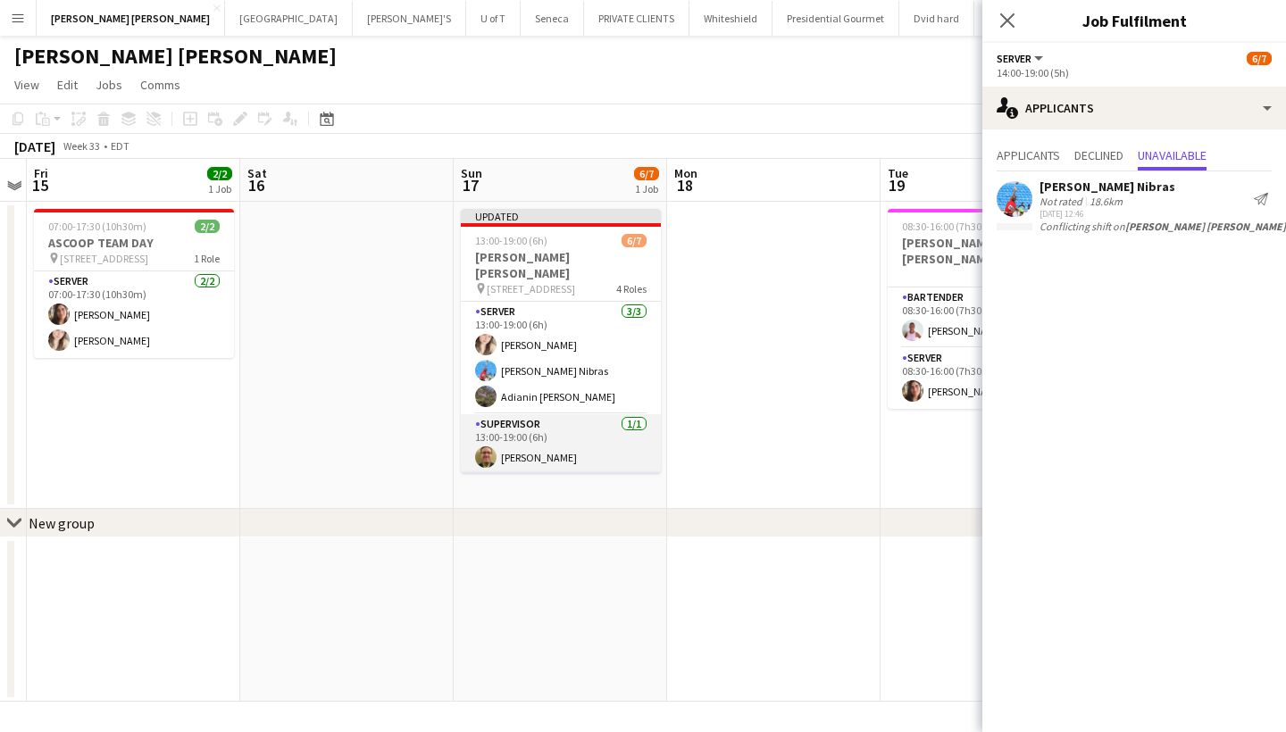
scroll to position [0, 0]
click at [1004, 19] on icon "Close pop-in" at bounding box center [1006, 20] width 17 height 17
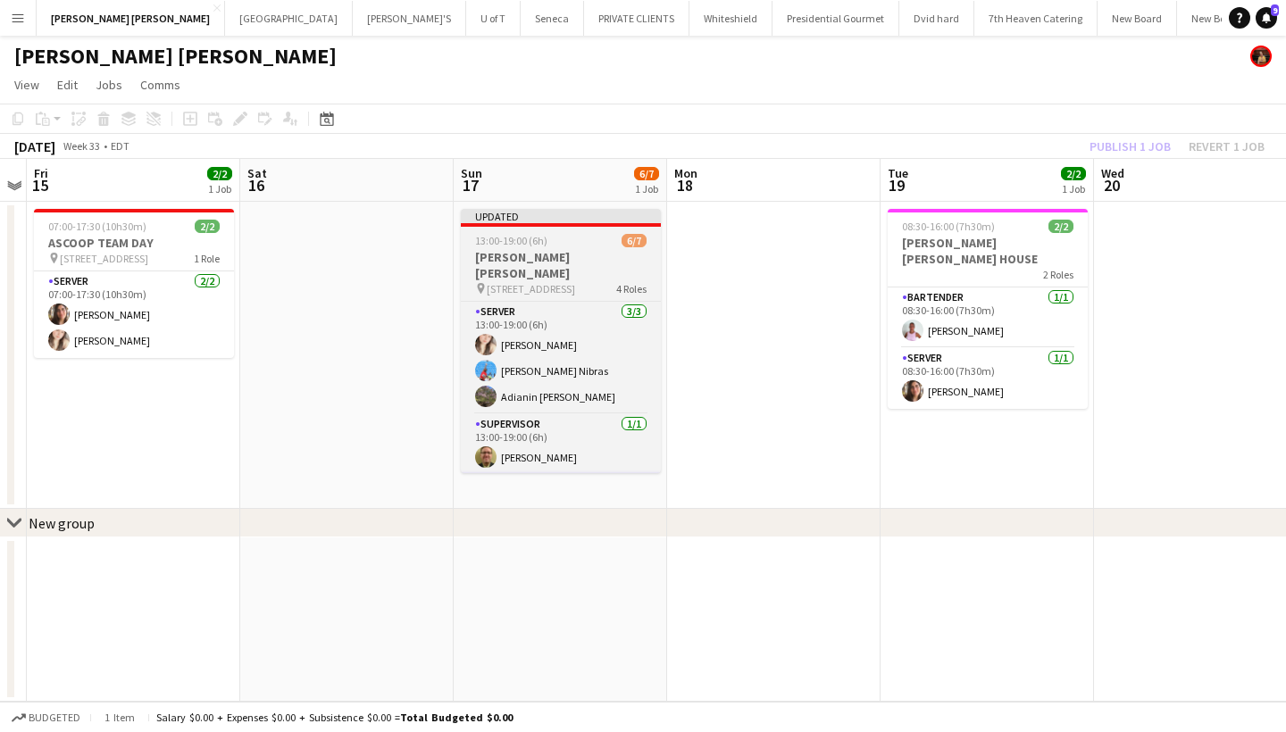
click at [584, 256] on h3 "[PERSON_NAME] [PERSON_NAME]" at bounding box center [561, 265] width 200 height 32
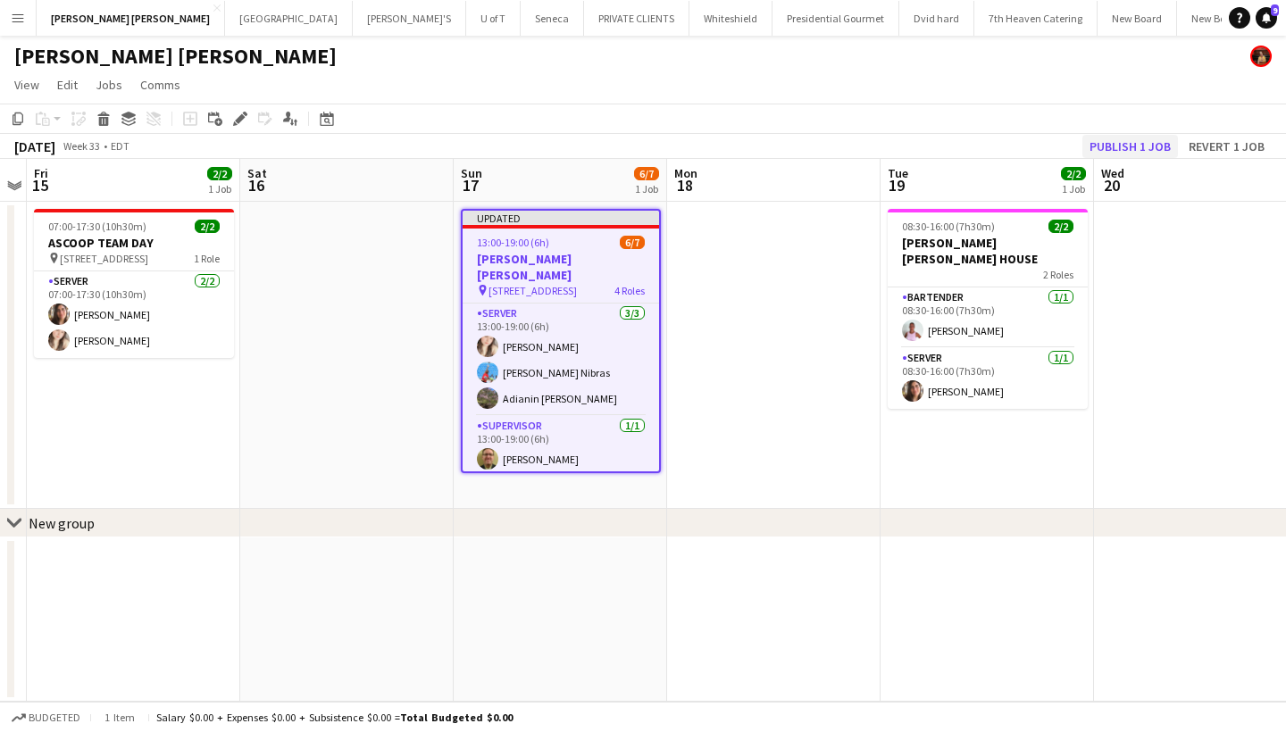
click at [1132, 143] on button "Publish 1 job" at bounding box center [1130, 146] width 96 height 23
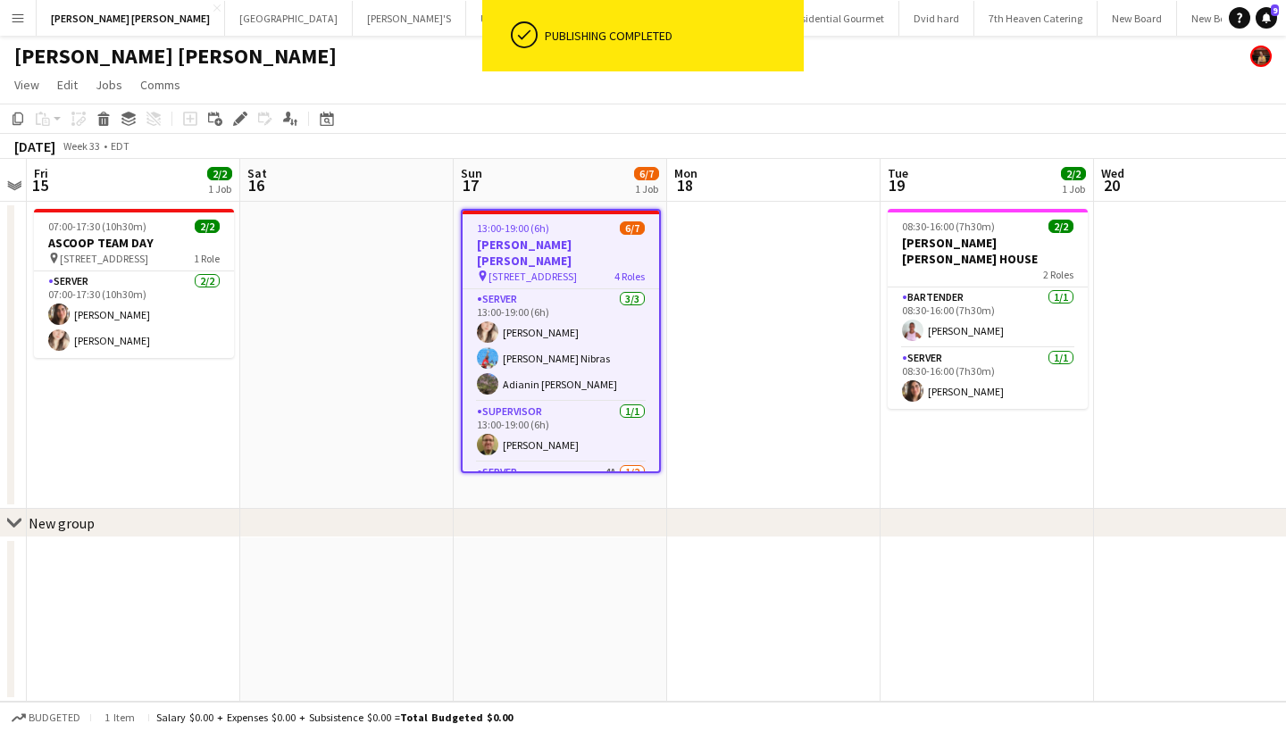
click at [14, 22] on app-icon "Menu" at bounding box center [18, 18] width 14 height 14
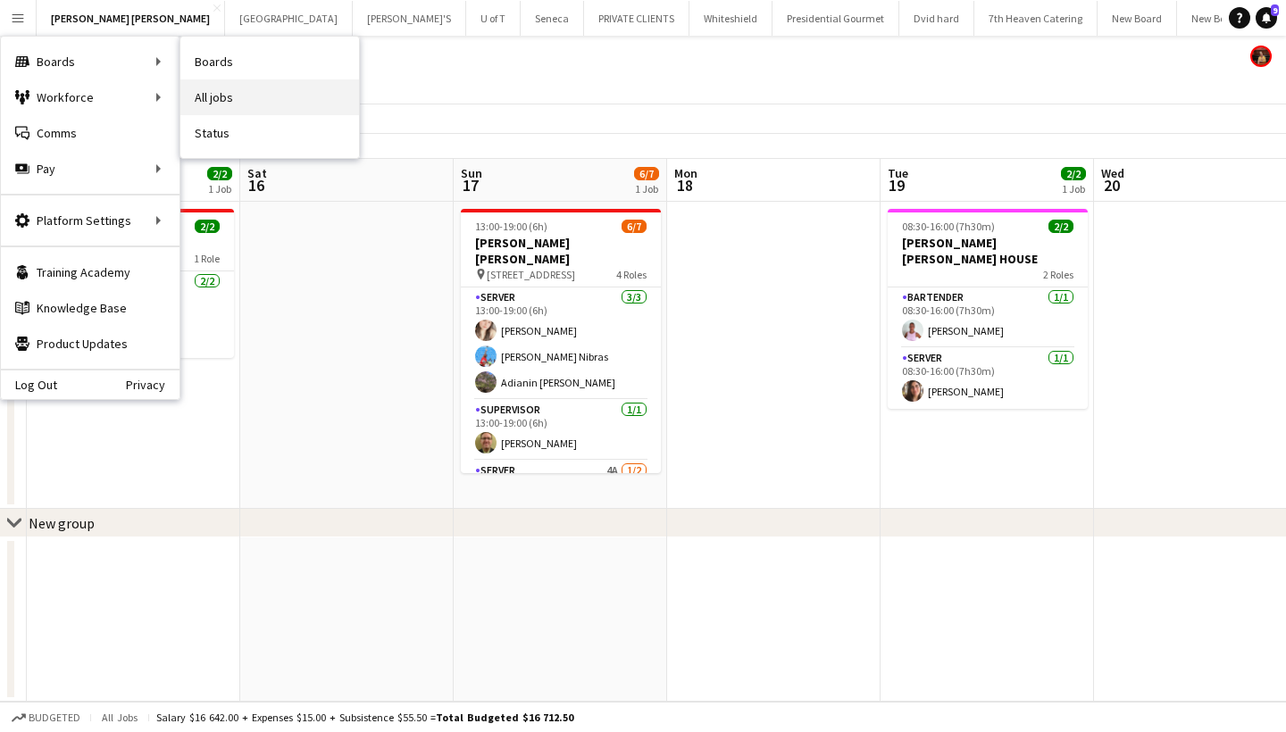
click at [255, 102] on link "All jobs" at bounding box center [269, 97] width 179 height 36
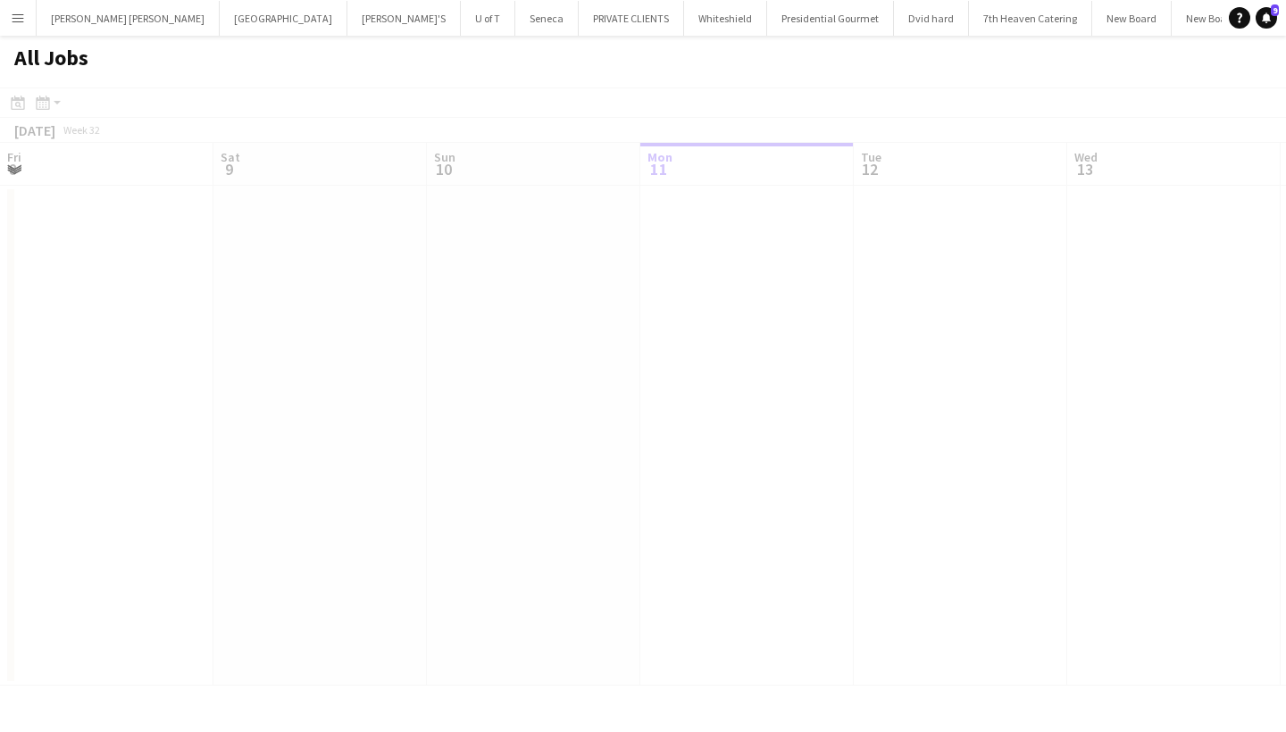
scroll to position [0, 427]
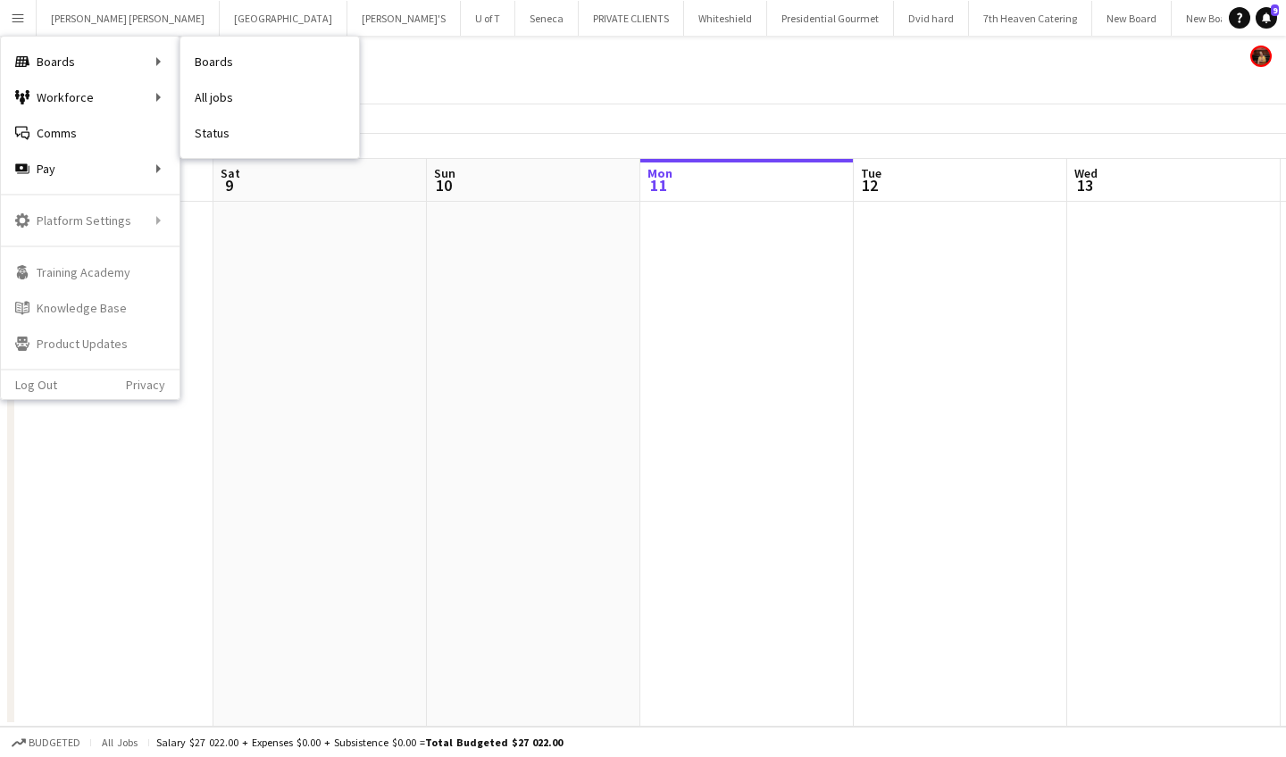
click at [241, 92] on link "All jobs" at bounding box center [269, 97] width 179 height 36
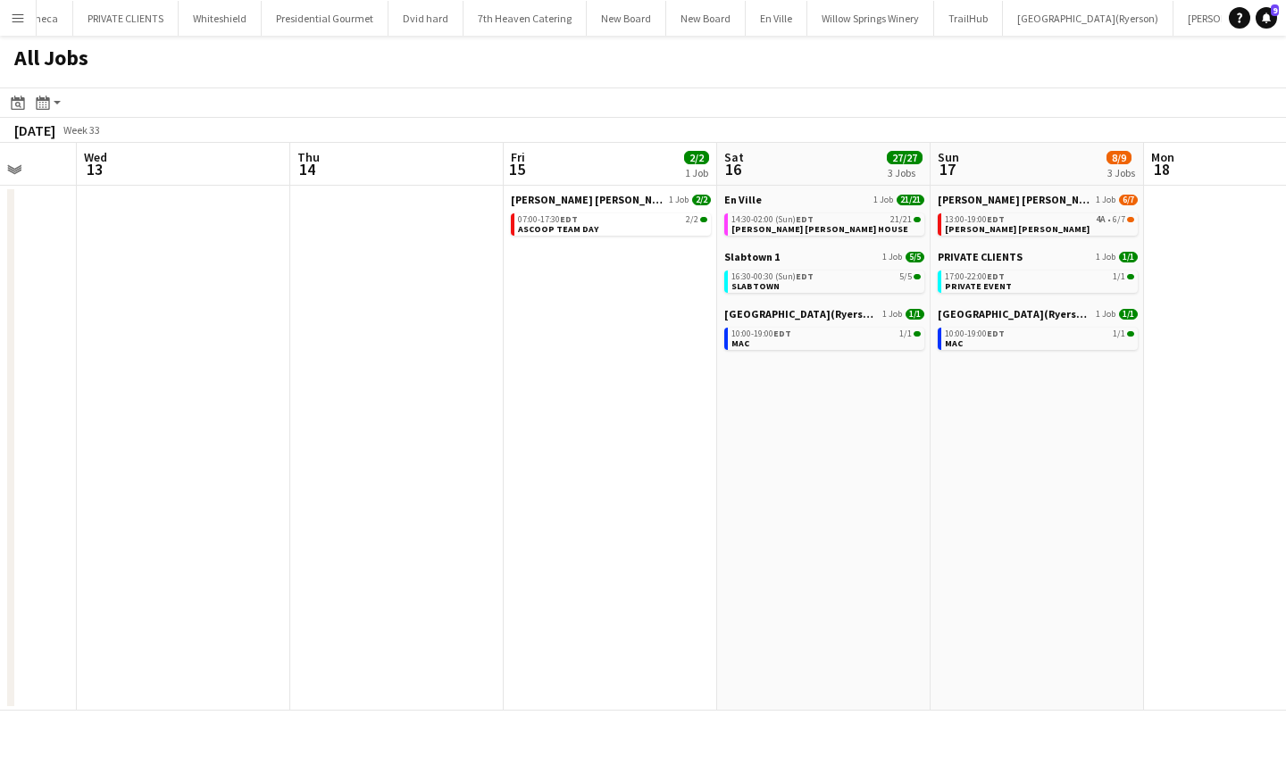
scroll to position [0, 567]
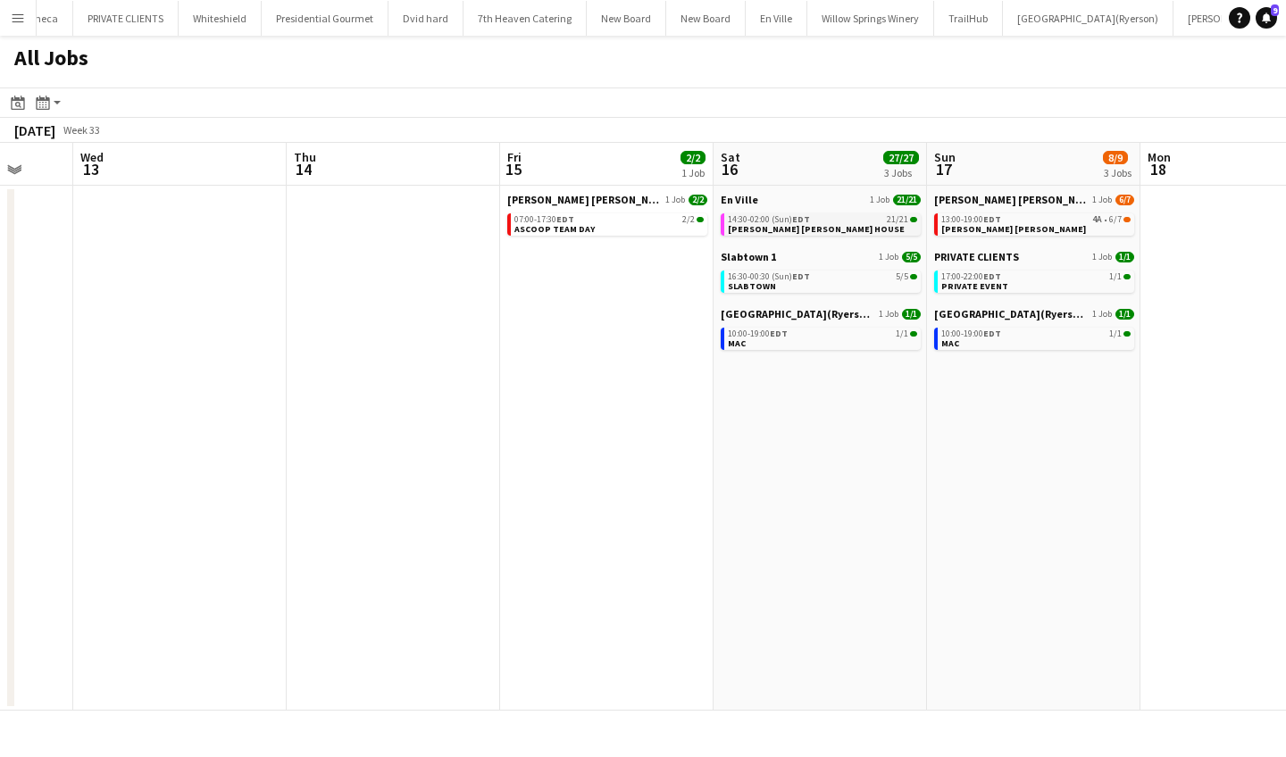
click at [776, 224] on span "[PERSON_NAME] [PERSON_NAME] HOUSE" at bounding box center [816, 229] width 177 height 12
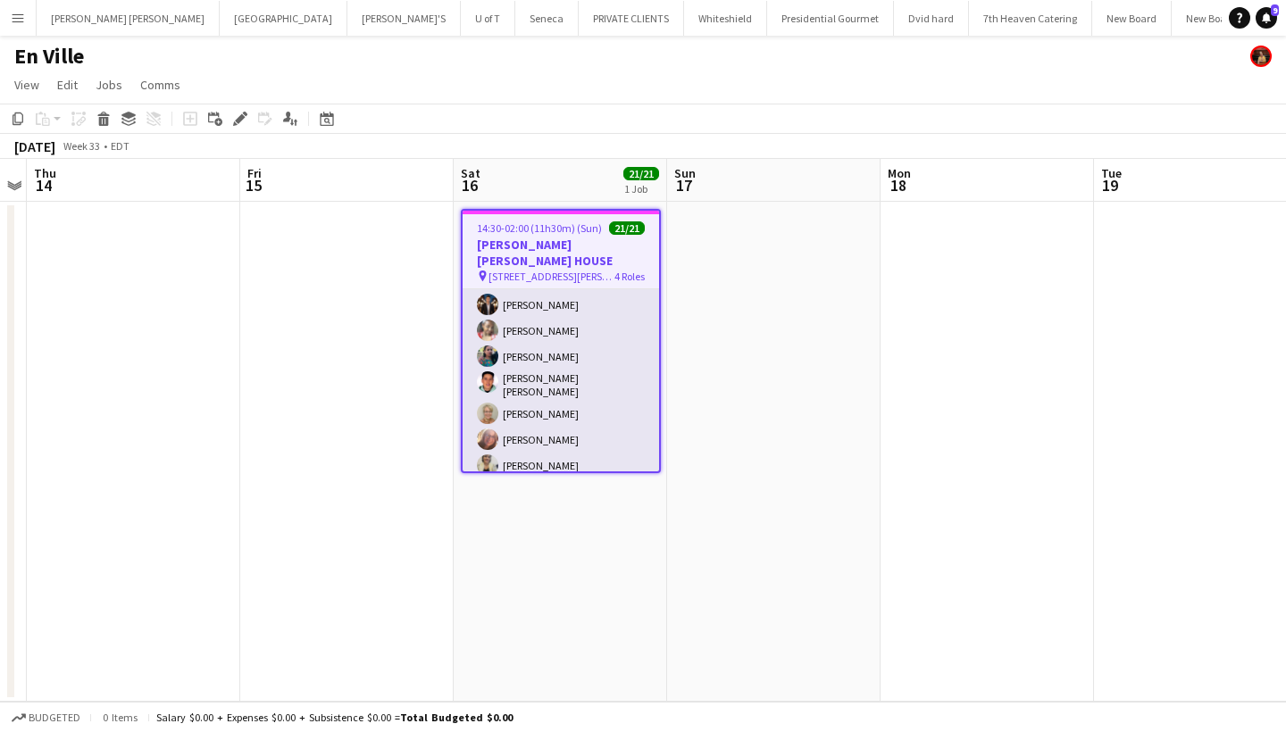
scroll to position [197, 0]
click at [524, 385] on app-card-role "SERVER 9/9 14:30-02:00 (11h30m) Alina Caza Adianin Leon Carlos Perez Tigest Kas…" at bounding box center [561, 341] width 196 height 273
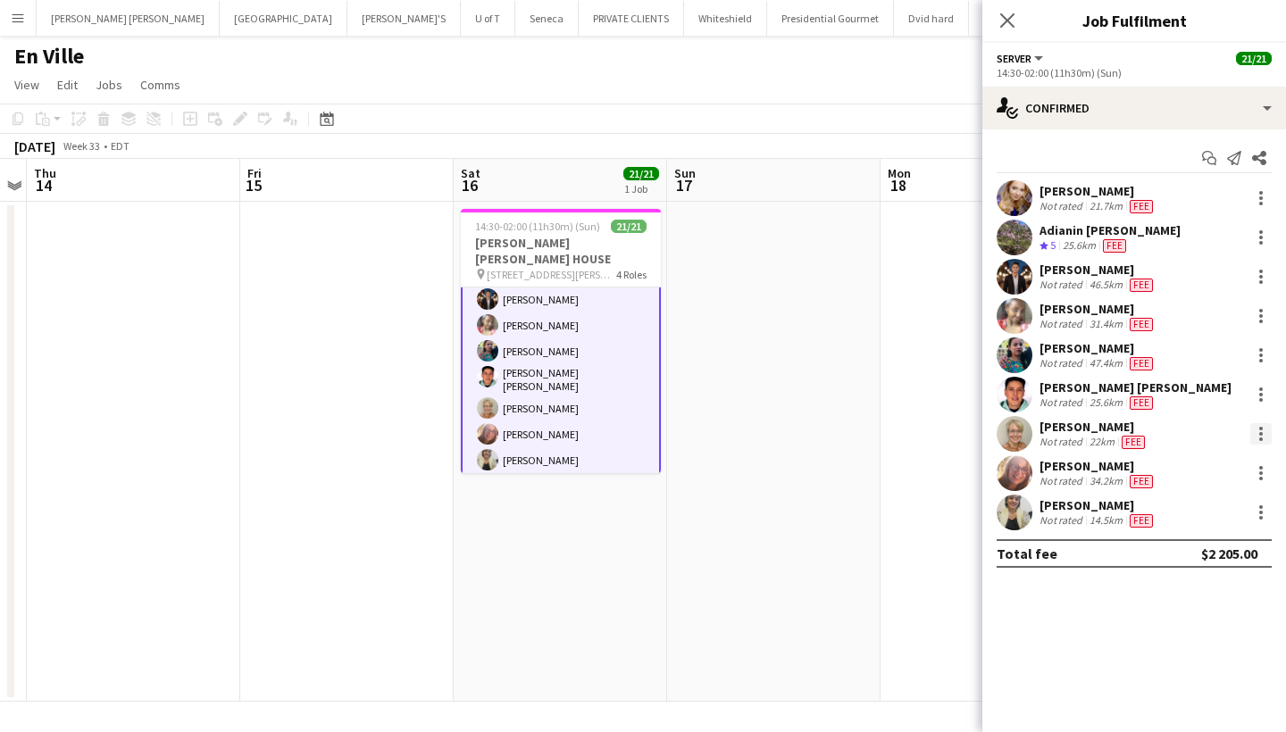
click at [1259, 432] on div at bounding box center [1261, 434] width 4 height 4
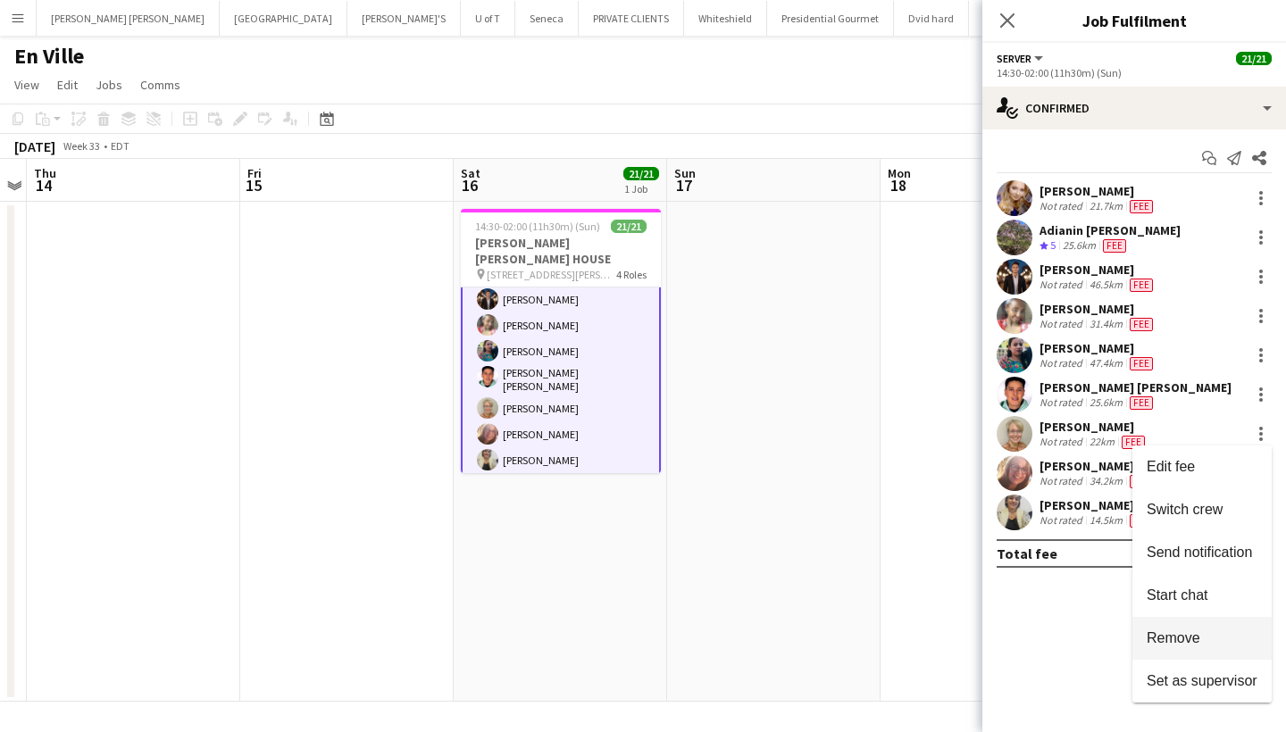
click at [1186, 631] on span "Remove" at bounding box center [1174, 638] width 54 height 15
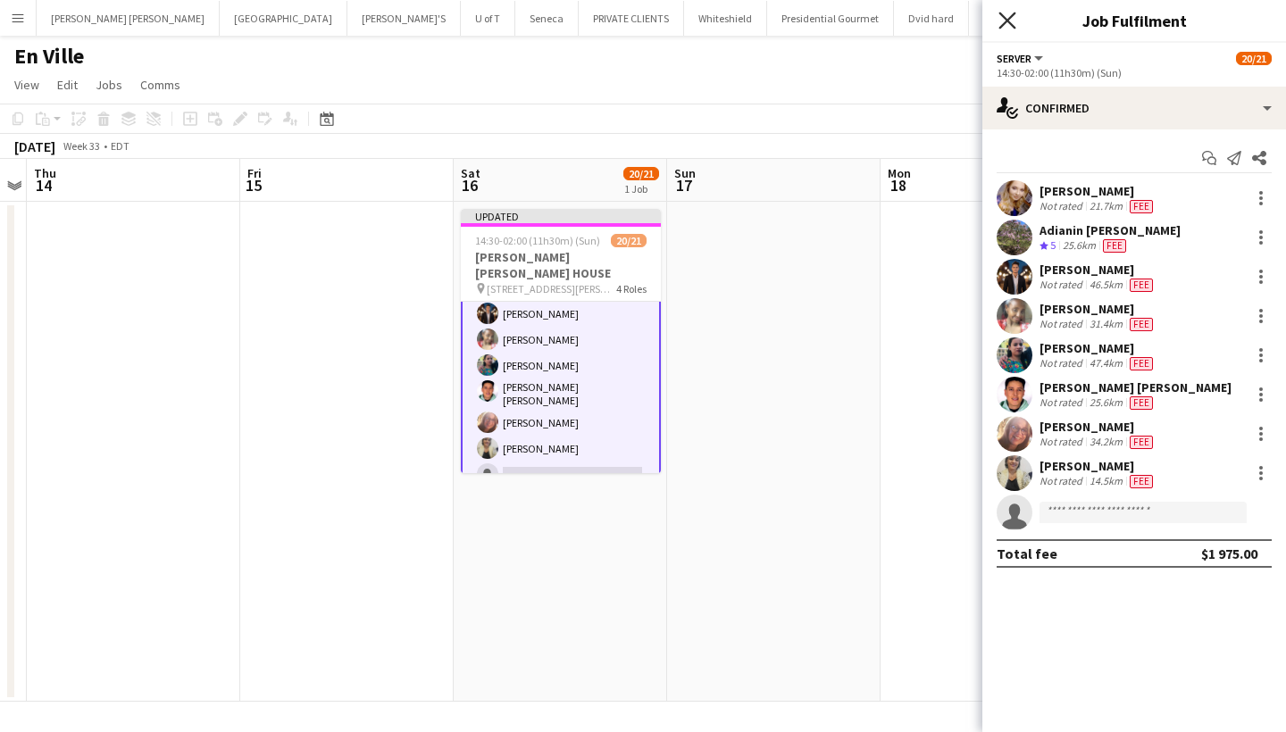
click at [1006, 17] on icon "Close pop-in" at bounding box center [1006, 20] width 17 height 17
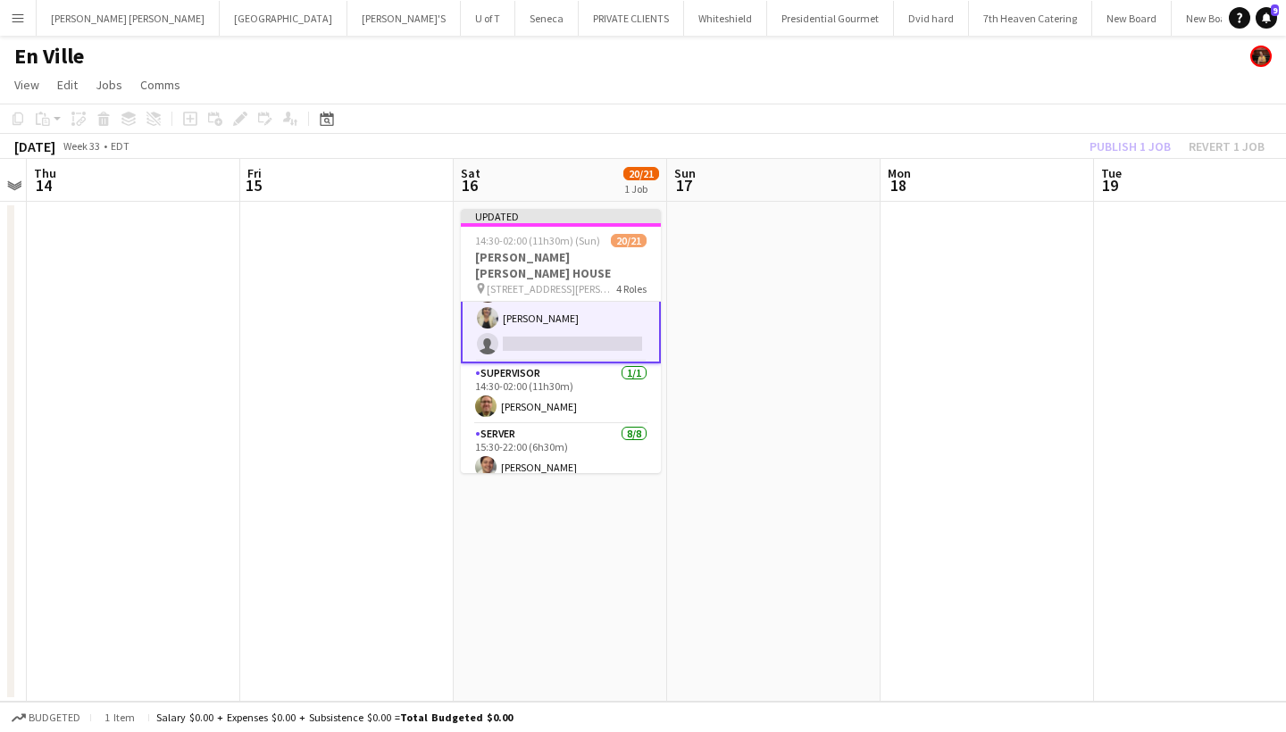
scroll to position [353, 0]
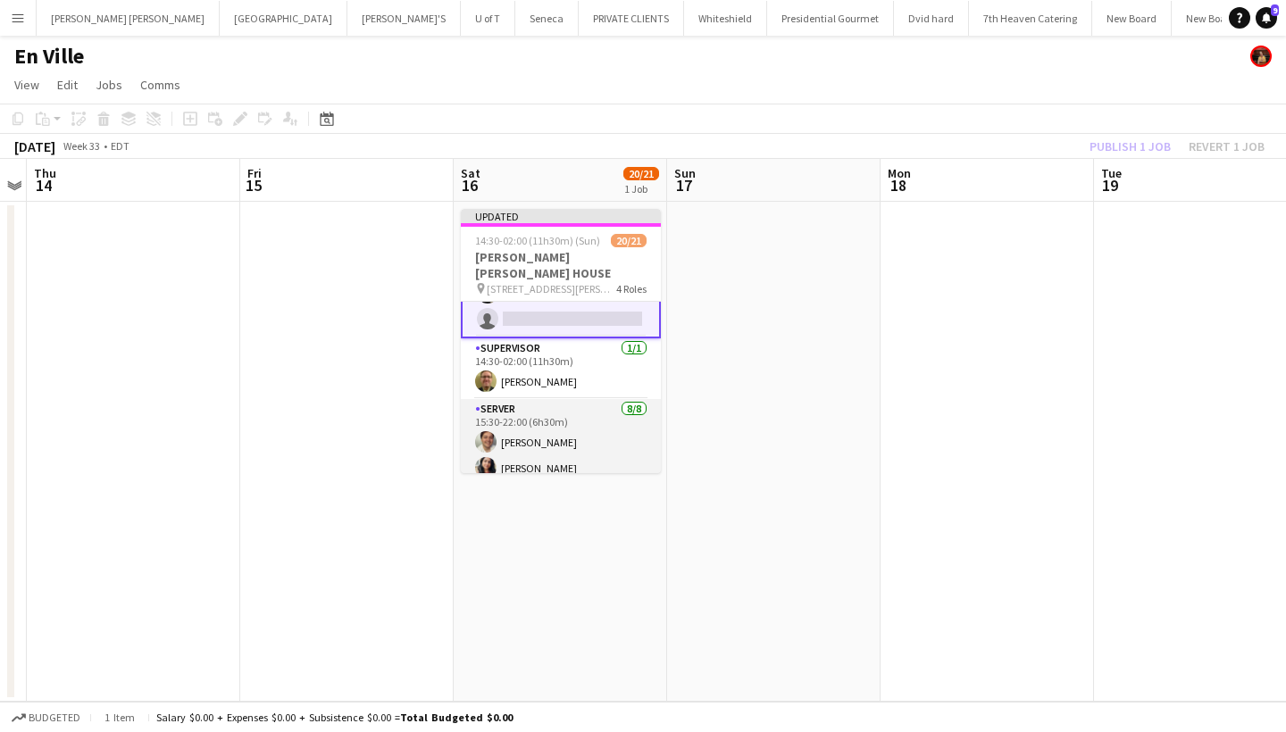
click at [530, 422] on app-card-role "SERVER 8/8 15:30-22:00 (6h30m) Axel Cano Simran Choudhary Amiksha Thapa Priscil…" at bounding box center [561, 520] width 200 height 242
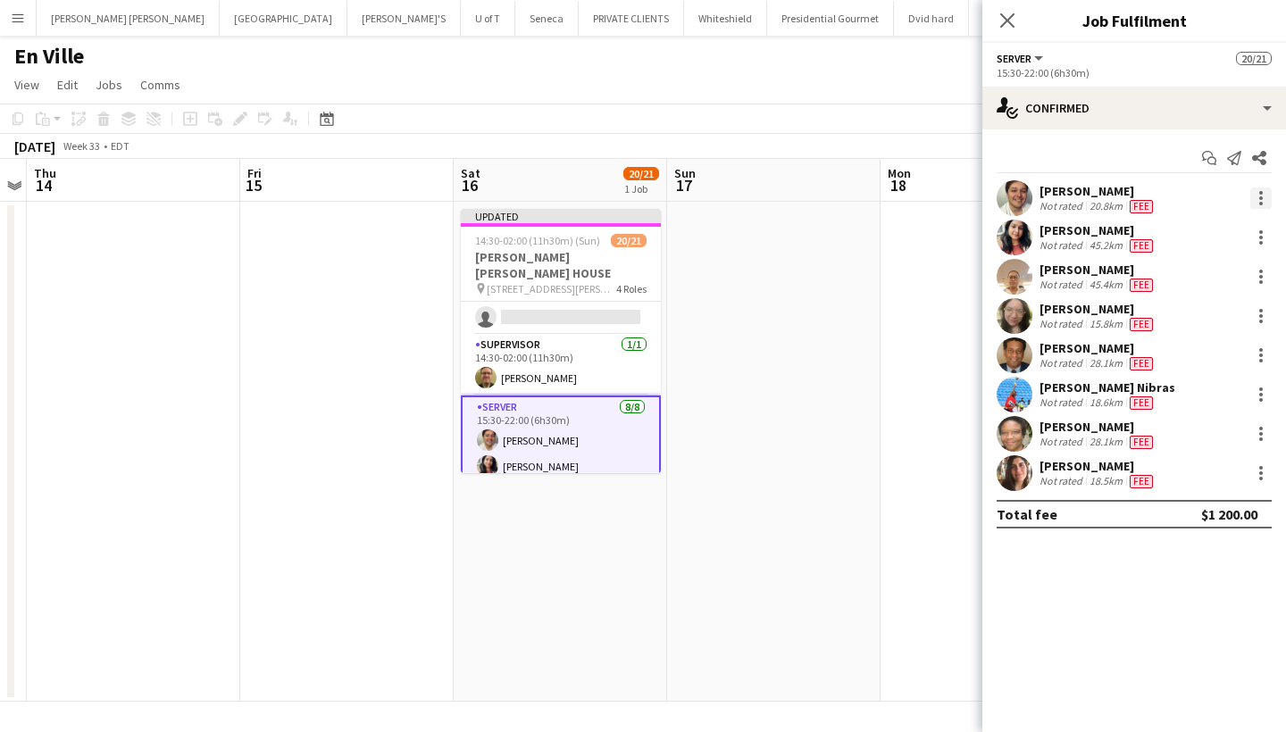
click at [1263, 193] on div at bounding box center [1260, 198] width 21 height 21
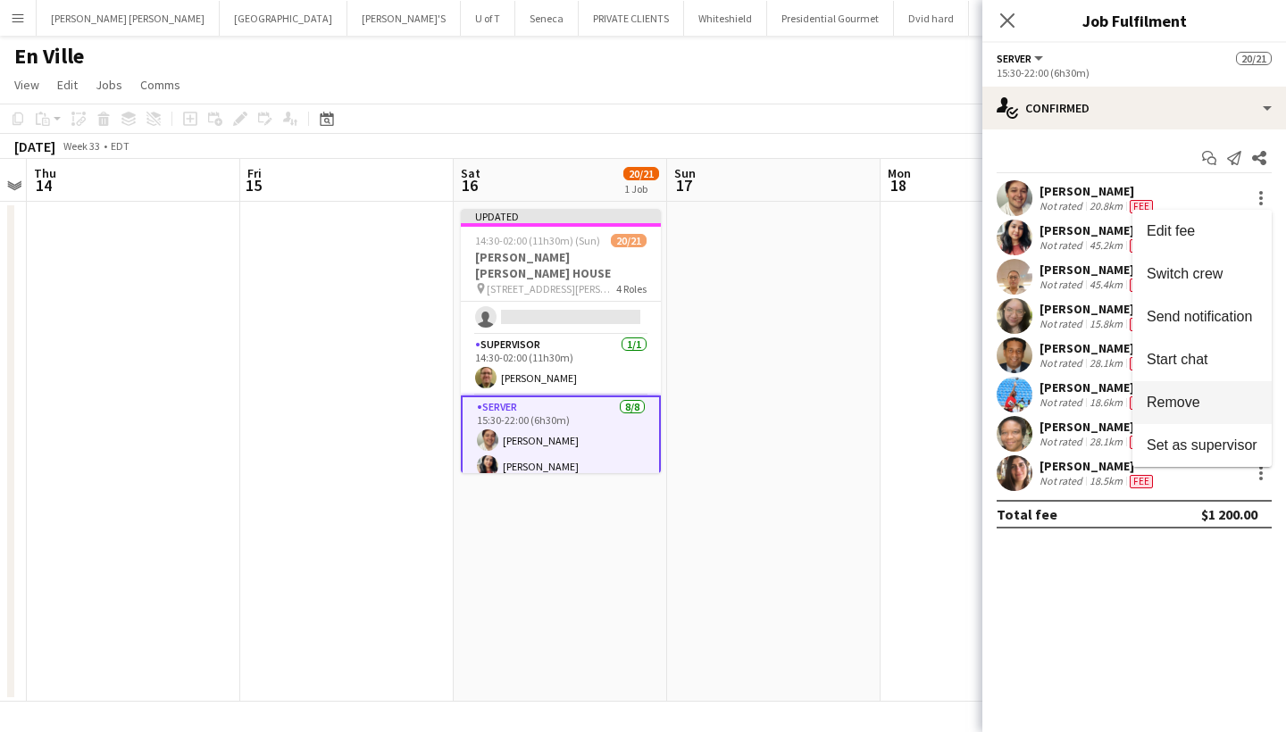
click at [1184, 401] on span "Remove" at bounding box center [1174, 402] width 54 height 15
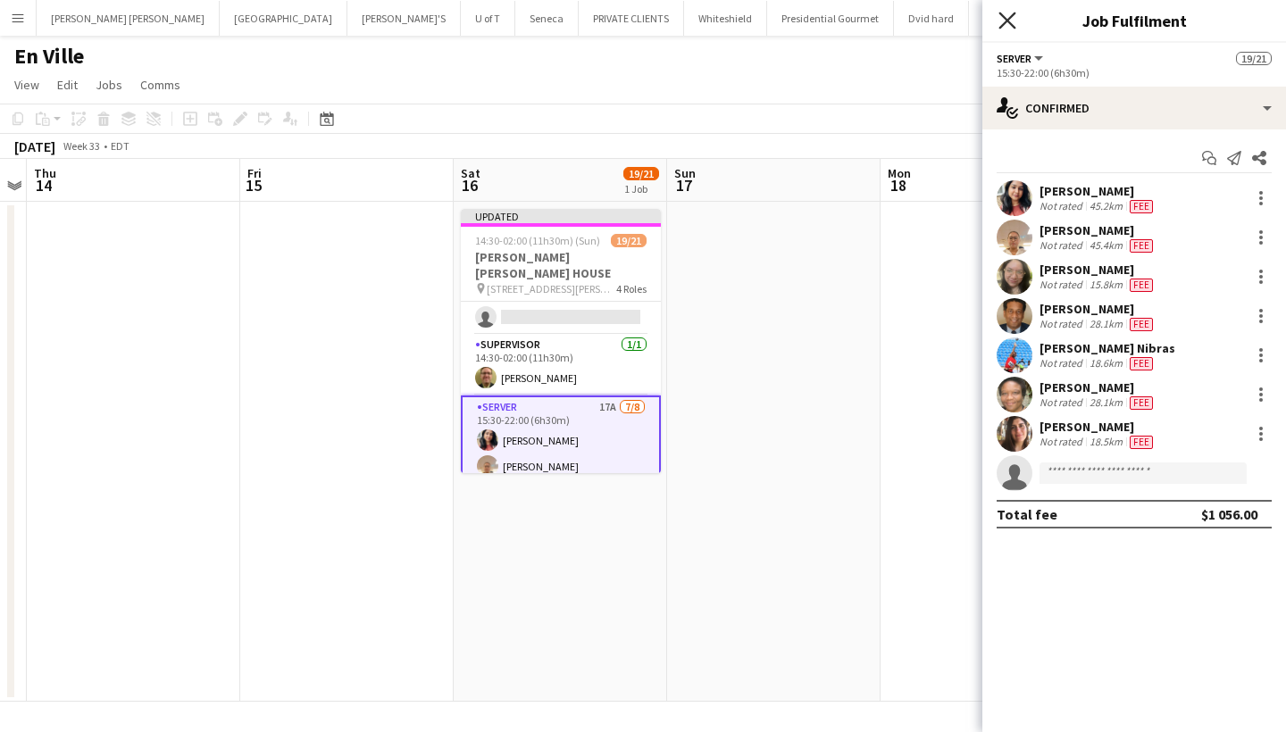
click at [1008, 16] on icon "Close pop-in" at bounding box center [1006, 20] width 17 height 17
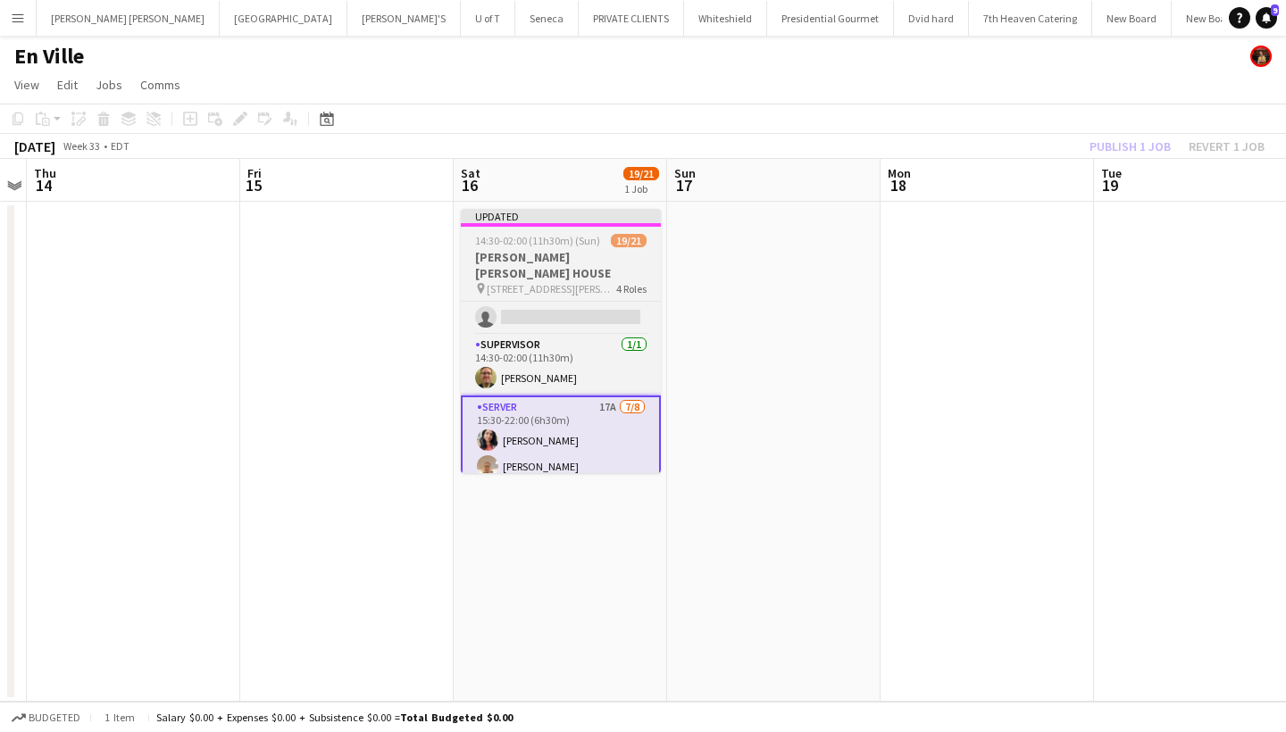
click at [593, 230] on app-job-card "Updated 14:30-02:00 (11h30m) (Sun) 19/21 MILLER LASH HOUSE pin 130 OLD KINSTON …" at bounding box center [561, 341] width 200 height 264
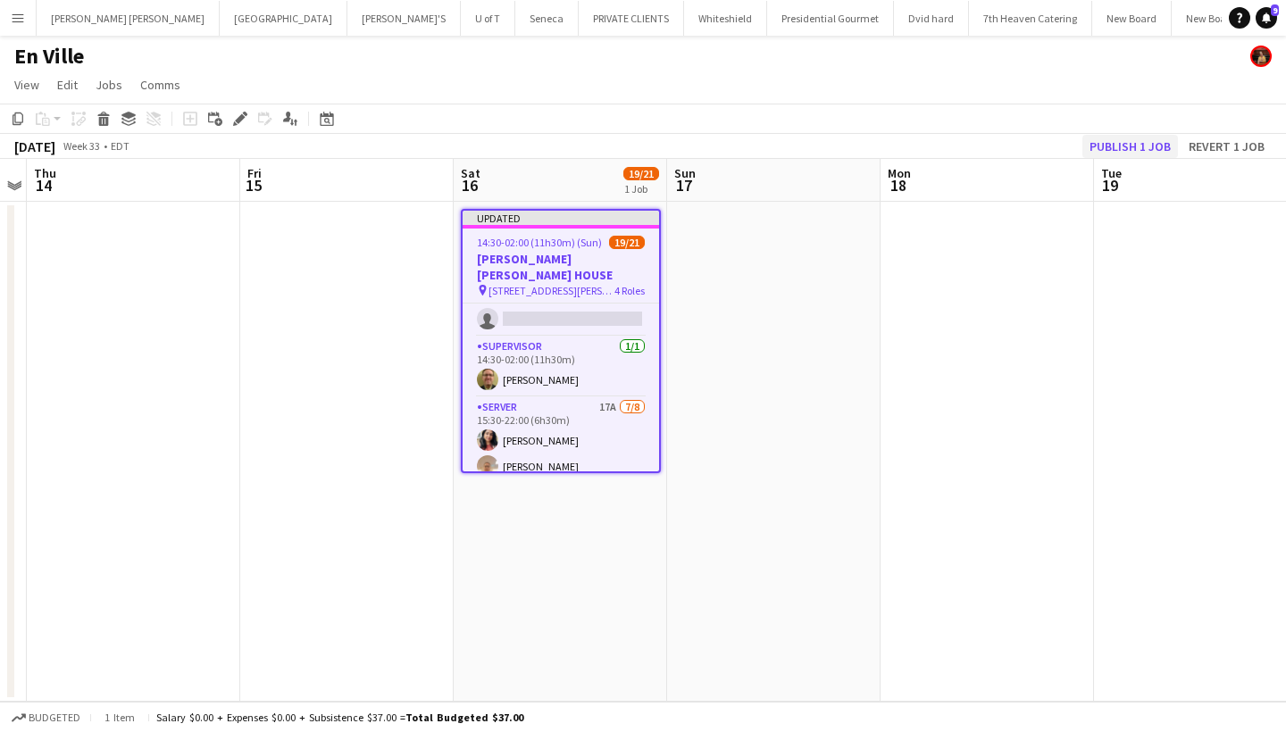
click at [1133, 144] on button "Publish 1 job" at bounding box center [1130, 146] width 96 height 23
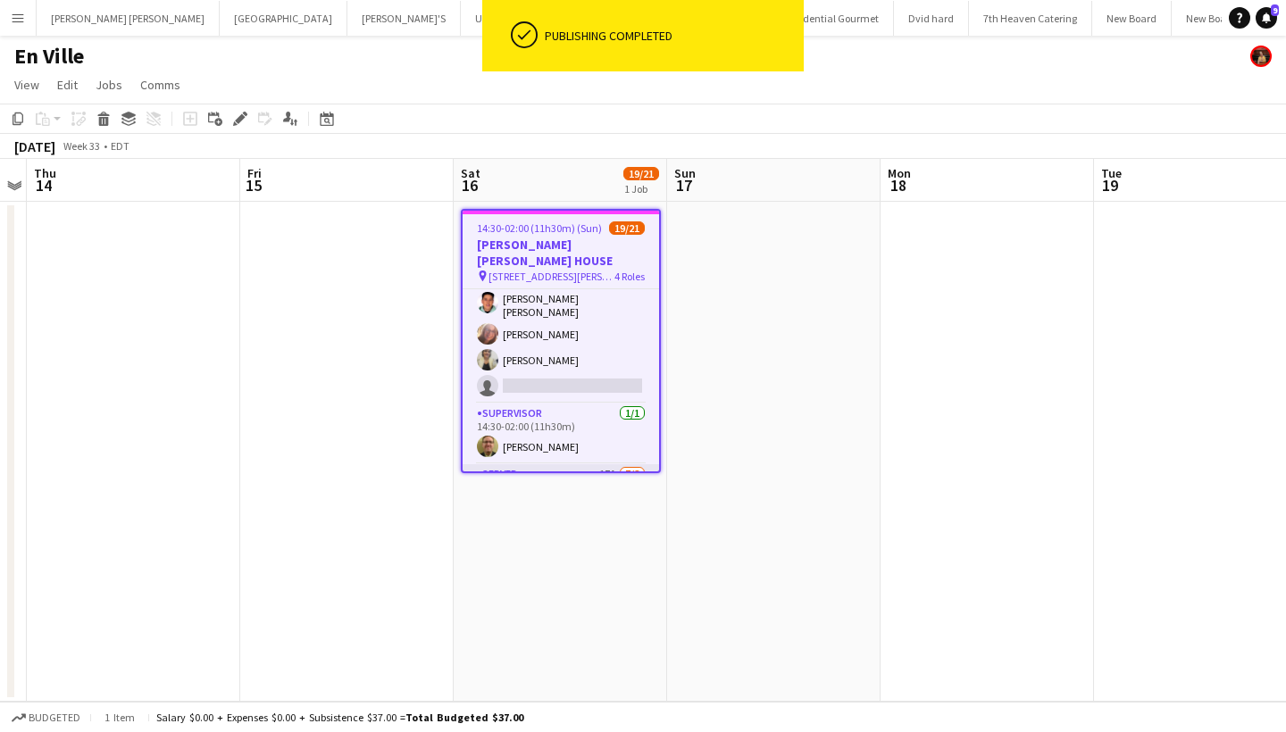
scroll to position [271, 0]
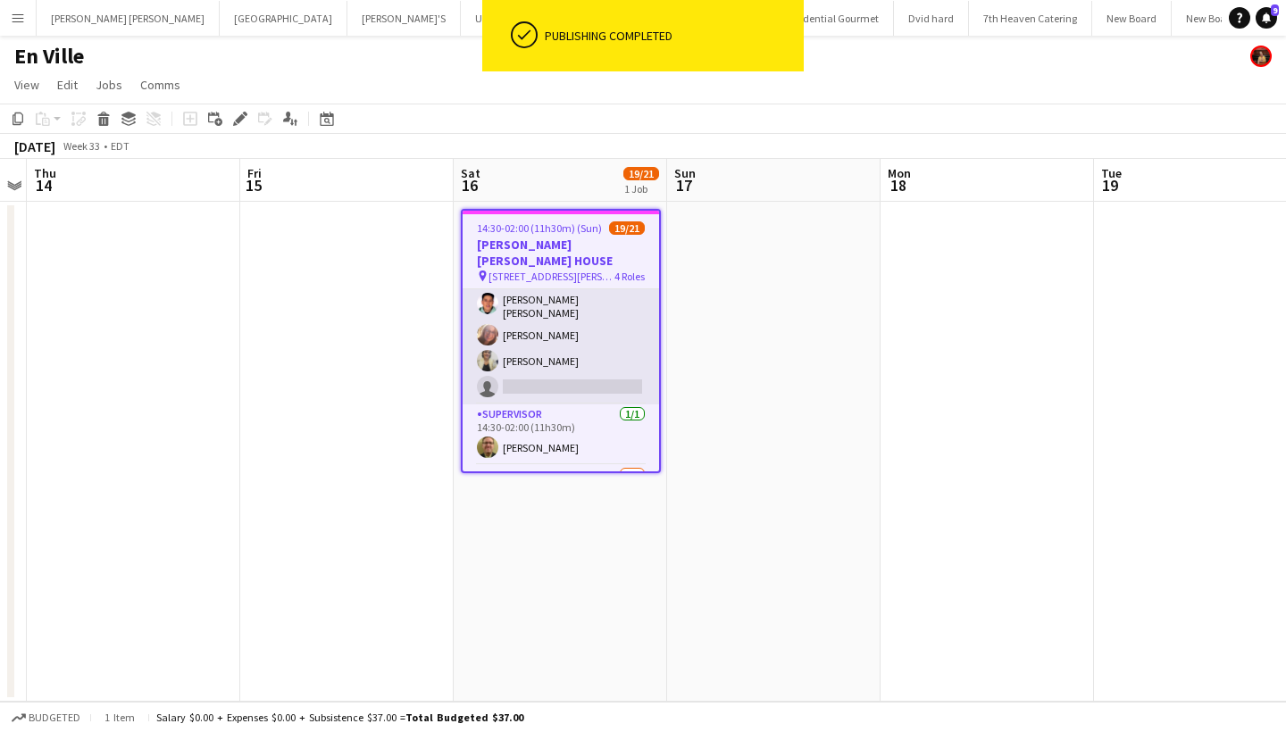
click at [526, 366] on app-card-role "SERVER 13A 8/9 14:30-02:00 (11h30m) Alina Caza Adianin Leon Carlos Perez Tigest…" at bounding box center [561, 267] width 196 height 273
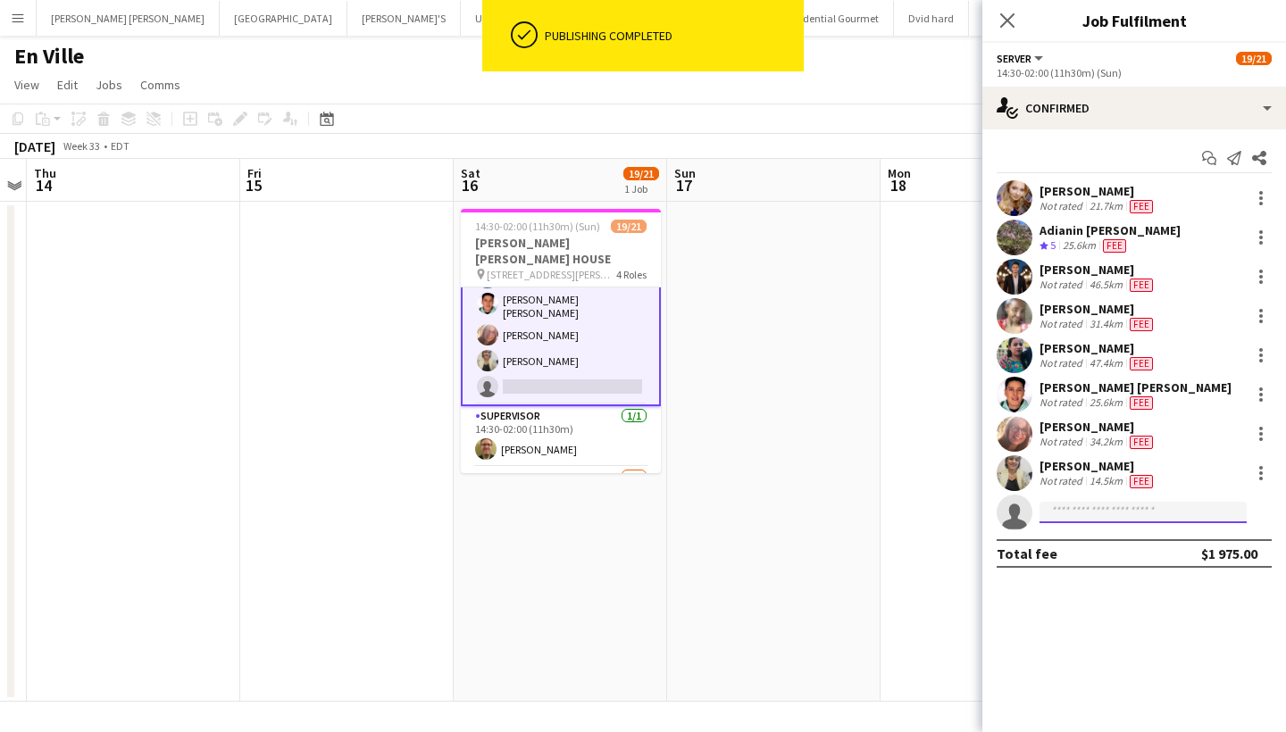
click at [1091, 519] on input at bounding box center [1143, 512] width 207 height 21
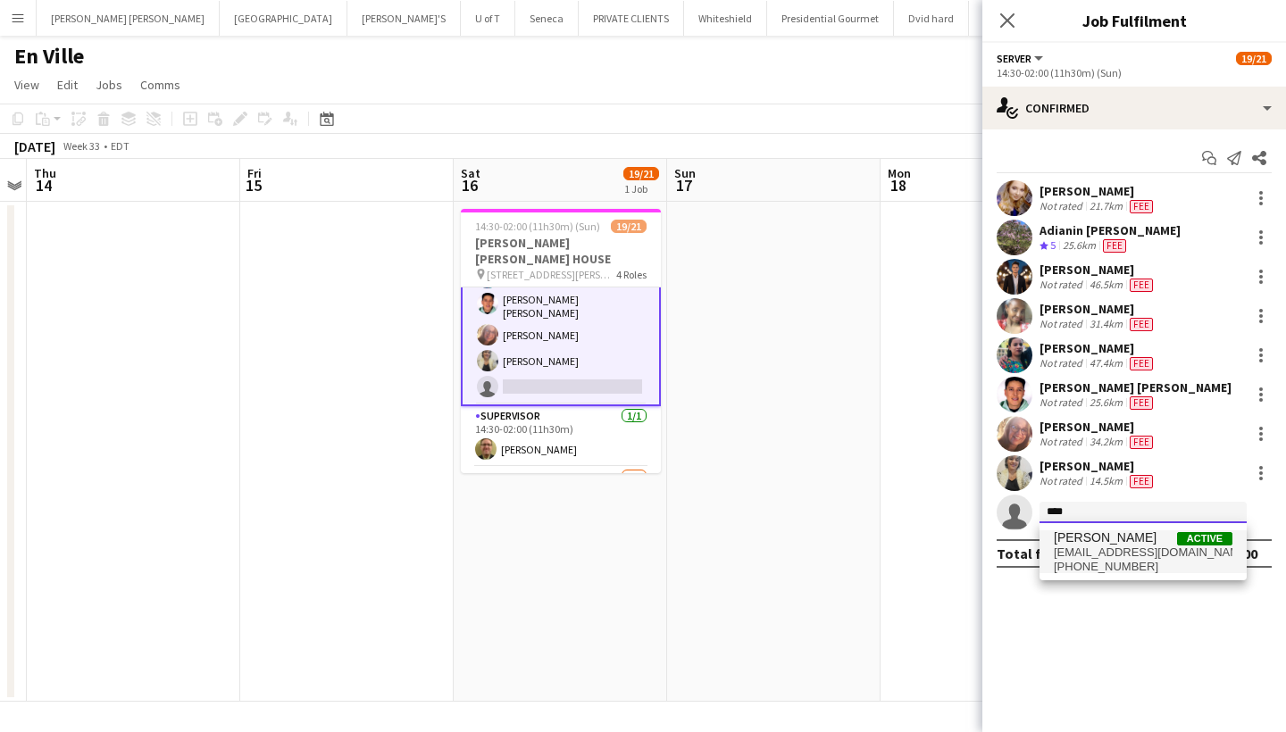
type input "****"
click at [1103, 554] on span "axelfcano99@gmail.com" at bounding box center [1143, 553] width 179 height 14
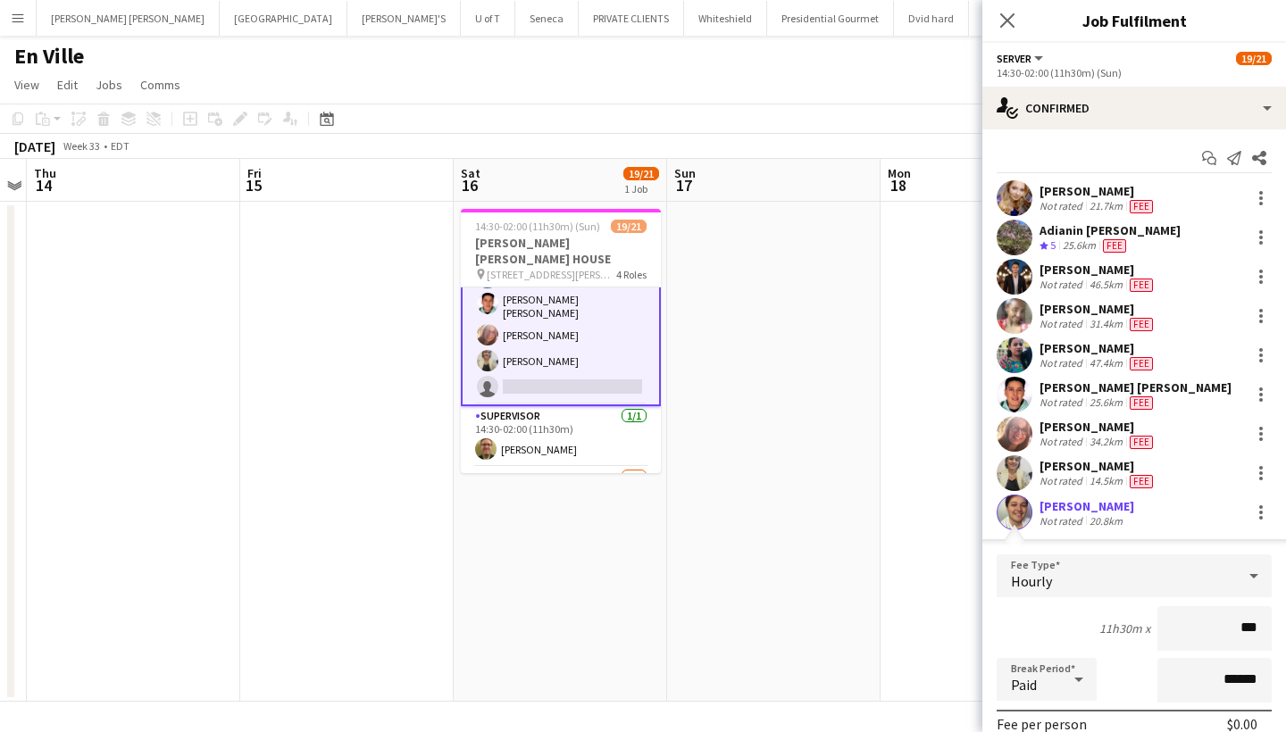
type input "**"
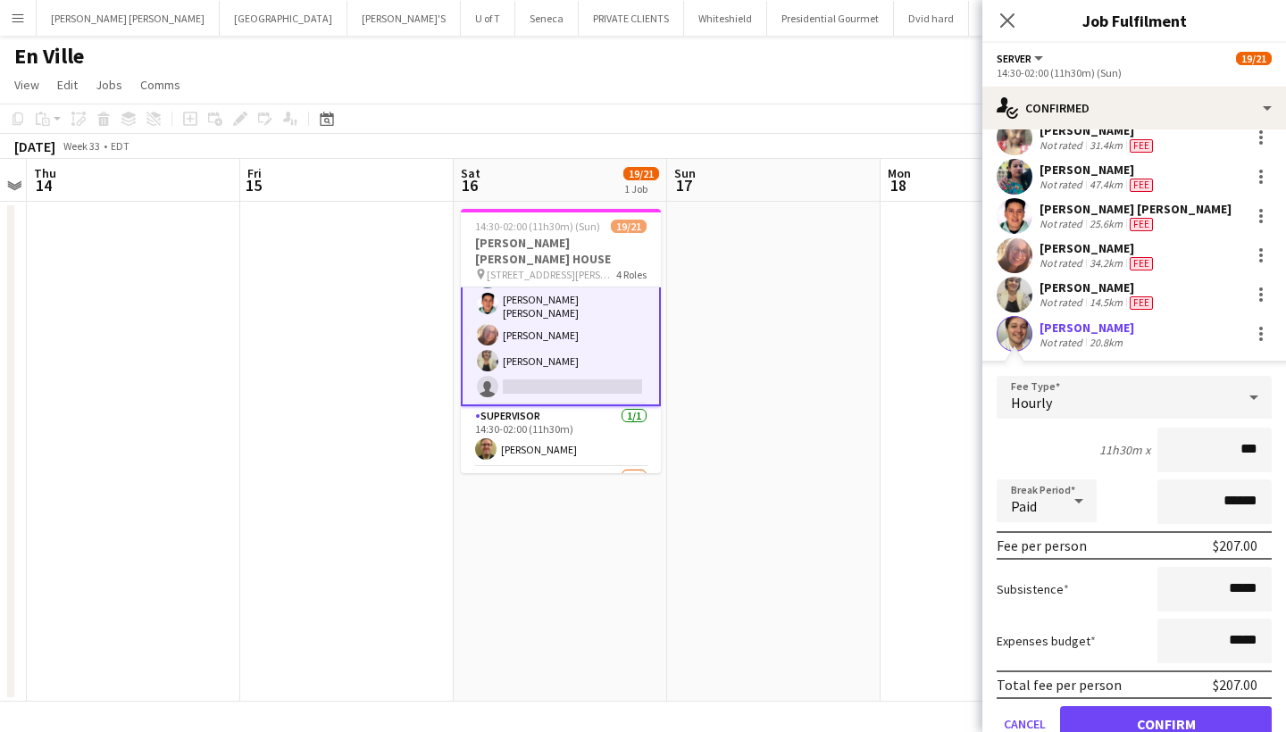
scroll to position [190, 0]
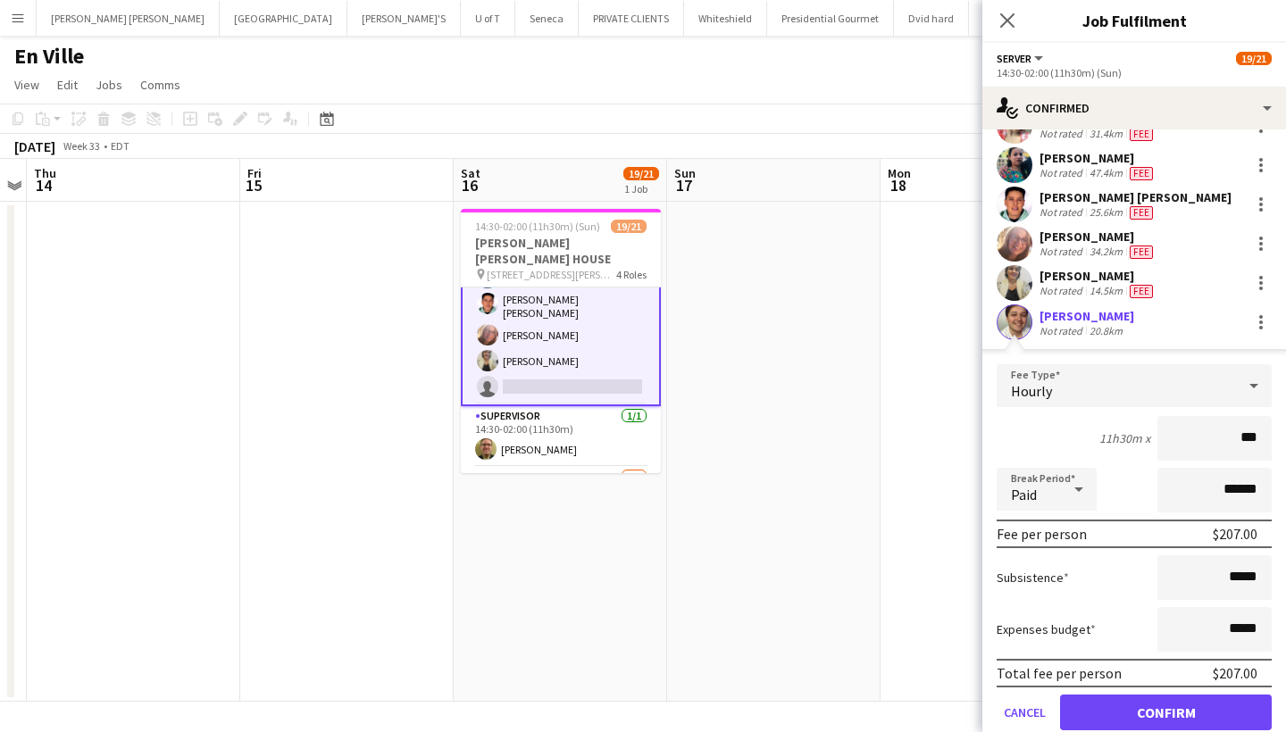
type input "***"
click at [1262, 580] on input "*****" at bounding box center [1214, 577] width 114 height 45
type input "**"
type input "***"
click at [1221, 714] on button "Confirm" at bounding box center [1166, 713] width 212 height 36
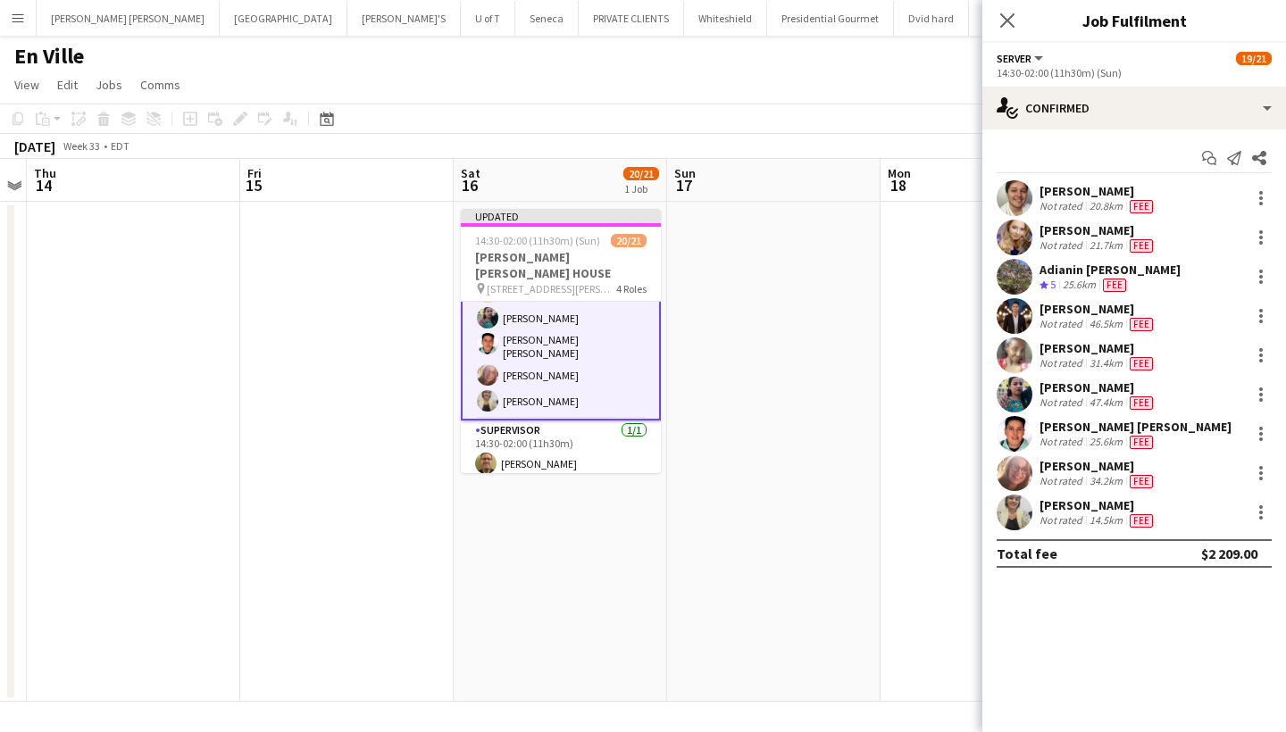
scroll to position [0, 0]
click at [1006, 18] on icon "Close pop-in" at bounding box center [1006, 20] width 17 height 17
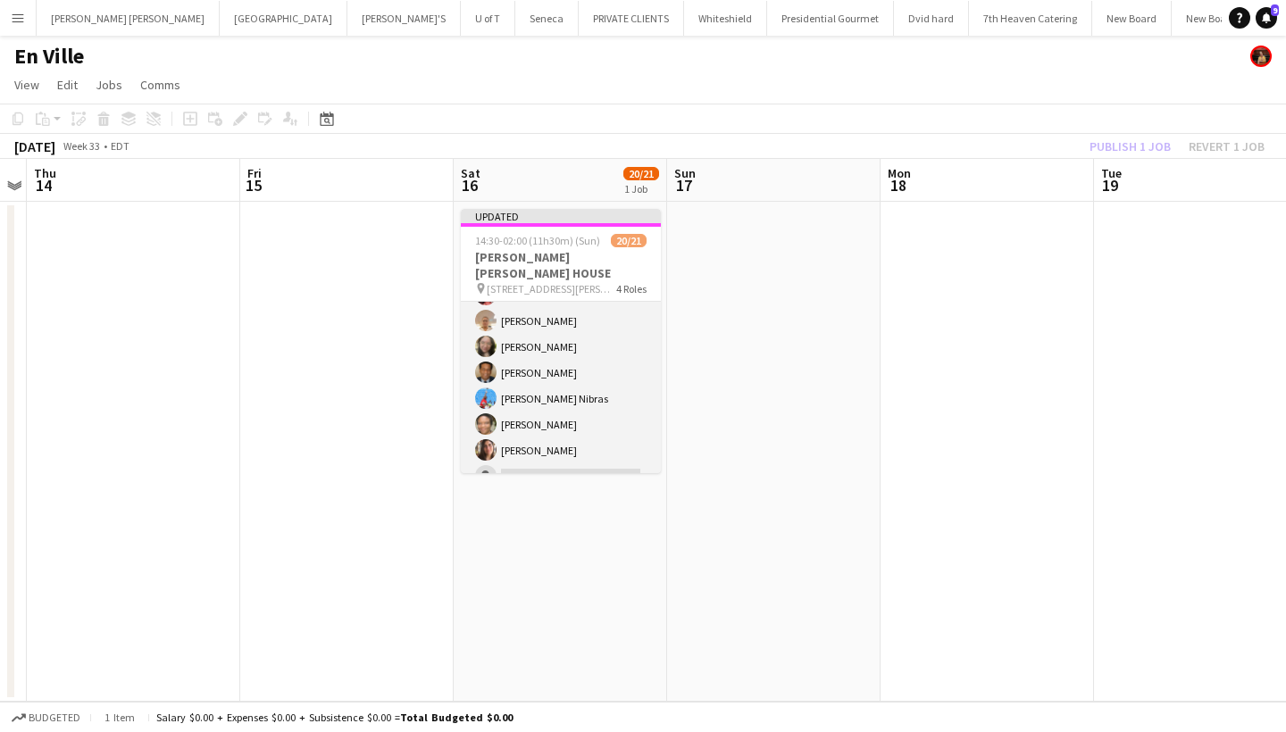
scroll to position [499, 0]
click at [515, 455] on app-card-role "SERVER 17A 7/8 15:30-22:00 (6h30m) Simran Choudhary Amiksha Thapa Priscila Vega…" at bounding box center [561, 374] width 200 height 242
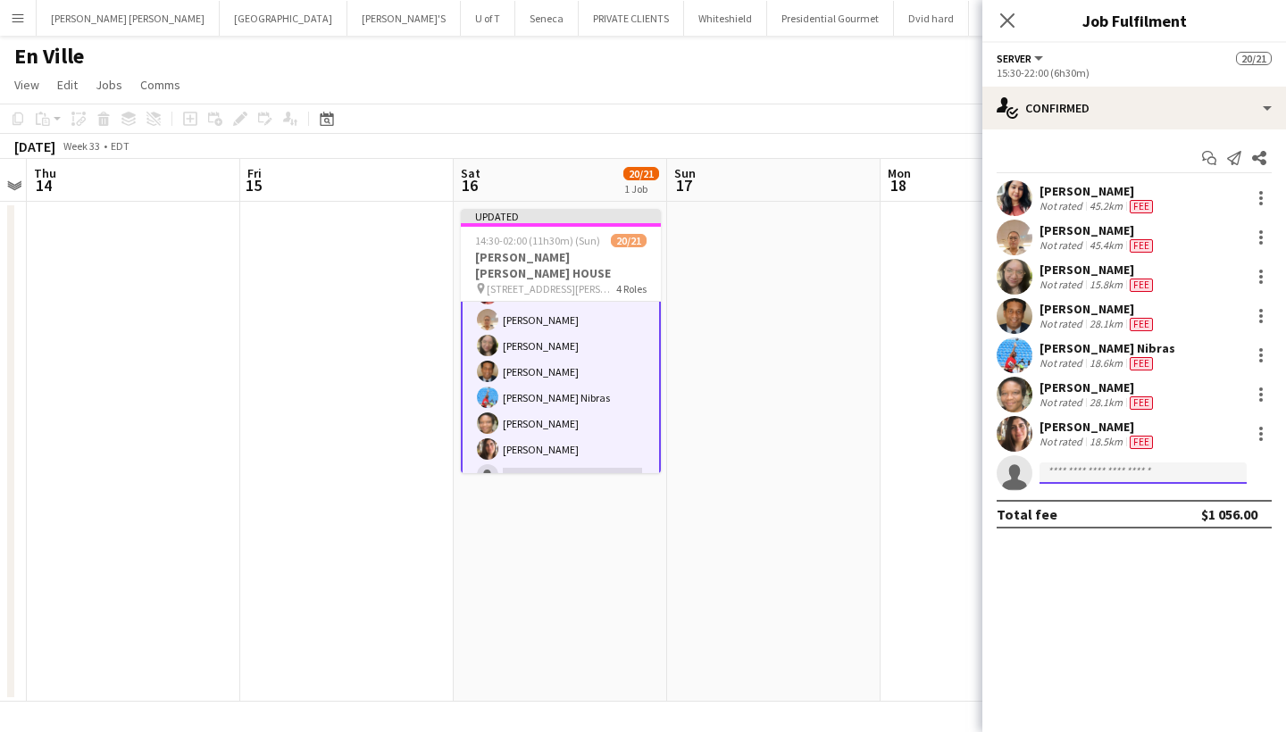
click at [1111, 471] on input at bounding box center [1143, 473] width 207 height 21
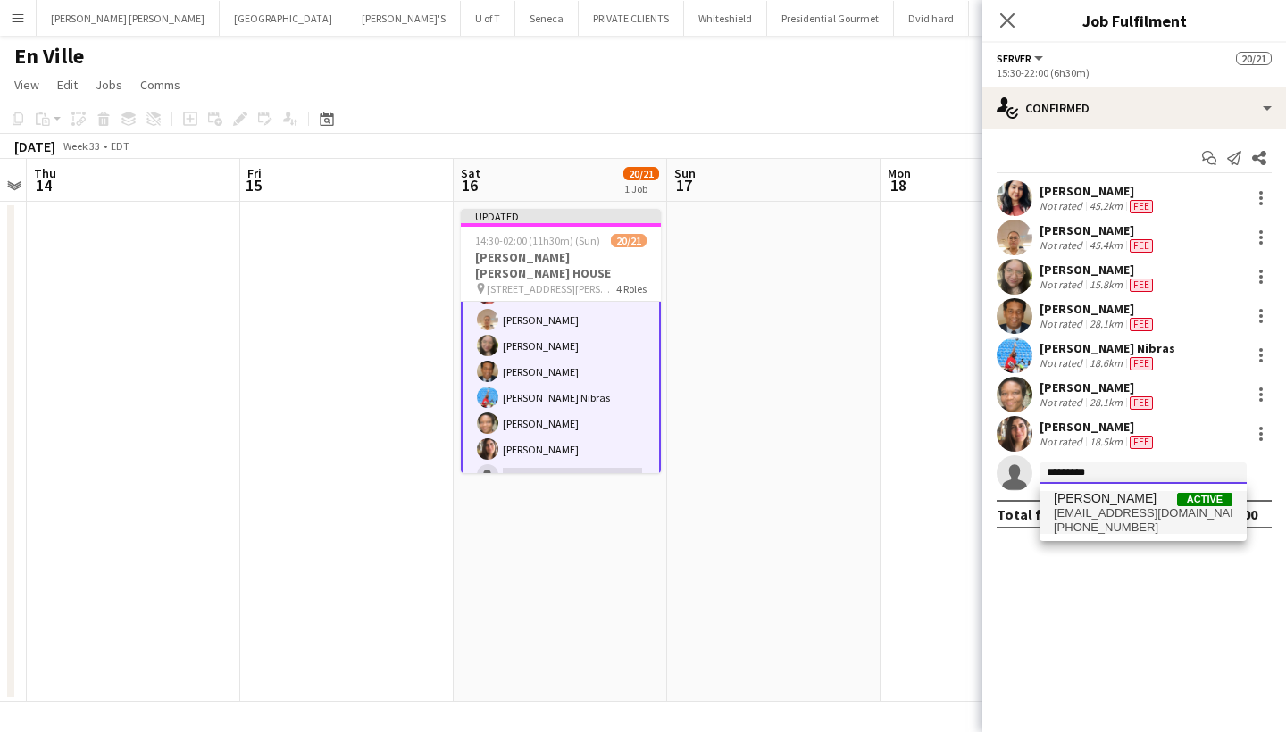
type input "*********"
click at [1123, 517] on span "christinerieck@icloud.com" at bounding box center [1143, 513] width 179 height 14
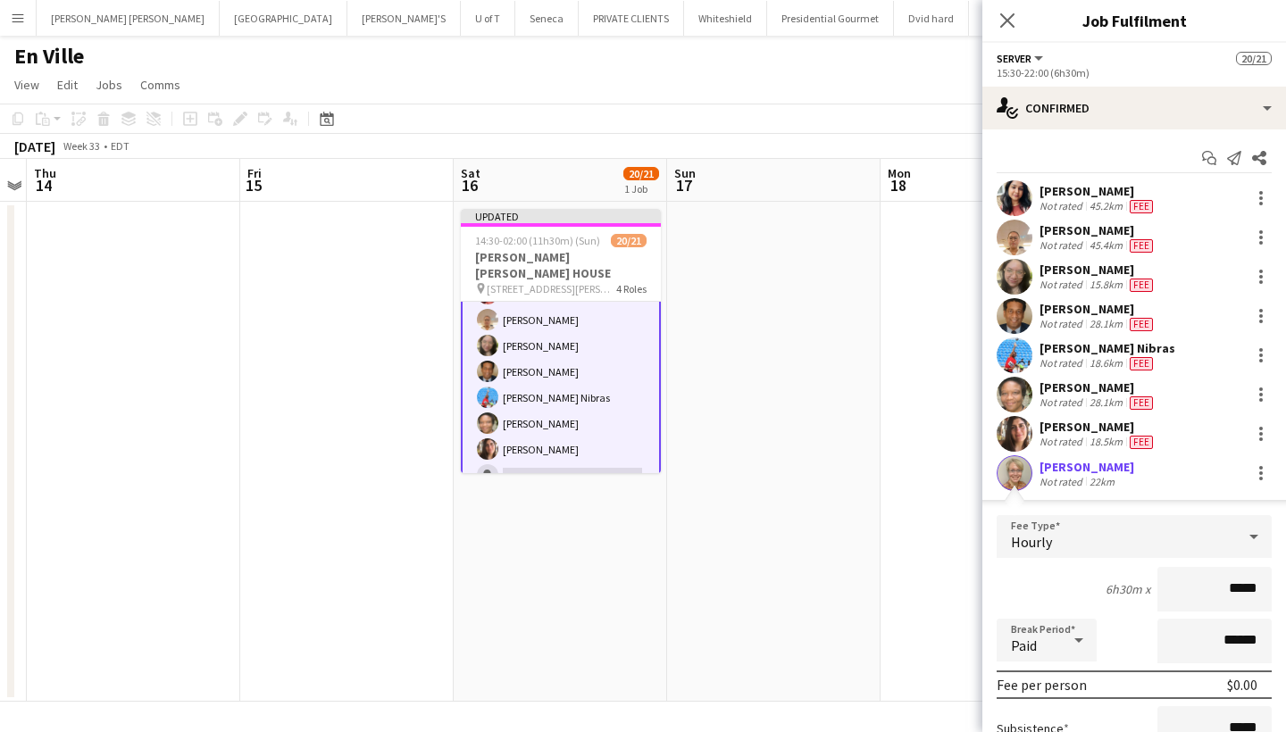
click at [1230, 592] on input "*****" at bounding box center [1214, 589] width 114 height 45
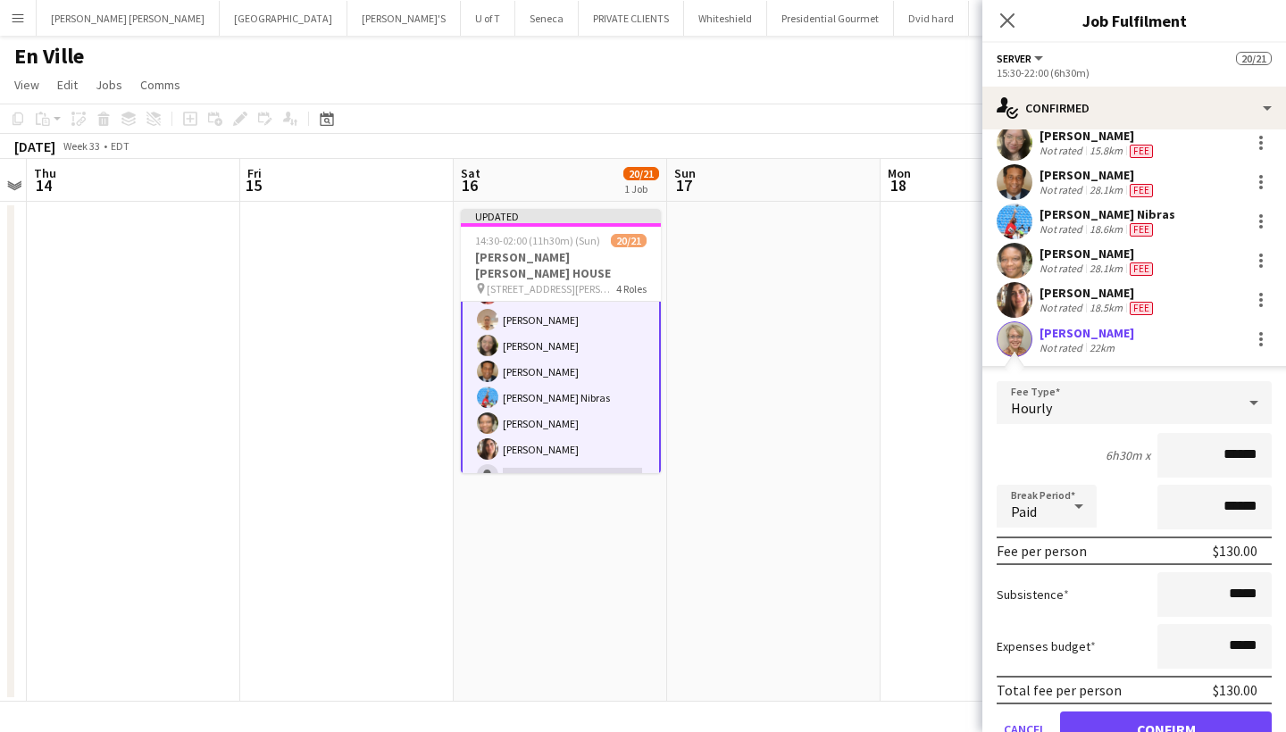
scroll to position [145, 0]
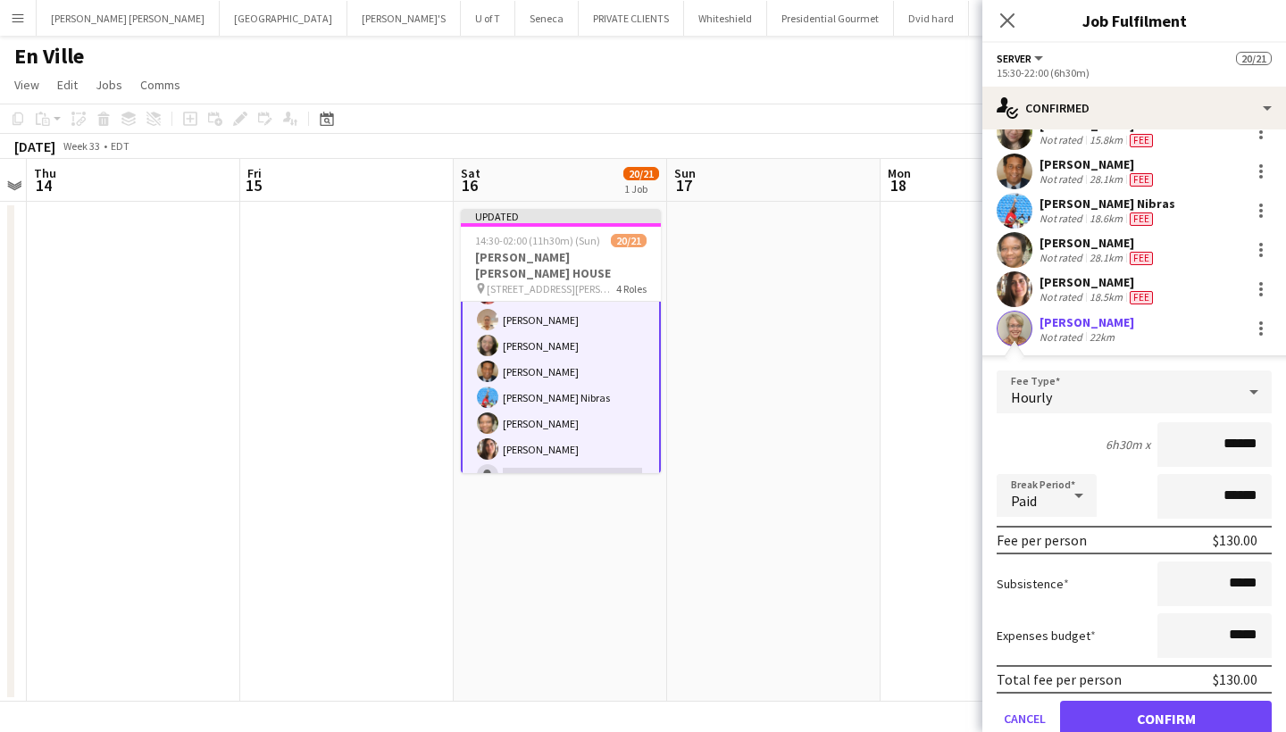
type input "******"
click at [1232, 585] on input "*****" at bounding box center [1214, 584] width 114 height 45
type input "******"
click at [1167, 709] on button "Confirm" at bounding box center [1166, 719] width 212 height 36
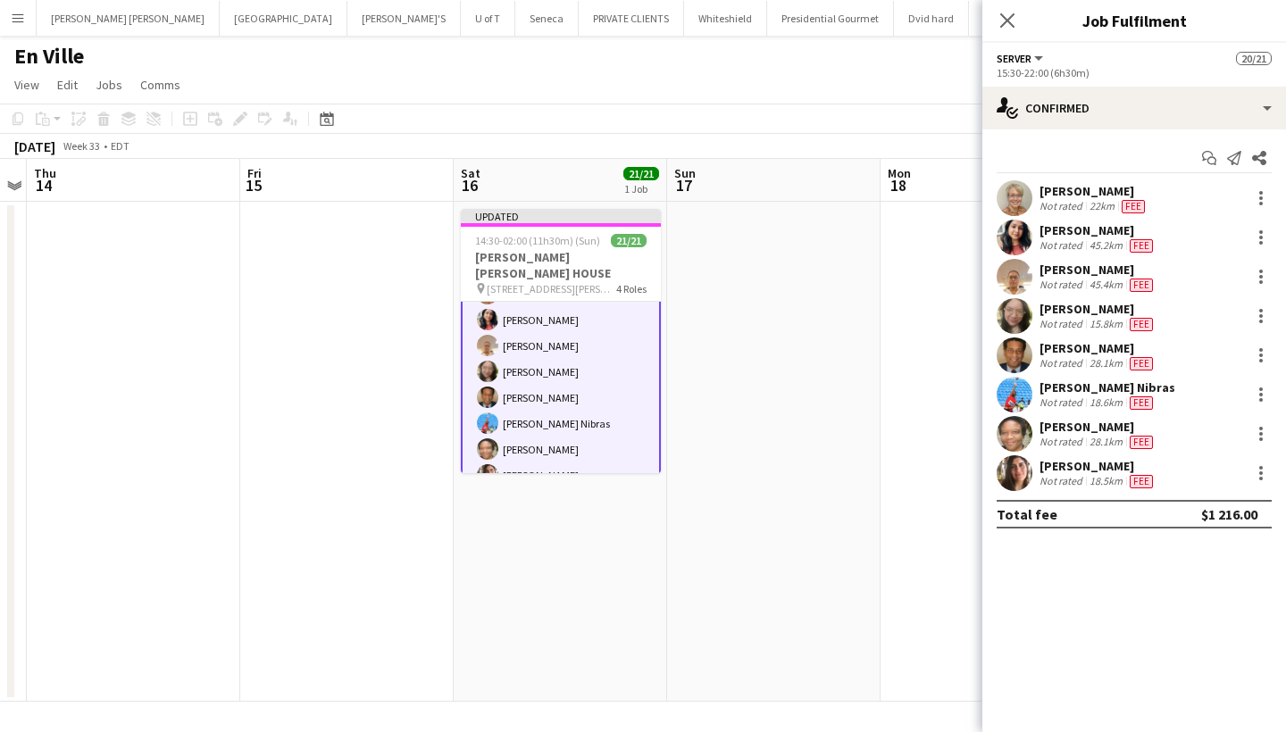
scroll to position [0, 0]
click at [1007, 18] on icon "Close pop-in" at bounding box center [1006, 20] width 17 height 17
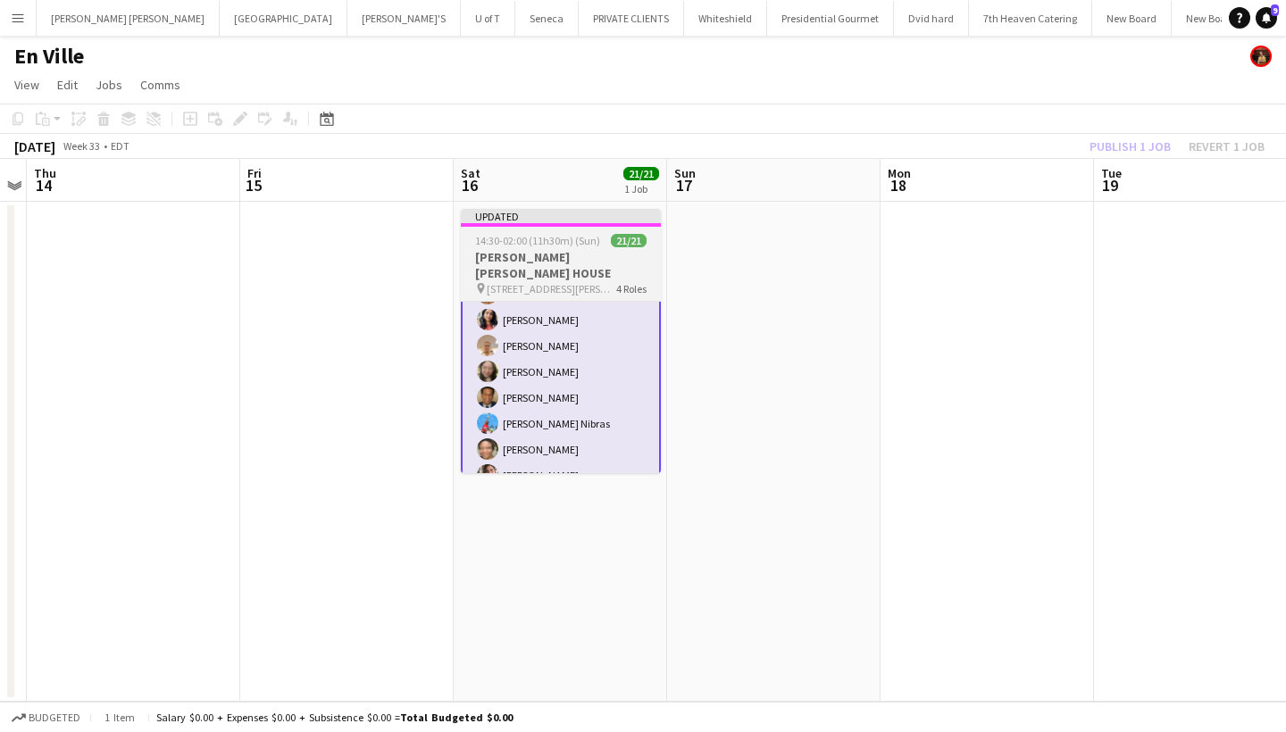
click at [574, 230] on app-job-card "Updated 14:30-02:00 (11h30m) (Sun) 21/21 MILLER LASH HOUSE pin 130 OLD KINSTON …" at bounding box center [561, 341] width 200 height 264
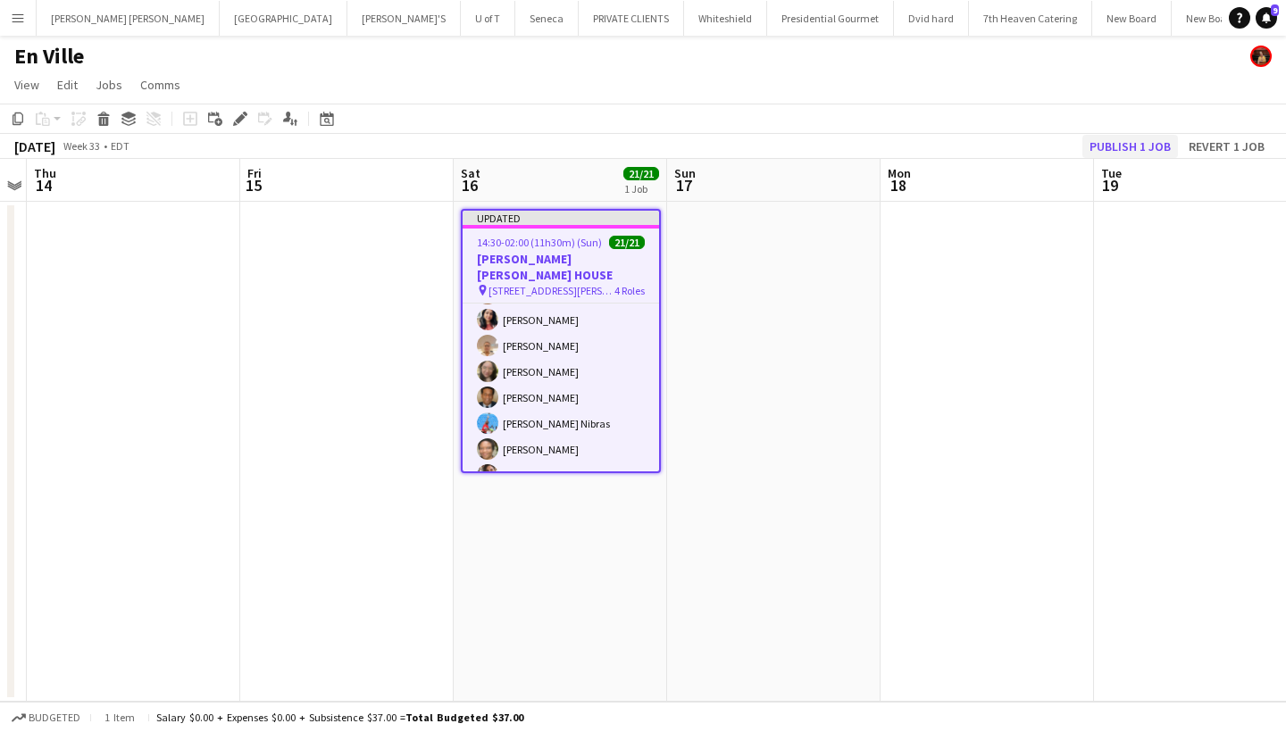
click at [1113, 147] on button "Publish 1 job" at bounding box center [1130, 146] width 96 height 23
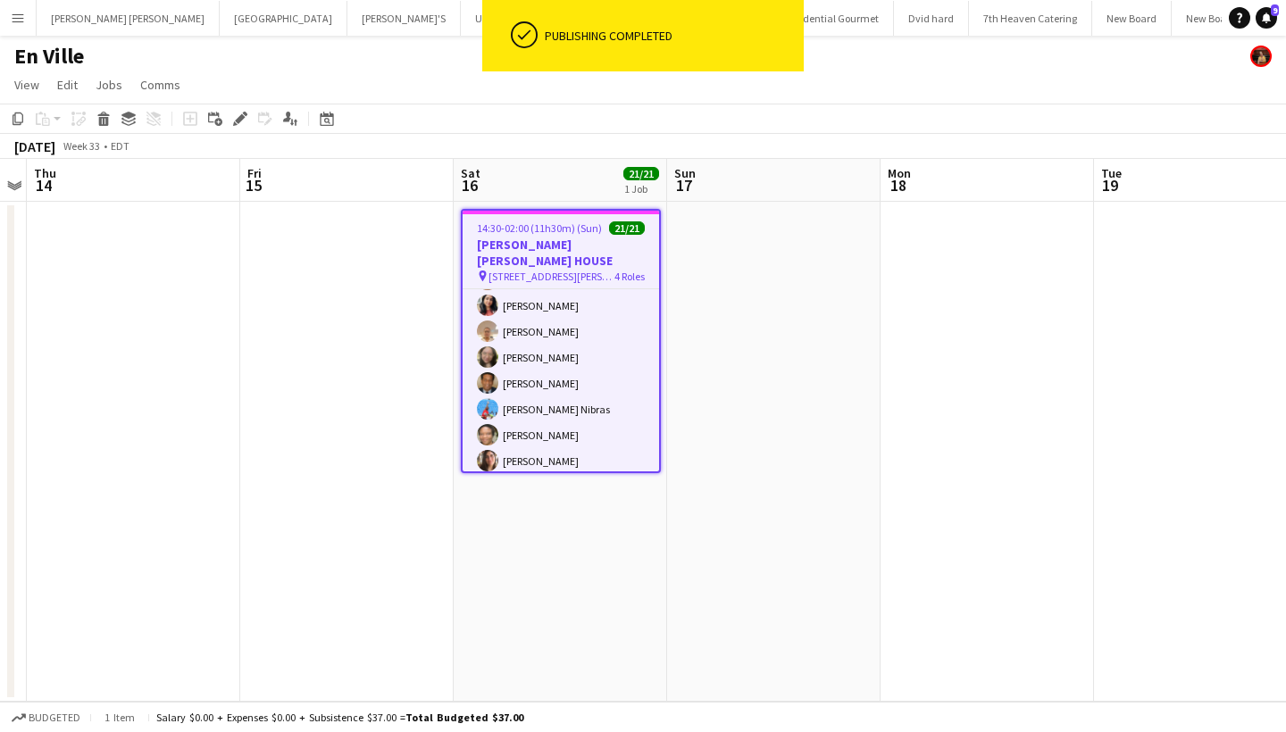
scroll to position [485, 0]
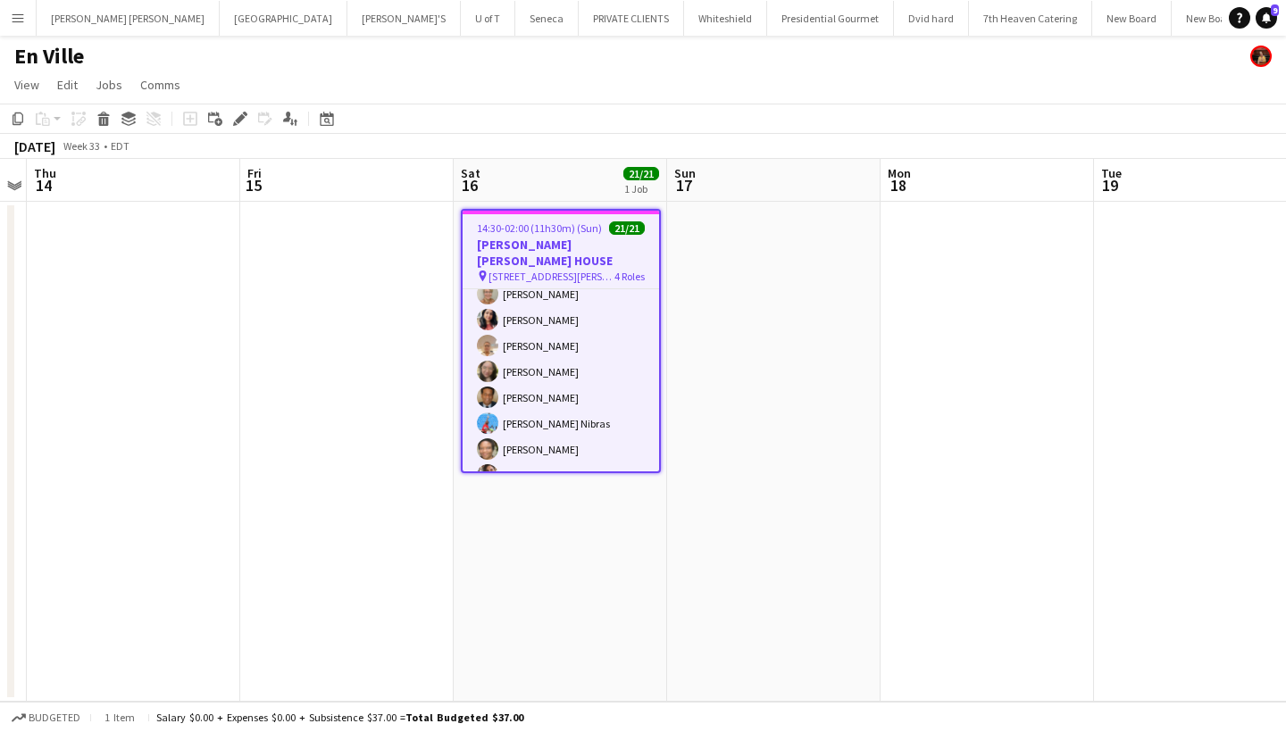
click at [21, 18] on app-icon "Menu" at bounding box center [18, 18] width 14 height 14
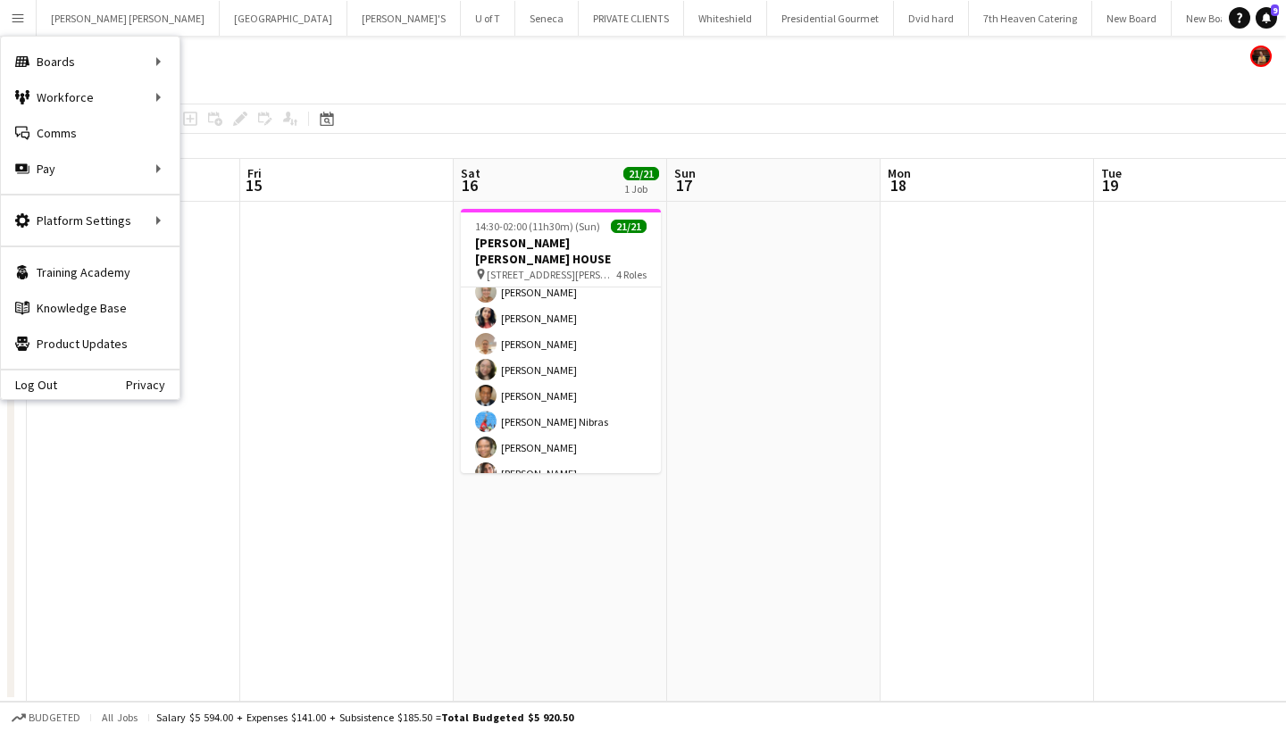
scroll to position [481, 0]
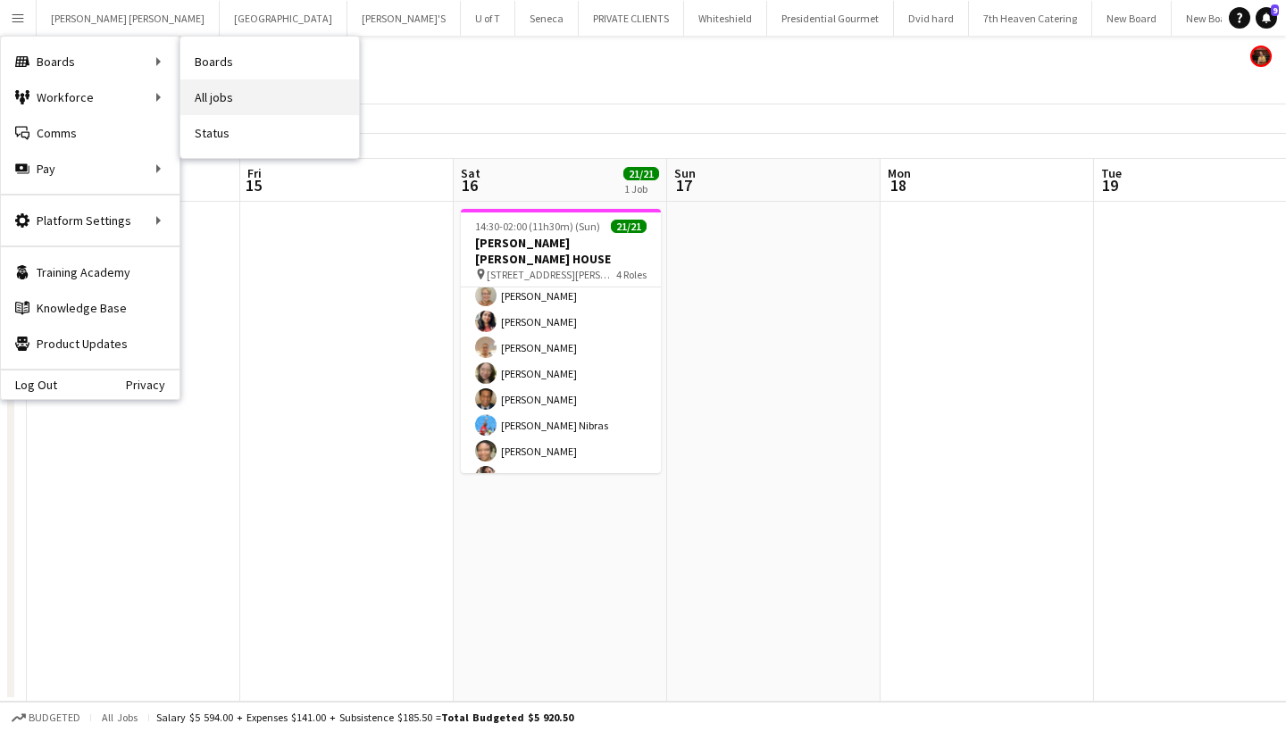
click at [256, 94] on link "All jobs" at bounding box center [269, 97] width 179 height 36
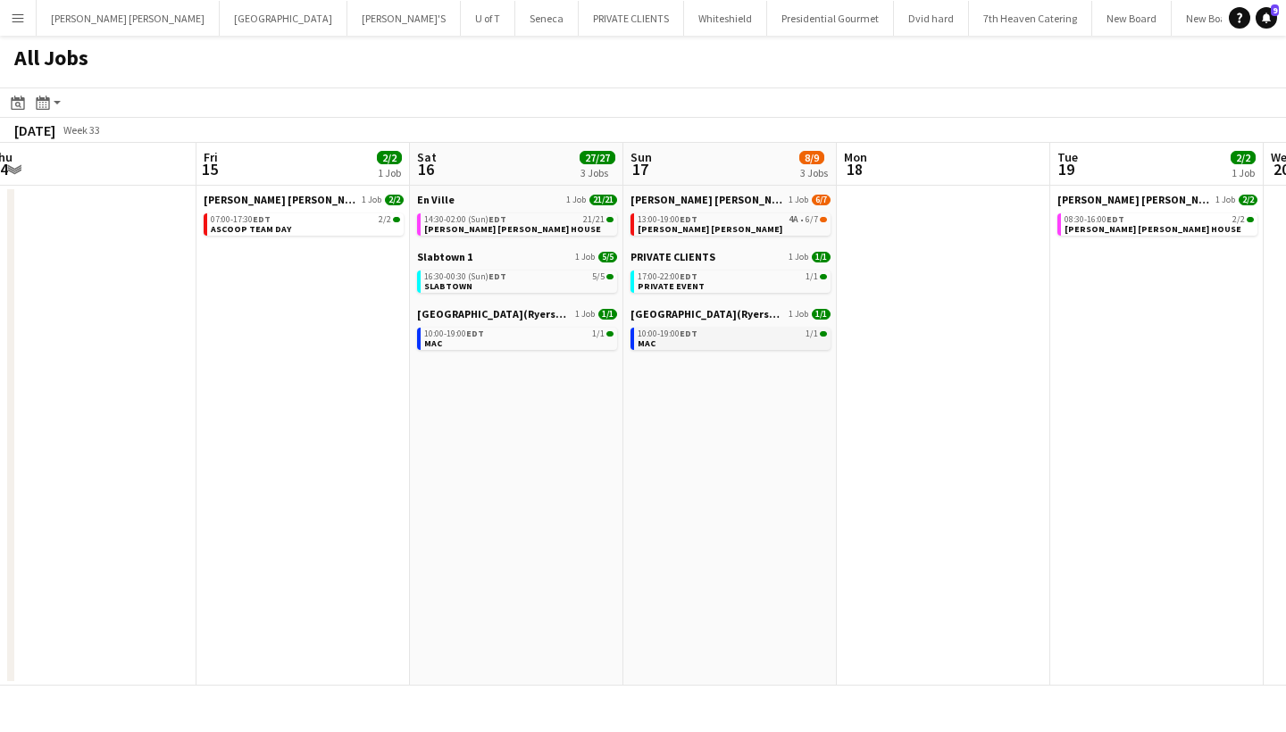
scroll to position [0, 875]
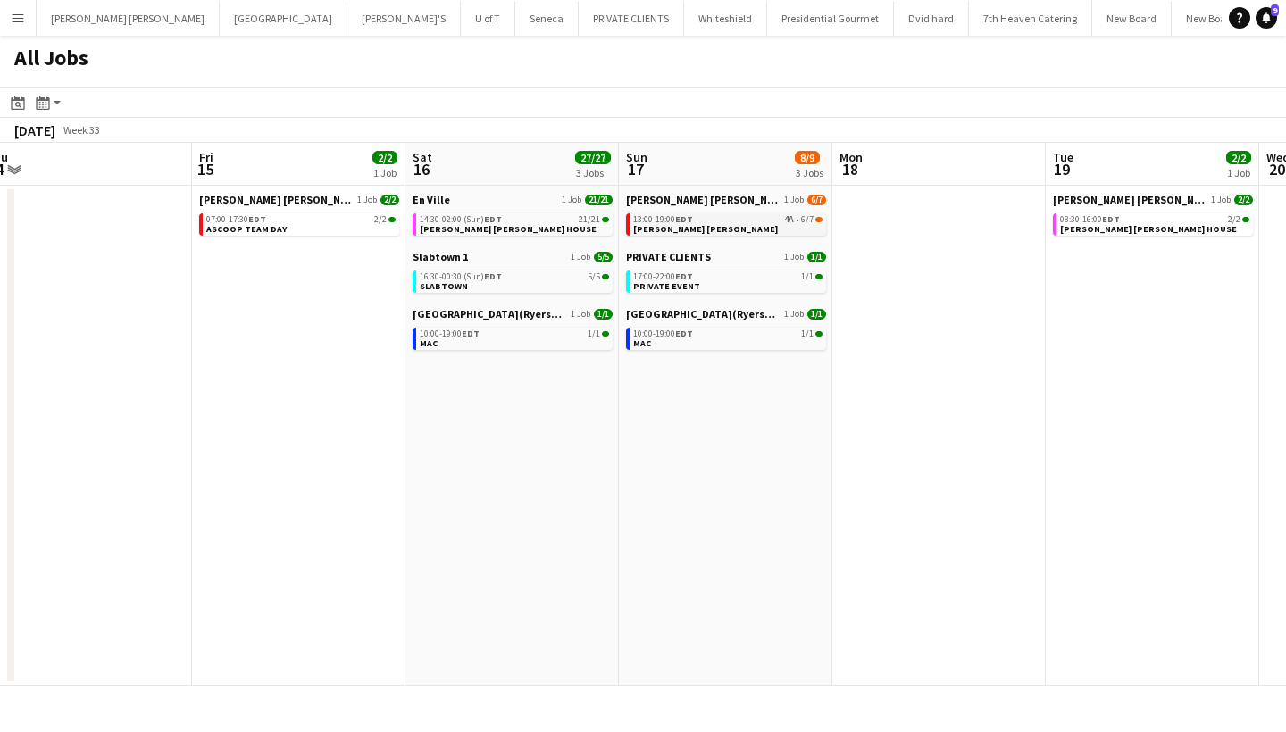
click at [704, 228] on link "13:00-19:00 EDT 4A • 6/7 miller lash" at bounding box center [727, 223] width 189 height 21
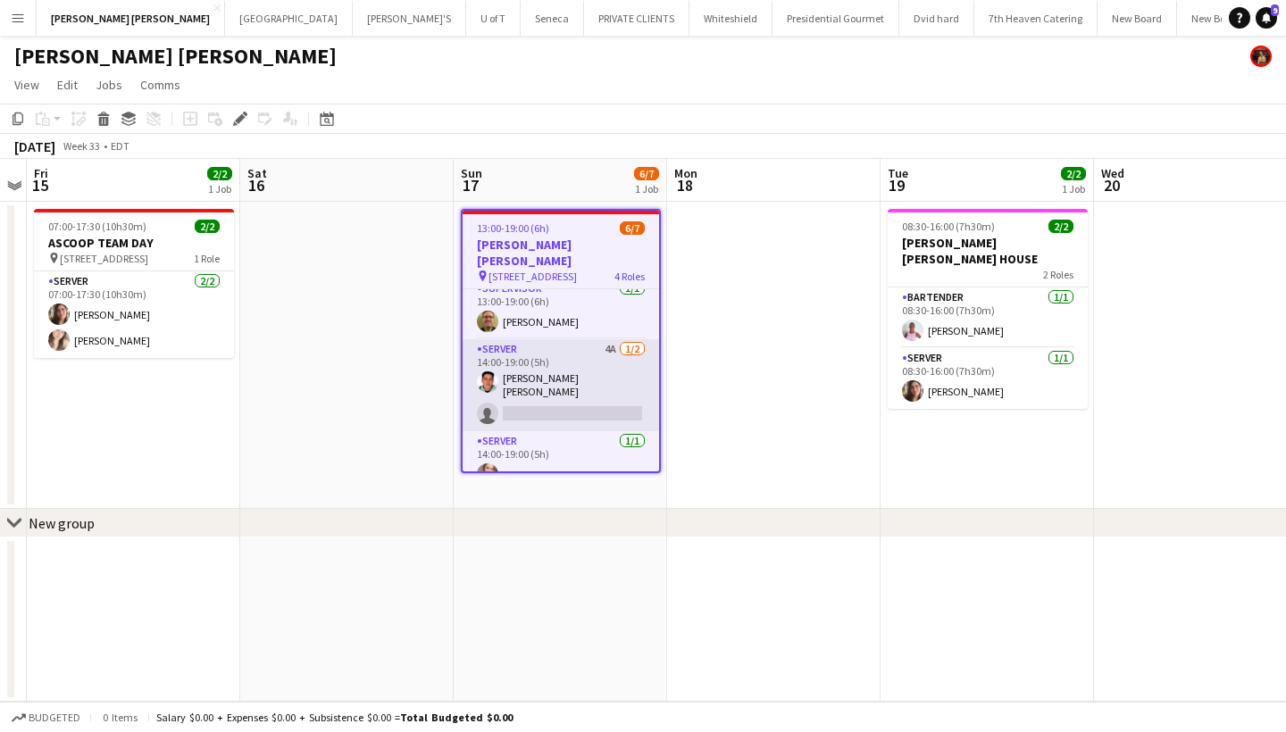
scroll to position [122, 0]
click at [546, 391] on app-card-role "SERVER 4A [DATE] 14:00-19:00 (5h) [PERSON_NAME] [PERSON_NAME] single-neutral-ac…" at bounding box center [561, 386] width 196 height 92
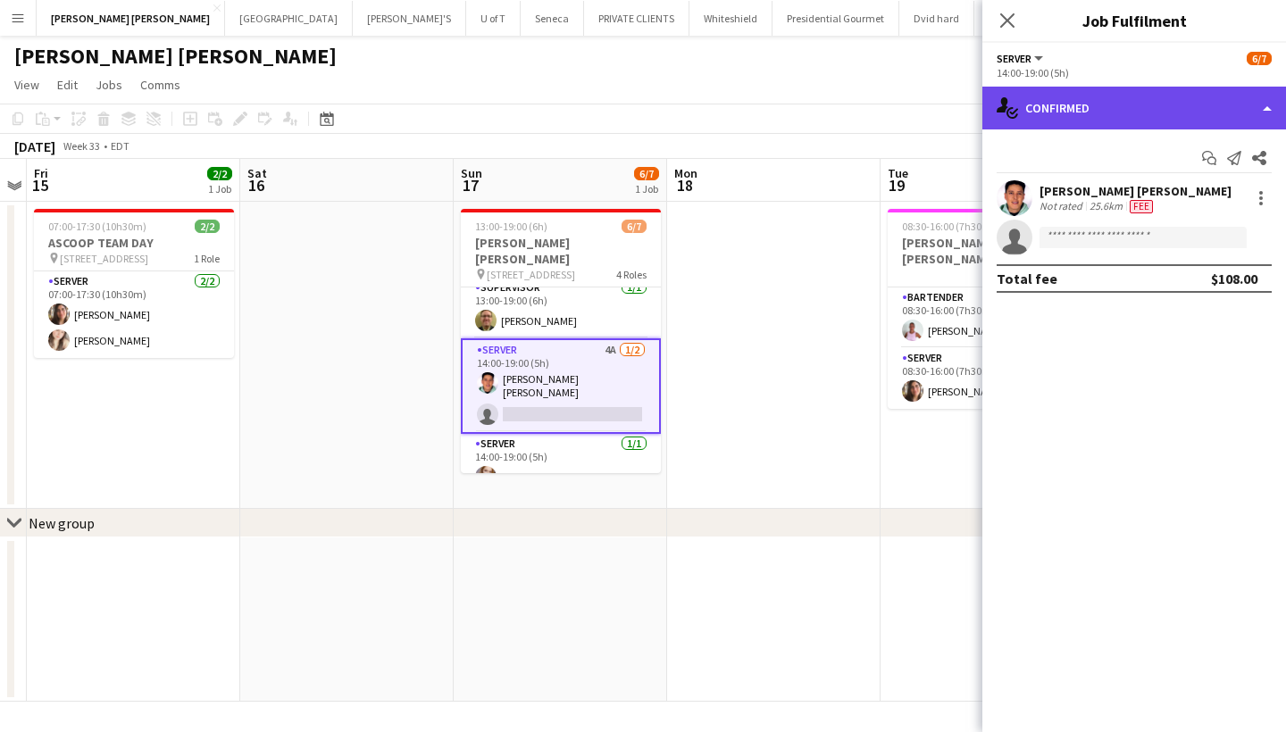
click at [1195, 112] on div "single-neutral-actions-check-2 Confirmed" at bounding box center [1134, 108] width 304 height 43
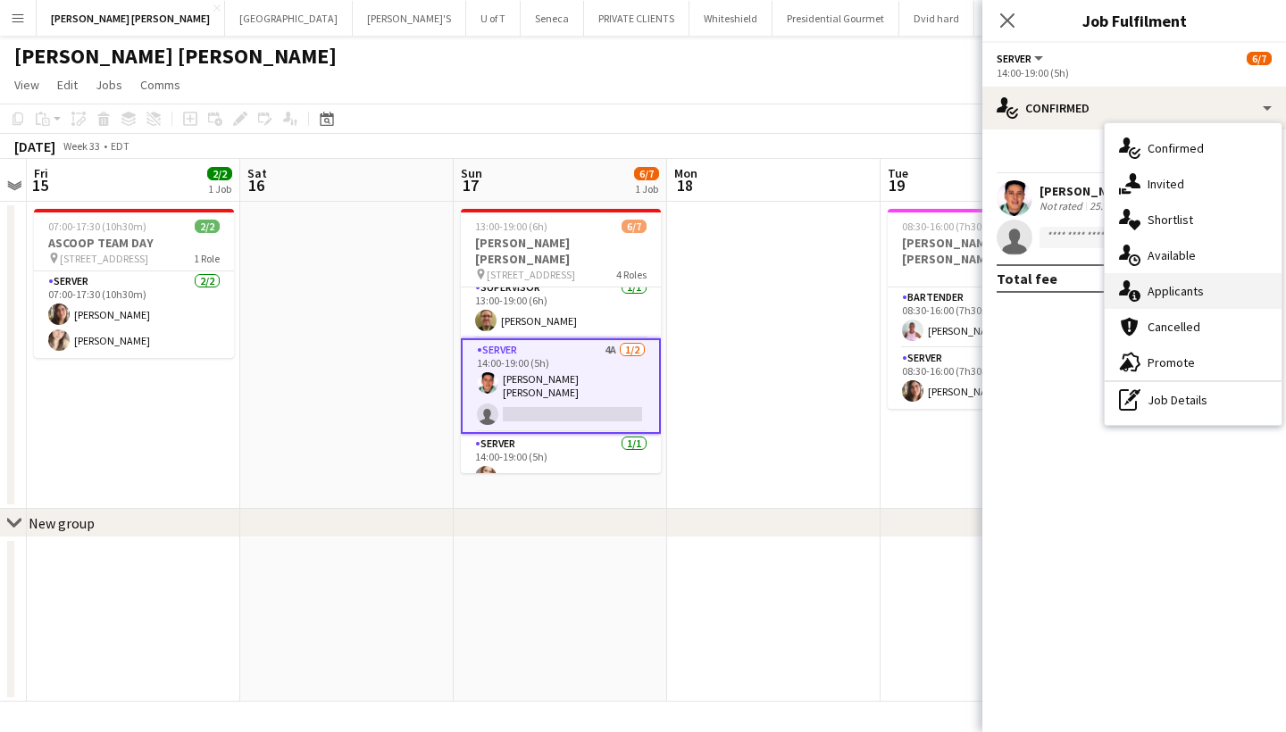
click at [1197, 285] on div "single-neutral-actions-information Applicants" at bounding box center [1193, 291] width 177 height 36
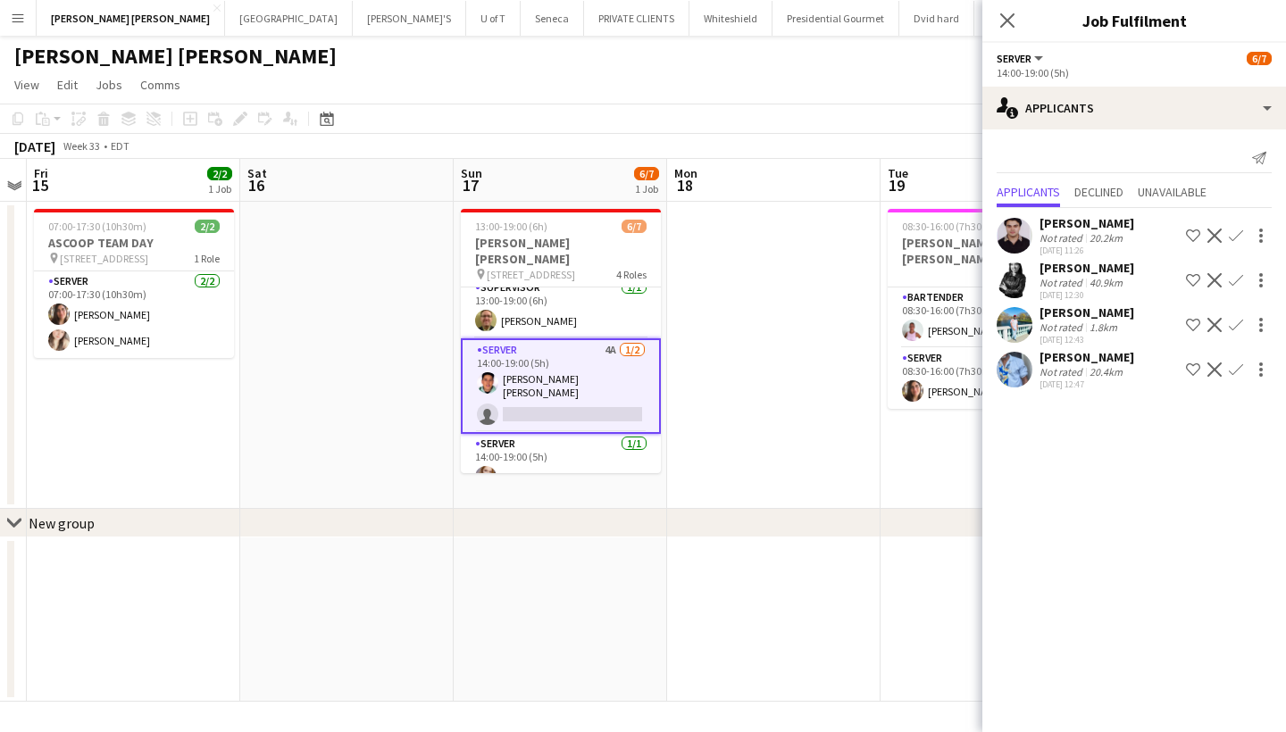
click at [1232, 377] on app-icon "Confirm" at bounding box center [1236, 370] width 14 height 14
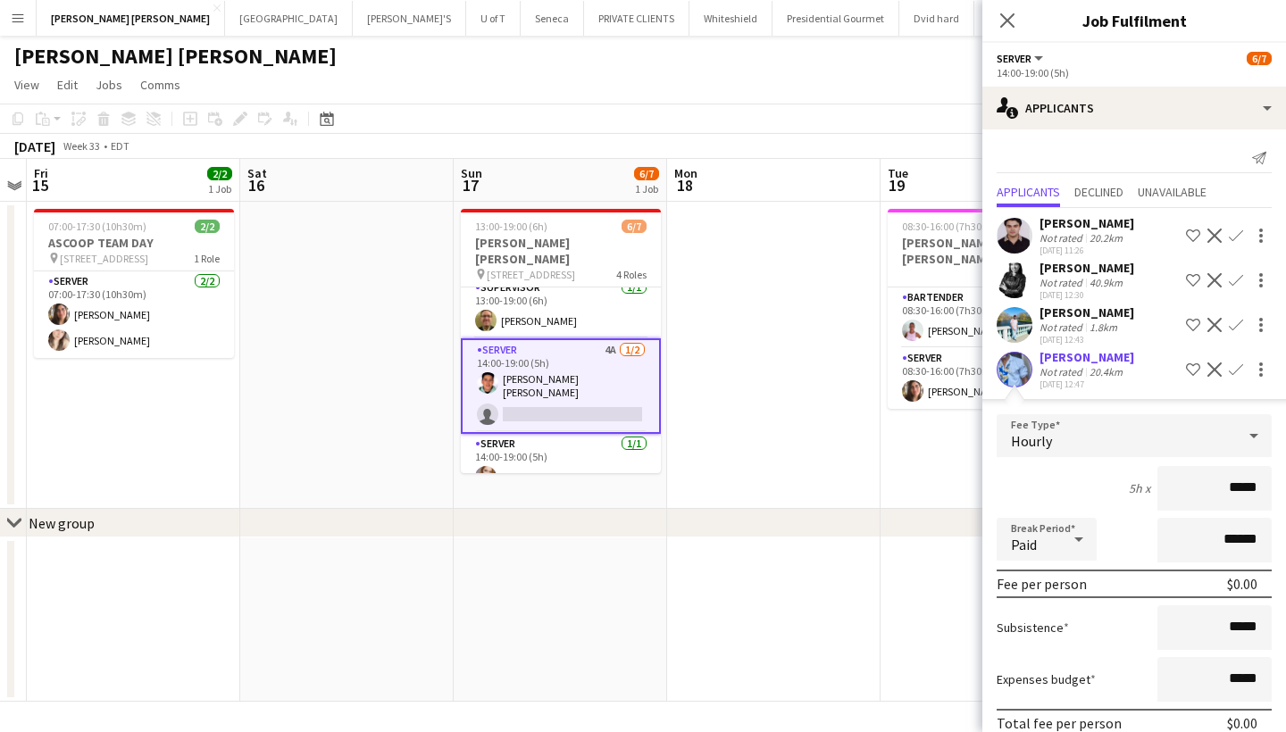
click at [1233, 505] on input "*****" at bounding box center [1214, 488] width 114 height 45
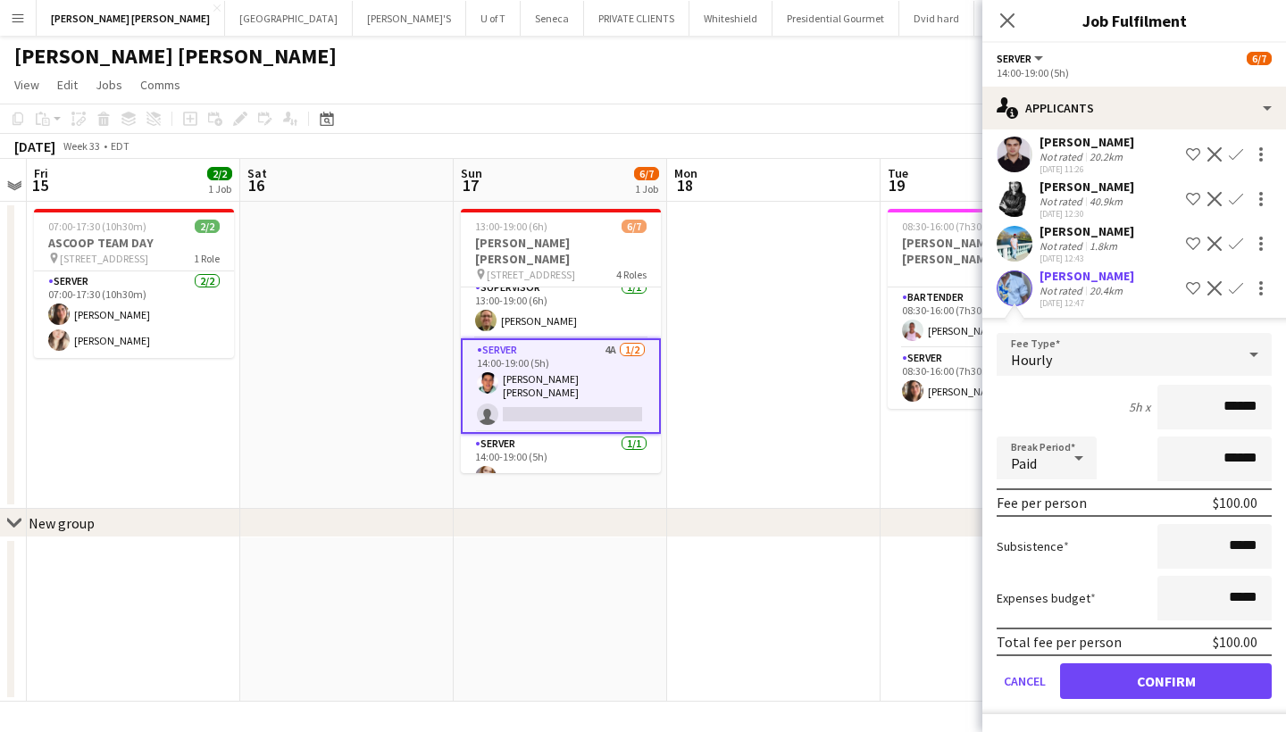
scroll to position [97, 0]
type input "******"
click at [1232, 549] on input "*****" at bounding box center [1214, 546] width 114 height 45
type input "******"
click at [1208, 686] on button "Confirm" at bounding box center [1166, 682] width 212 height 36
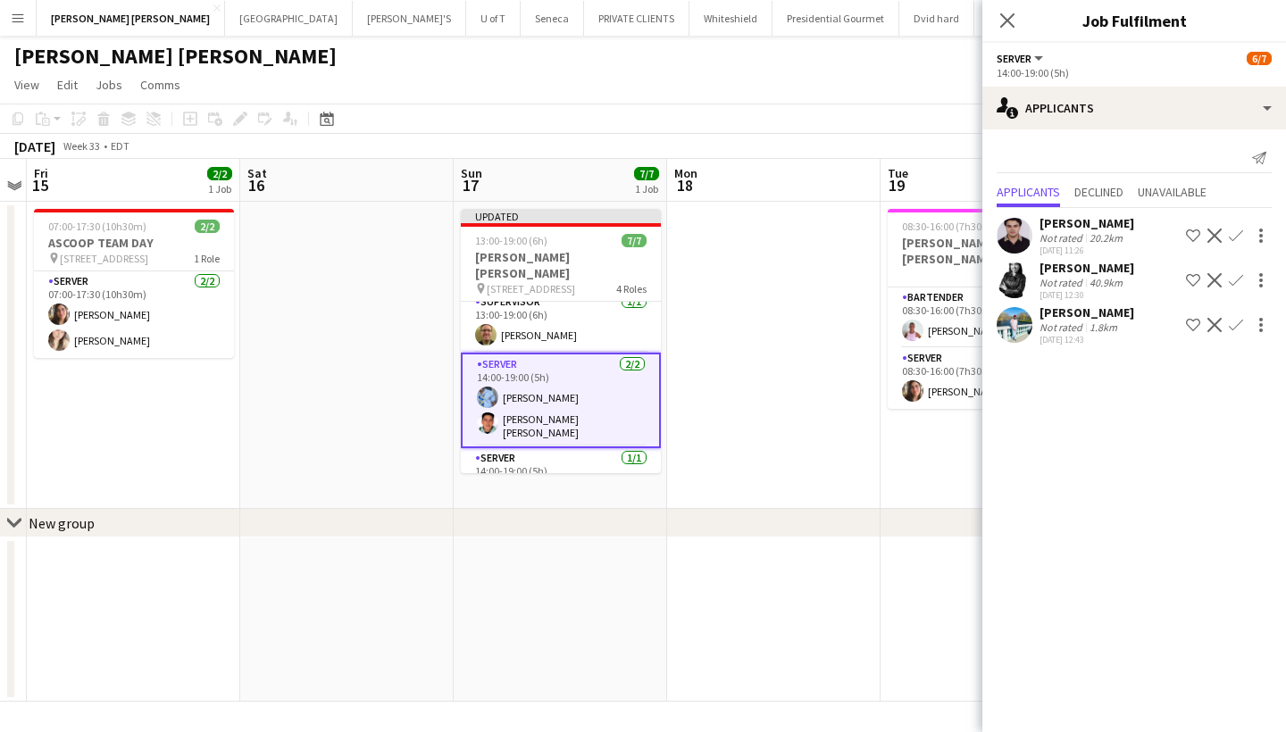
scroll to position [0, 0]
click at [1009, 13] on icon "Close pop-in" at bounding box center [1006, 20] width 17 height 17
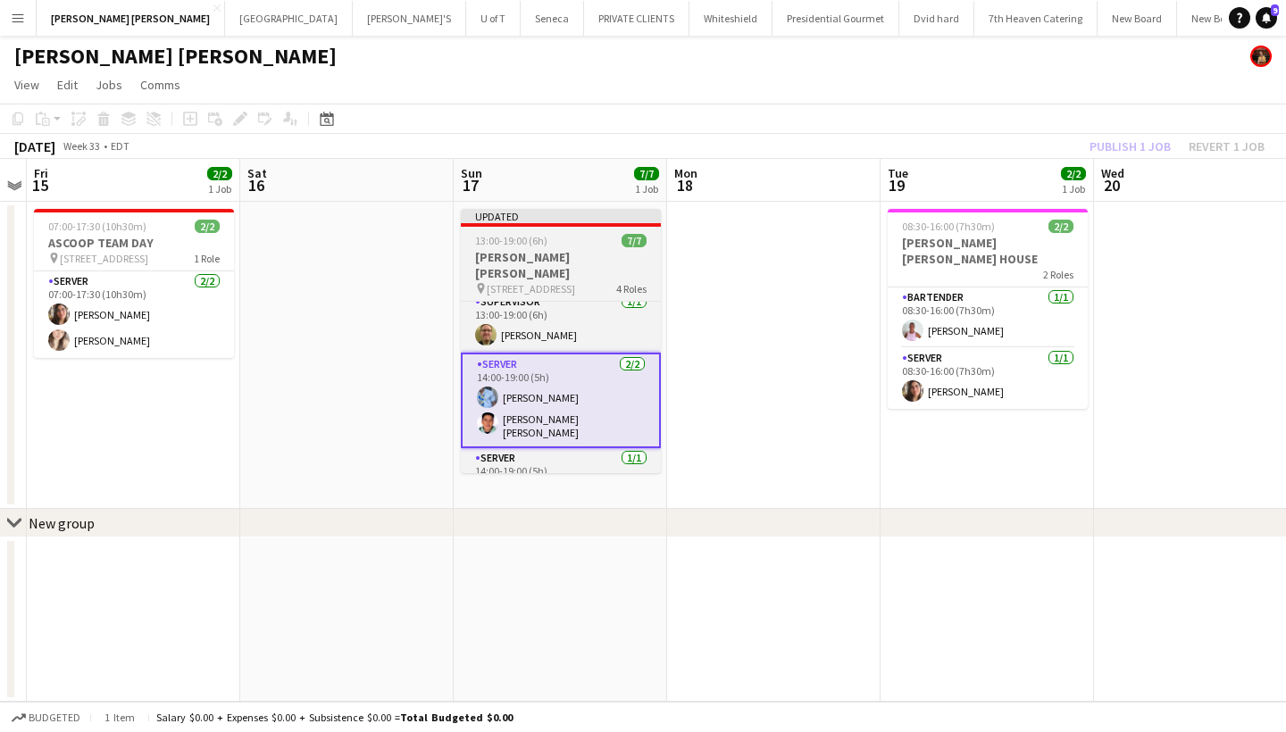
click at [566, 282] on span "[STREET_ADDRESS]" at bounding box center [531, 288] width 88 height 13
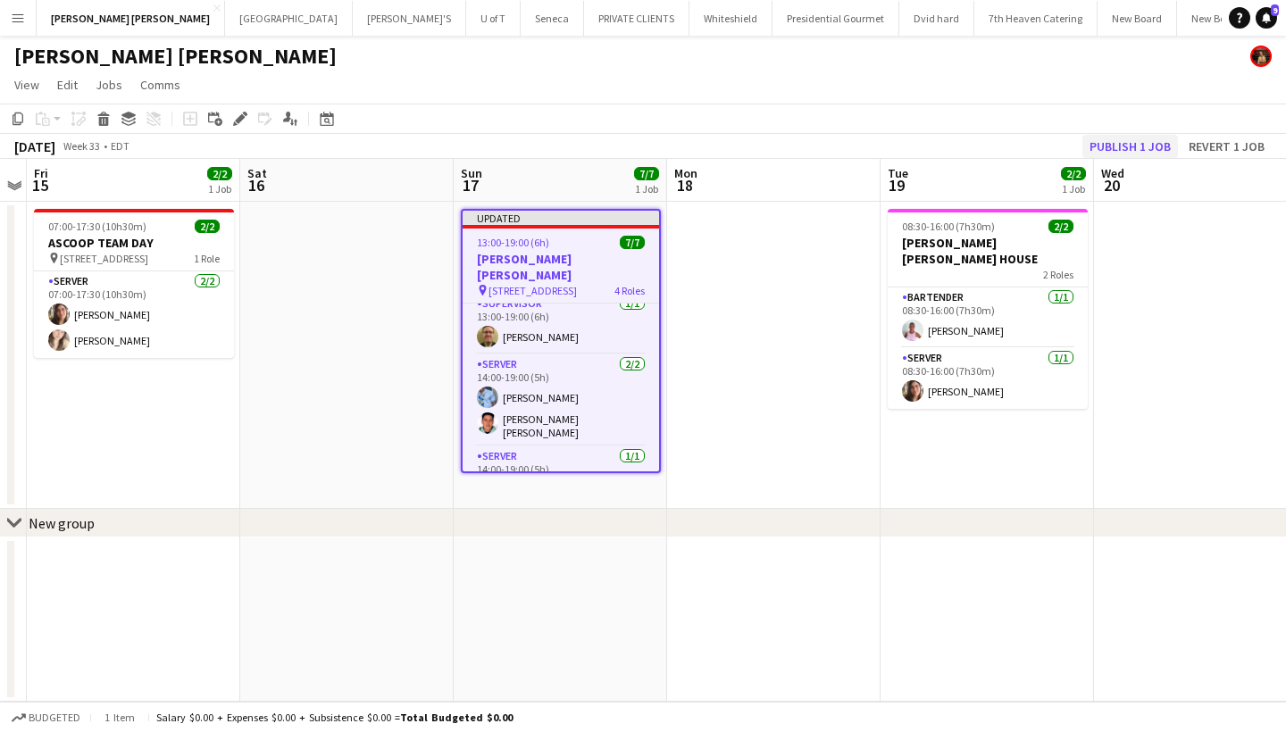
click at [1126, 151] on button "Publish 1 job" at bounding box center [1130, 146] width 96 height 23
